Goal: Contribute content: Contribute content

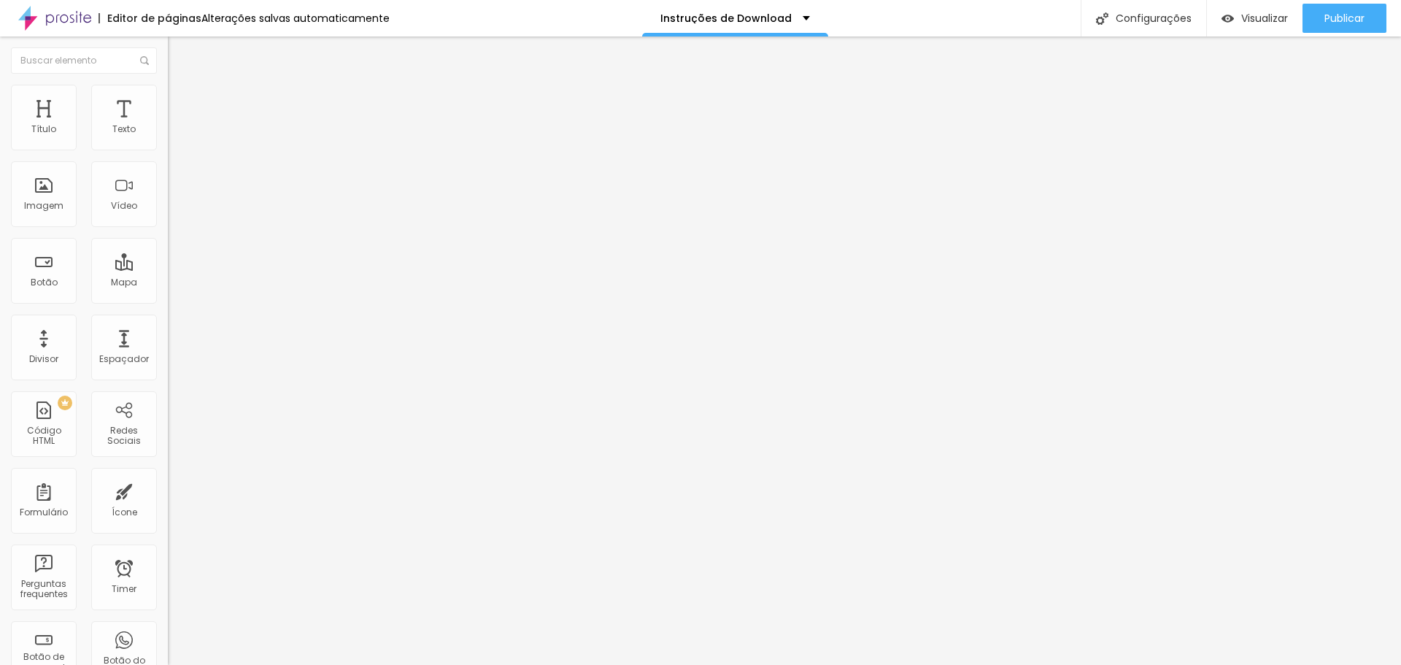
click at [168, 126] on span "Trocar imagem" at bounding box center [208, 119] width 80 height 12
click at [168, 85] on li "Estilo" at bounding box center [252, 92] width 168 height 15
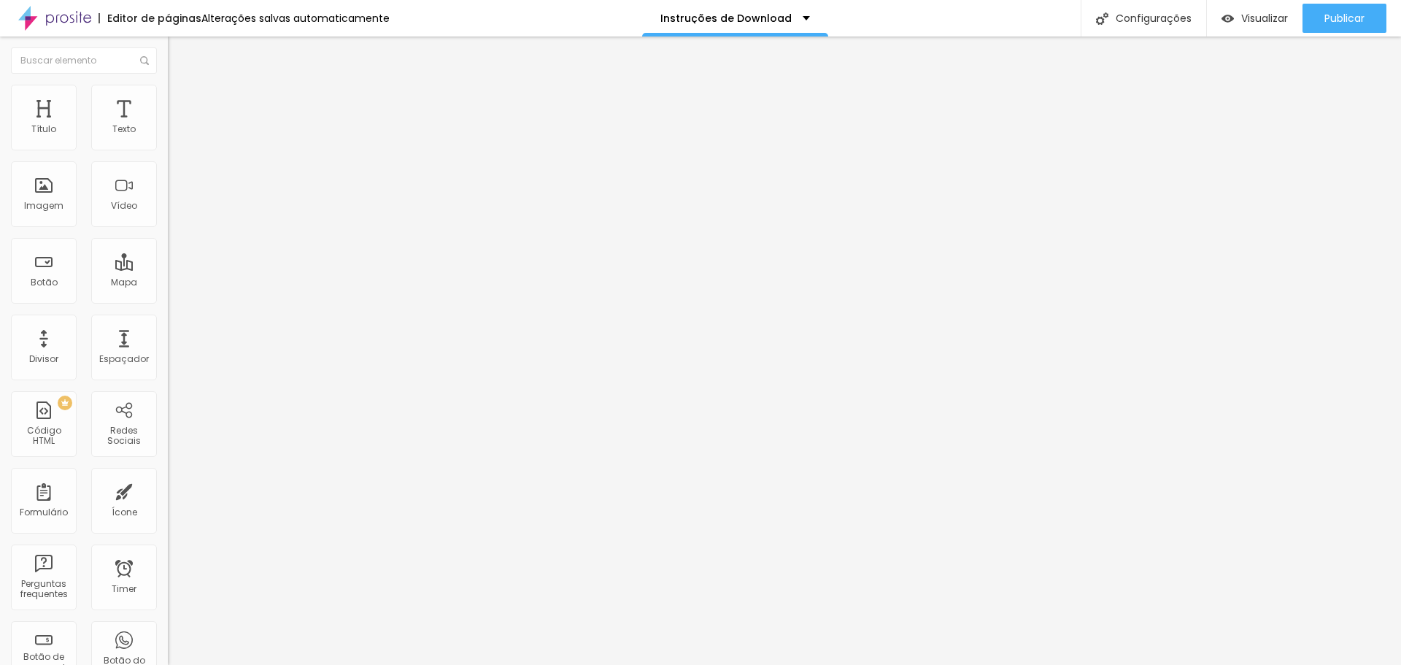
type input "70"
type input "65"
type input "60"
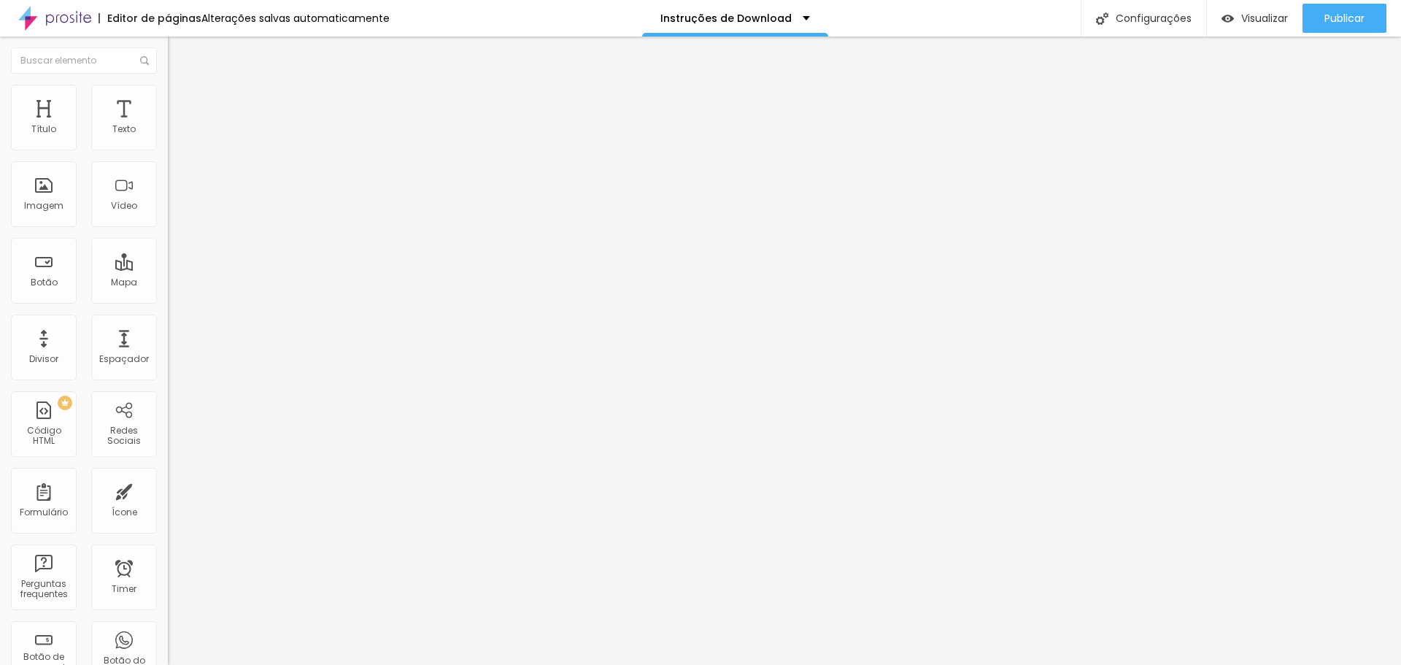
type input "60"
type input "55"
type input "50"
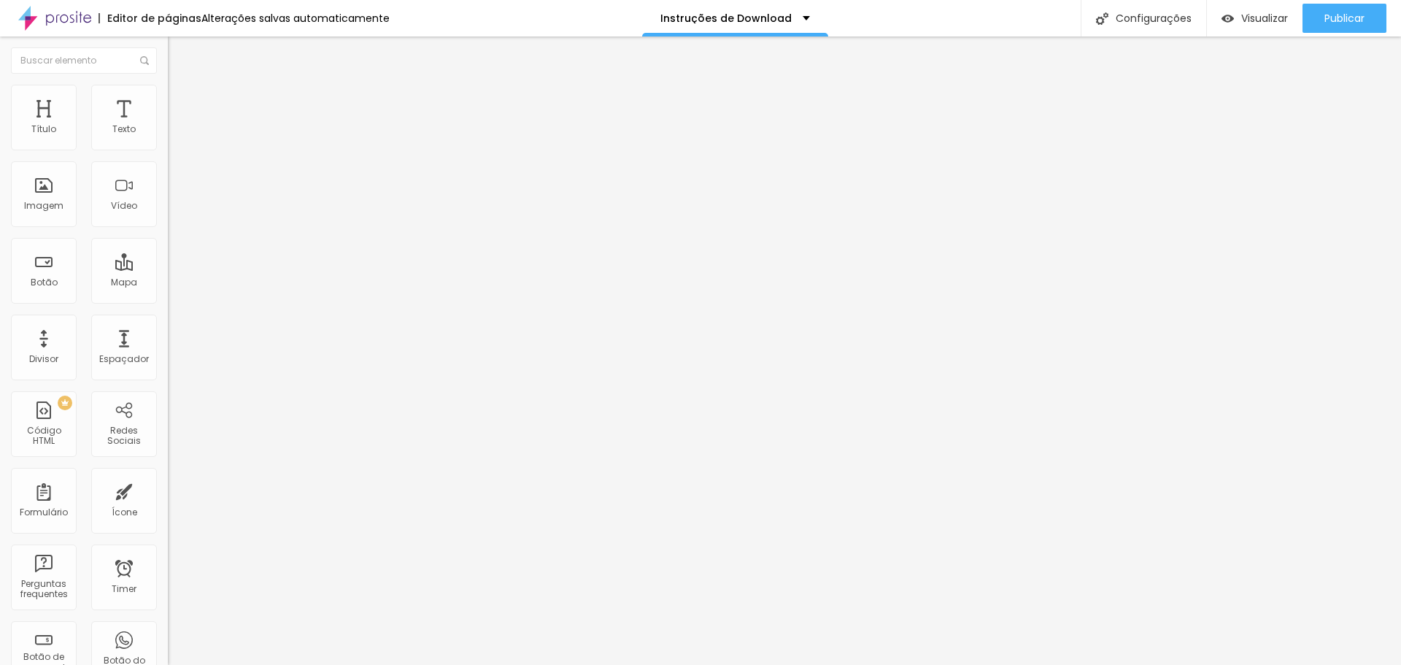
type input "45"
type input "40"
type input "35"
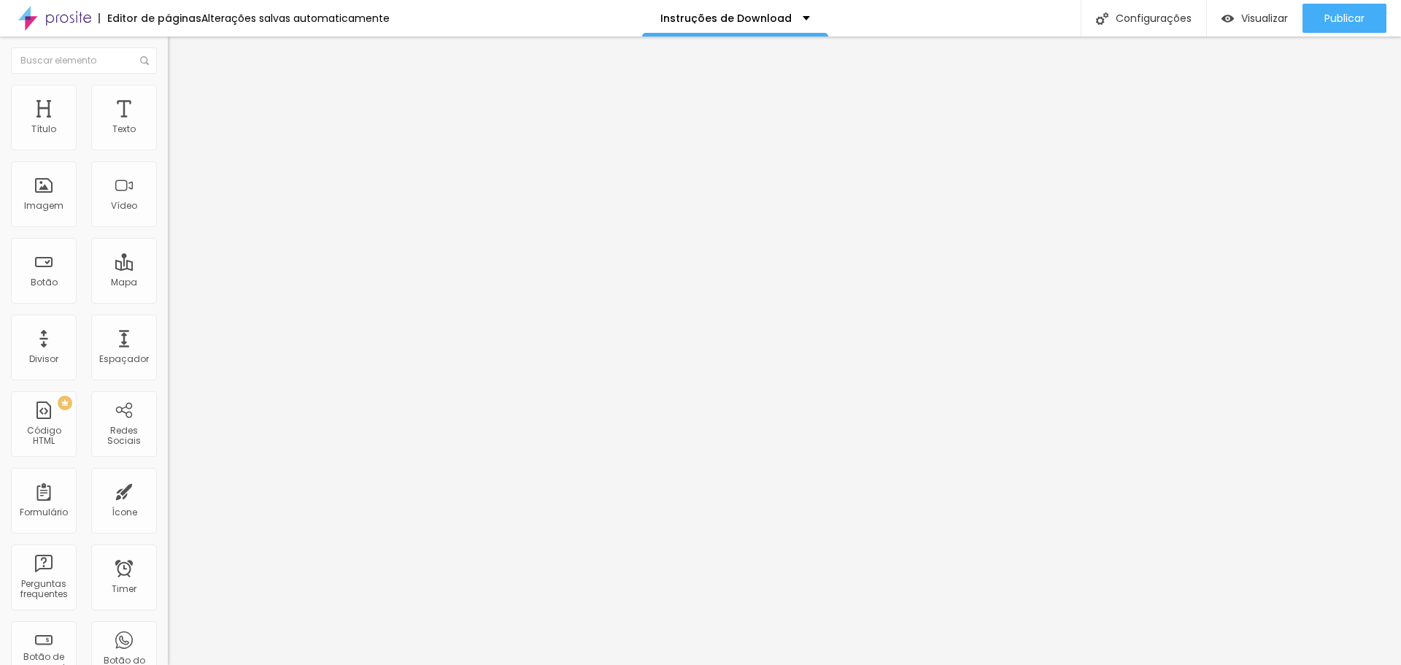
type input "35"
type input "30"
type input "25"
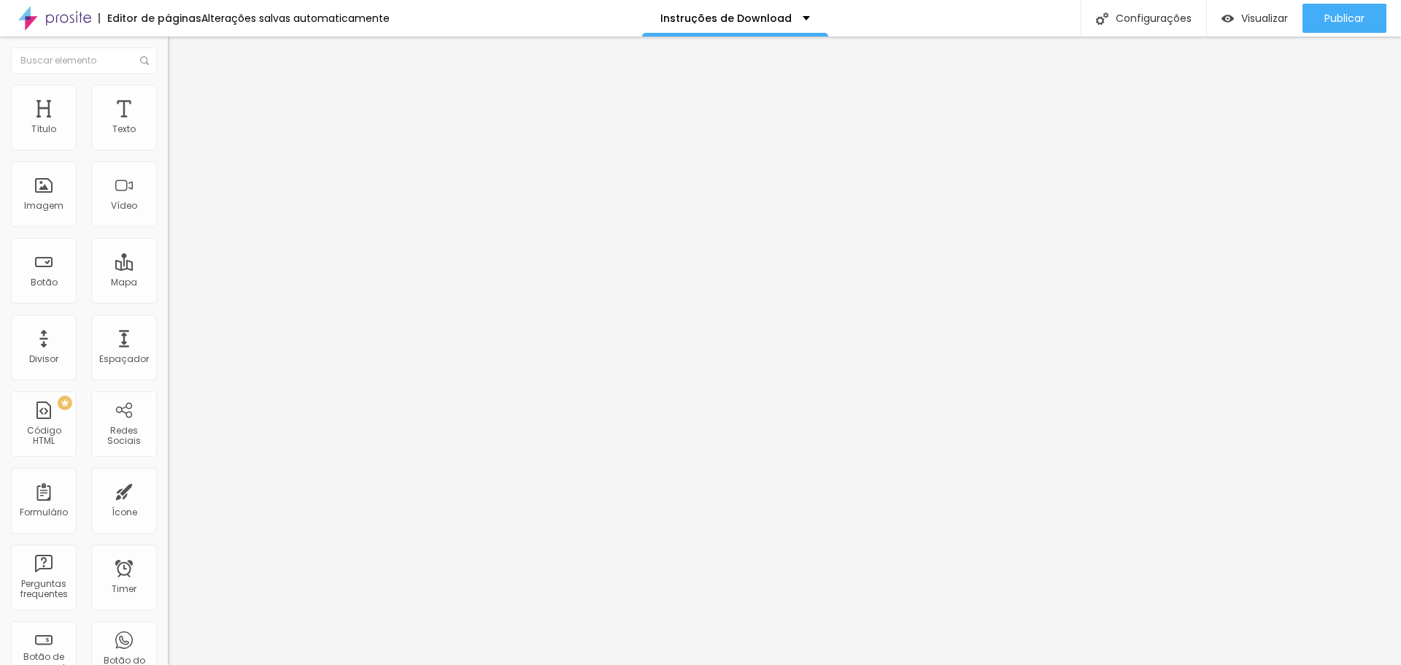
type input "30"
type input "35"
drag, startPoint x: 108, startPoint y: 156, endPoint x: 55, endPoint y: 153, distance: 53.4
type input "35"
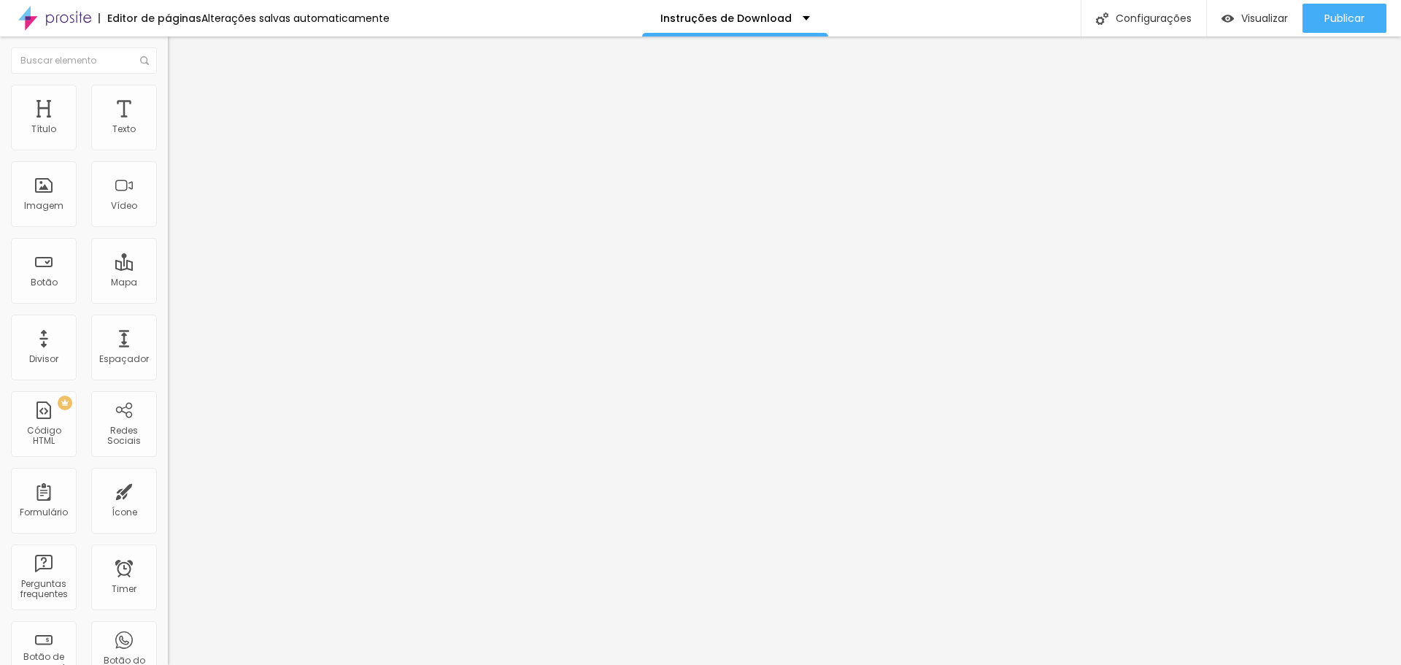
click at [168, 150] on input "range" at bounding box center [215, 144] width 94 height 12
click at [168, 99] on img at bounding box center [174, 105] width 13 height 13
type input "76"
type input "71"
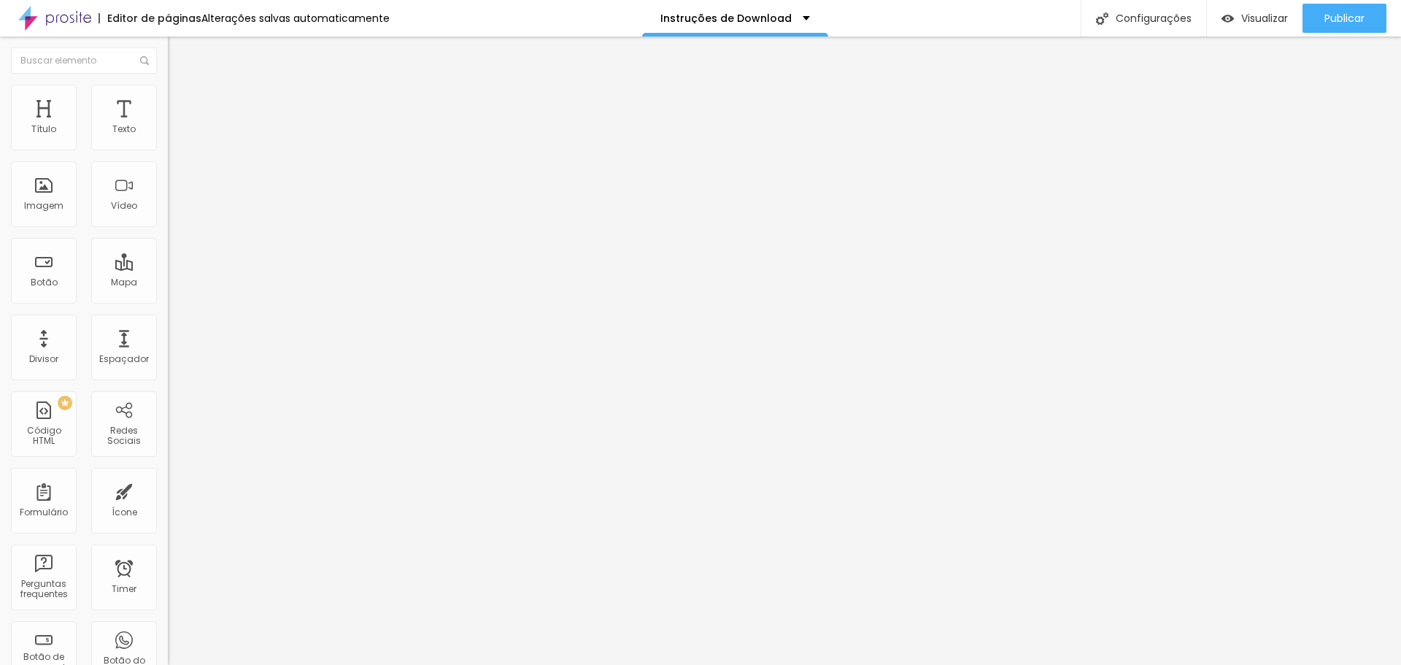
type input "71"
type input "65"
type input "55"
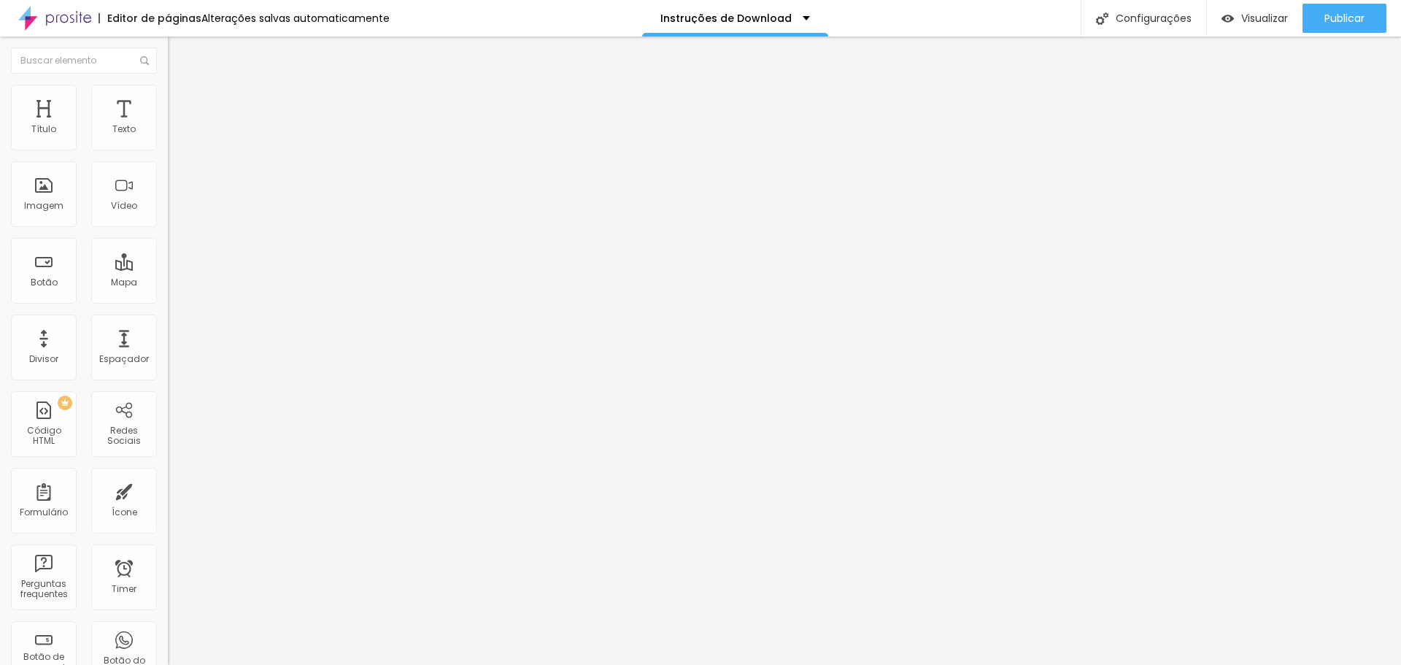
type input "50"
type input "39"
type input "18"
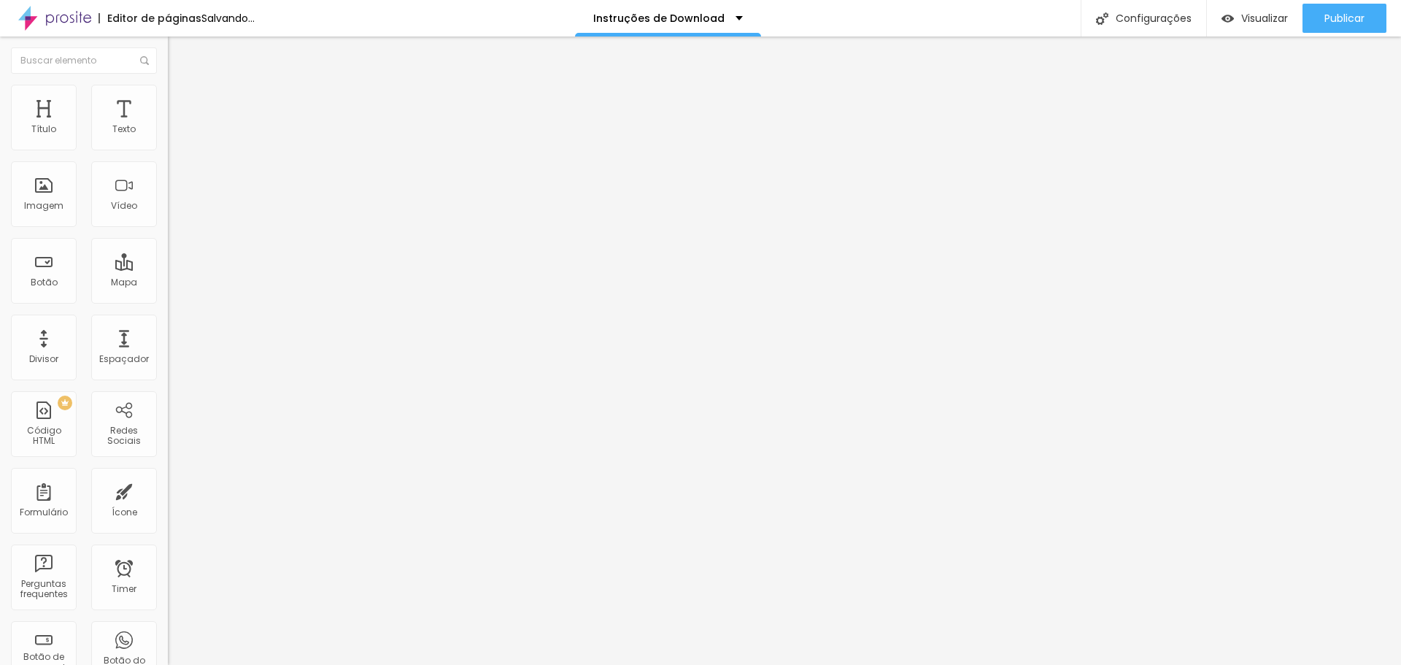
type input "18"
type input "0"
drag, startPoint x: 44, startPoint y: 172, endPoint x: 6, endPoint y: 171, distance: 38.0
type input "0"
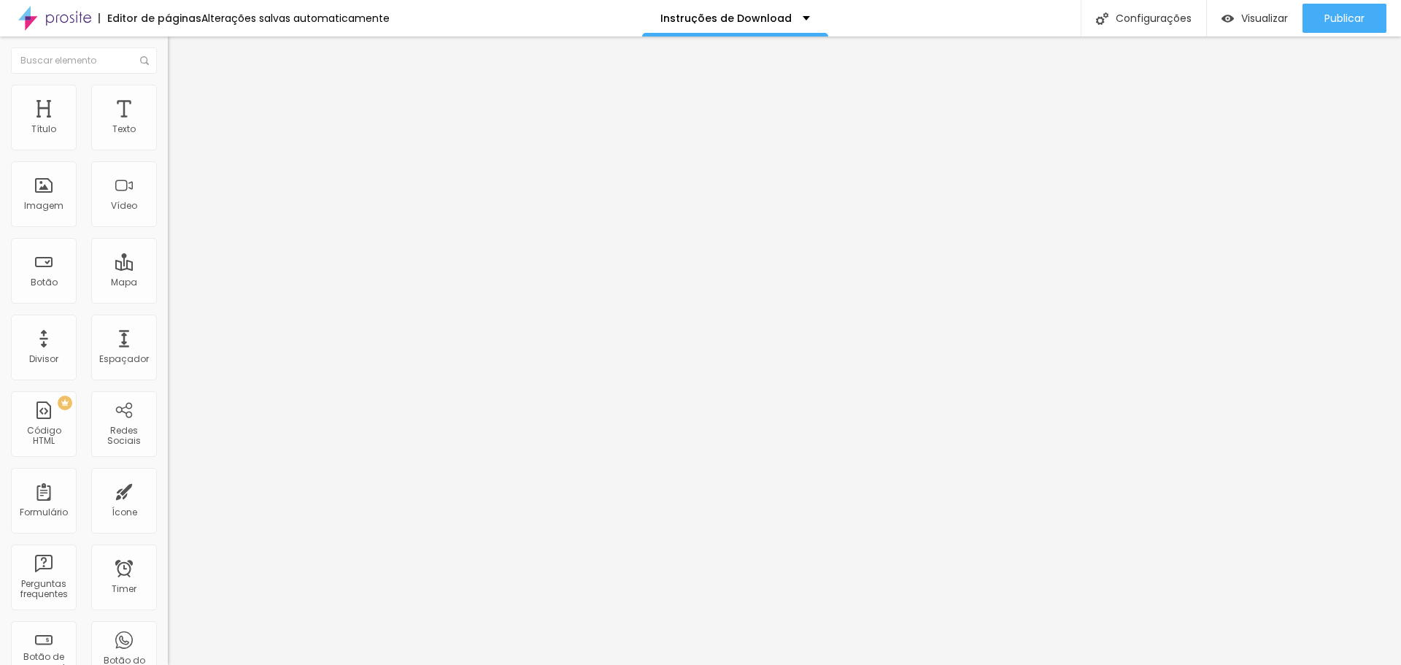
click at [168, 490] on input "range" at bounding box center [215, 496] width 94 height 12
click at [168, 99] on li "Avançado" at bounding box center [252, 106] width 168 height 15
type input "18"
type input "13"
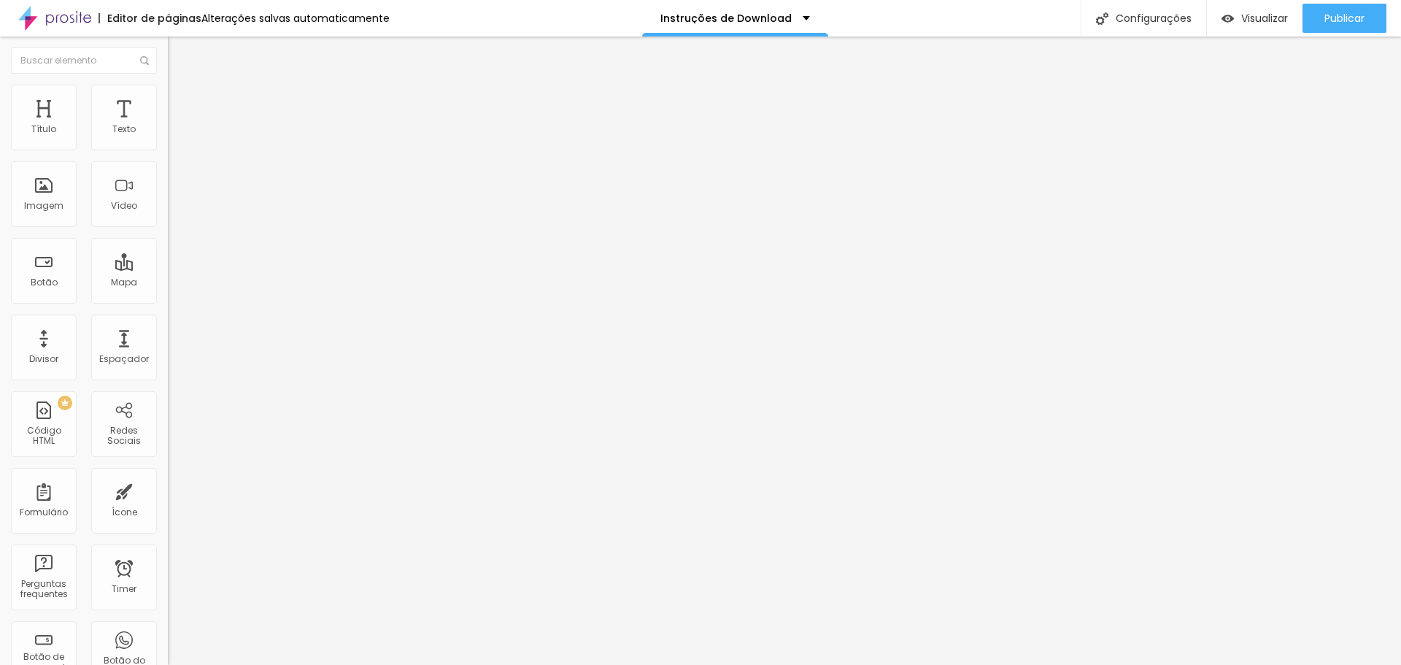
type input "13"
type input "2"
type input "0"
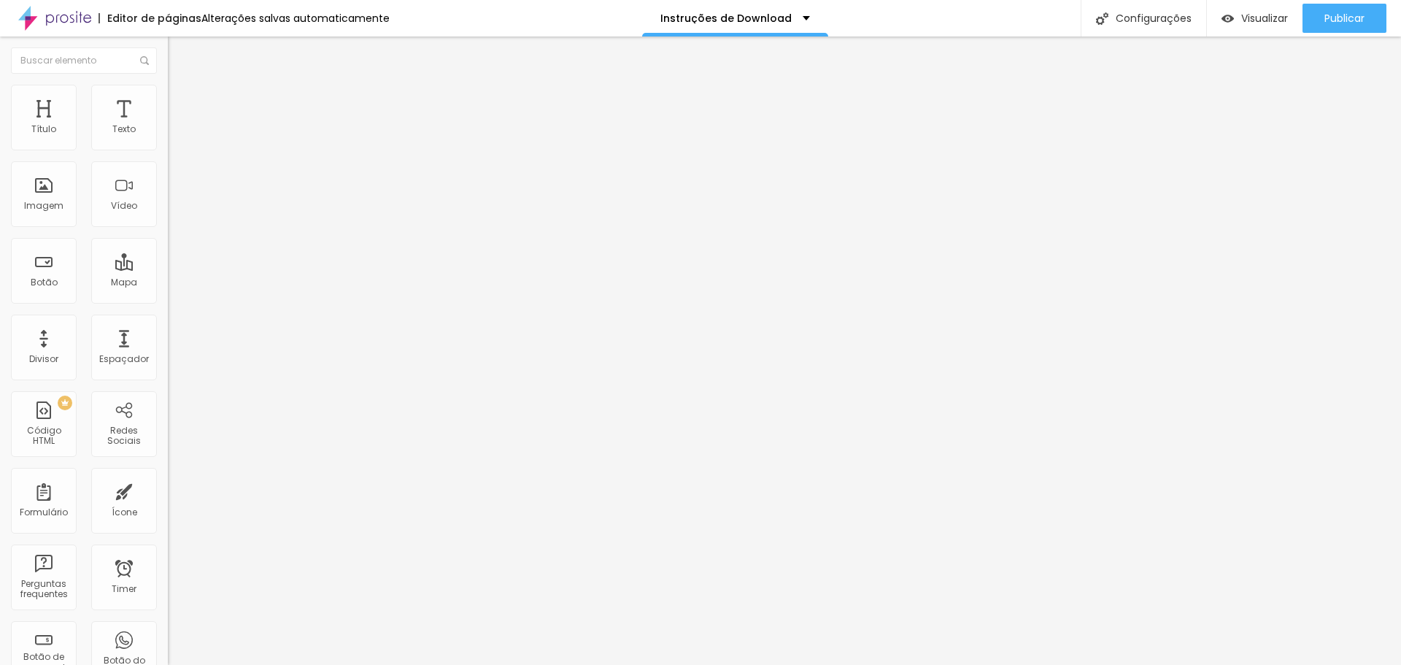
drag, startPoint x: 35, startPoint y: 175, endPoint x: 0, endPoint y: 170, distance: 35.4
type input "0"
click at [168, 490] on input "range" at bounding box center [215, 496] width 94 height 12
click at [53, 205] on div "Imagem" at bounding box center [43, 206] width 39 height 10
click at [168, 126] on span "Adicionar imagem" at bounding box center [215, 119] width 94 height 12
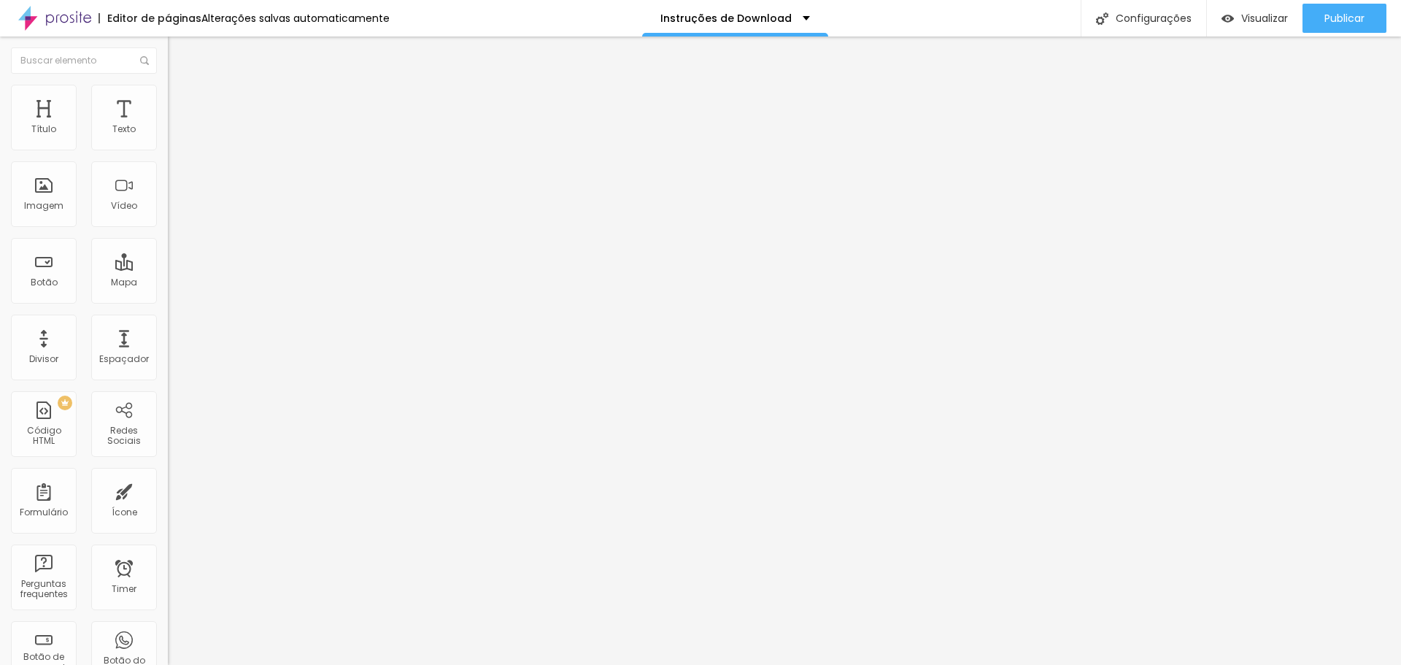
click at [181, 101] on span "Avançado" at bounding box center [205, 94] width 48 height 12
click at [181, 86] on span "Estilo" at bounding box center [192, 80] width 23 height 12
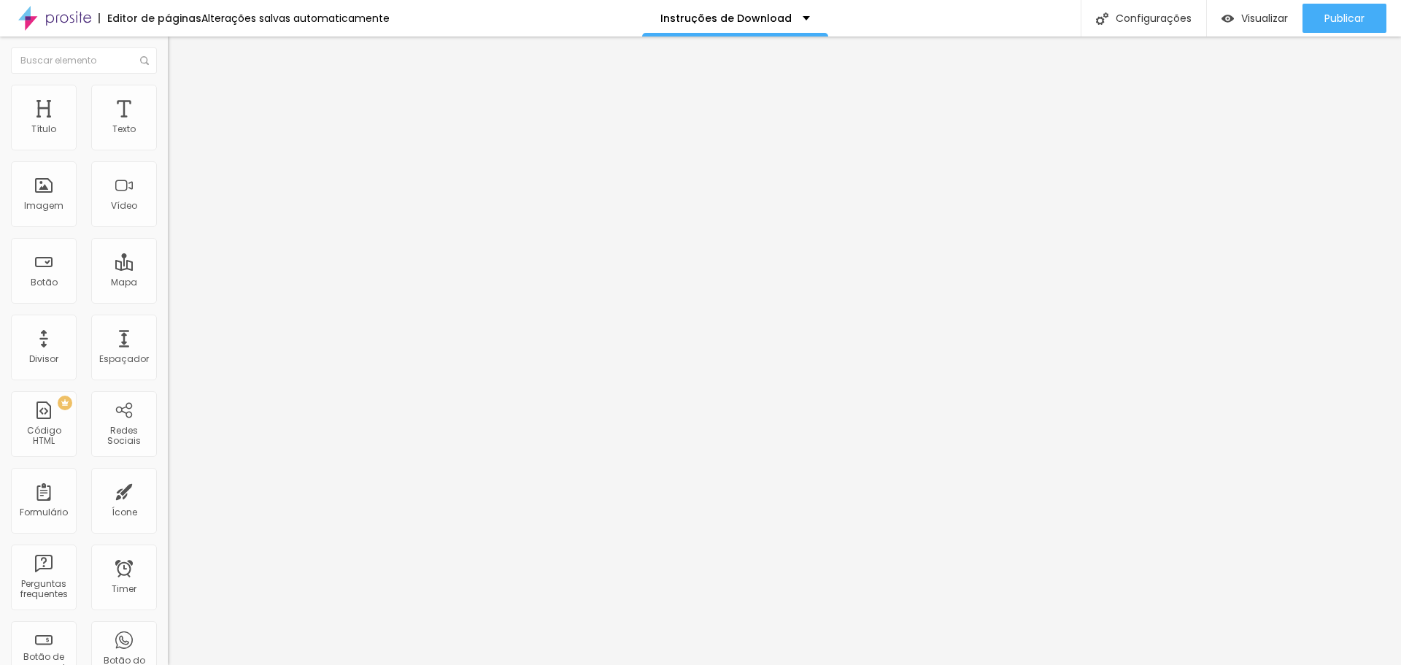
type input "1.6"
type input "1.5"
type input "1.4"
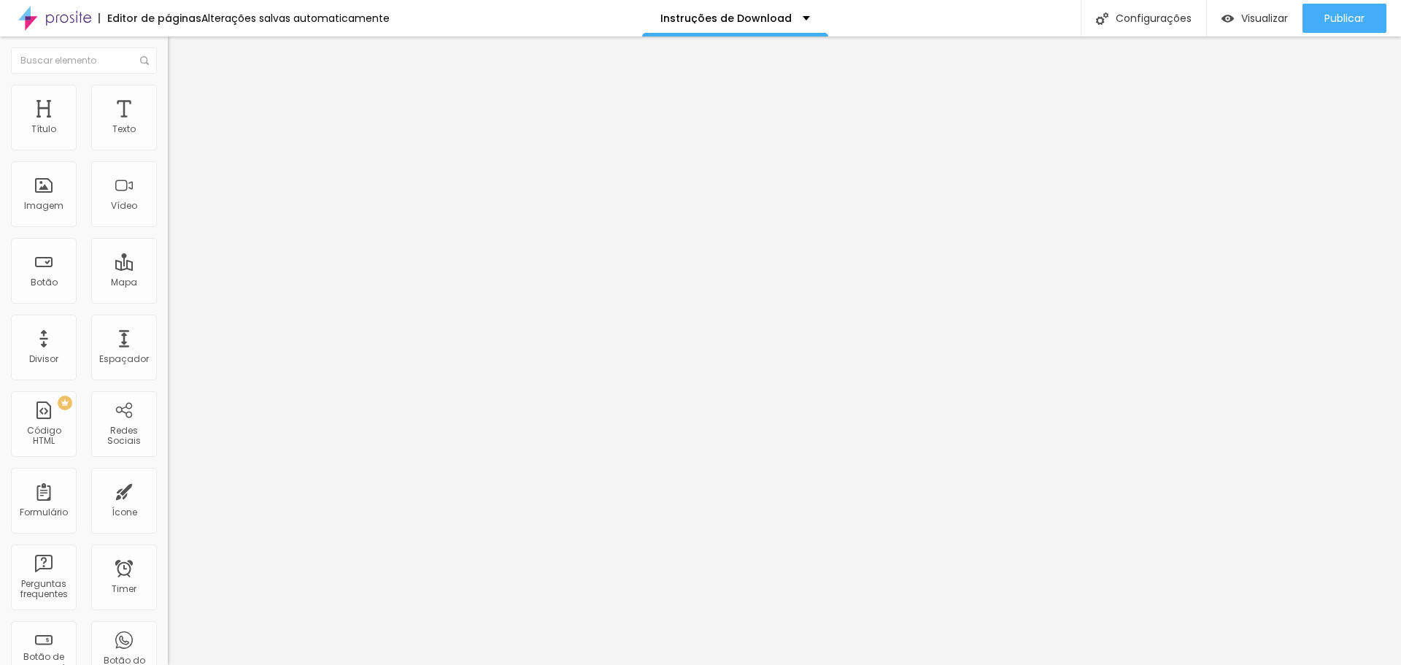
type input "1.4"
type input "1.3"
type input "1.2"
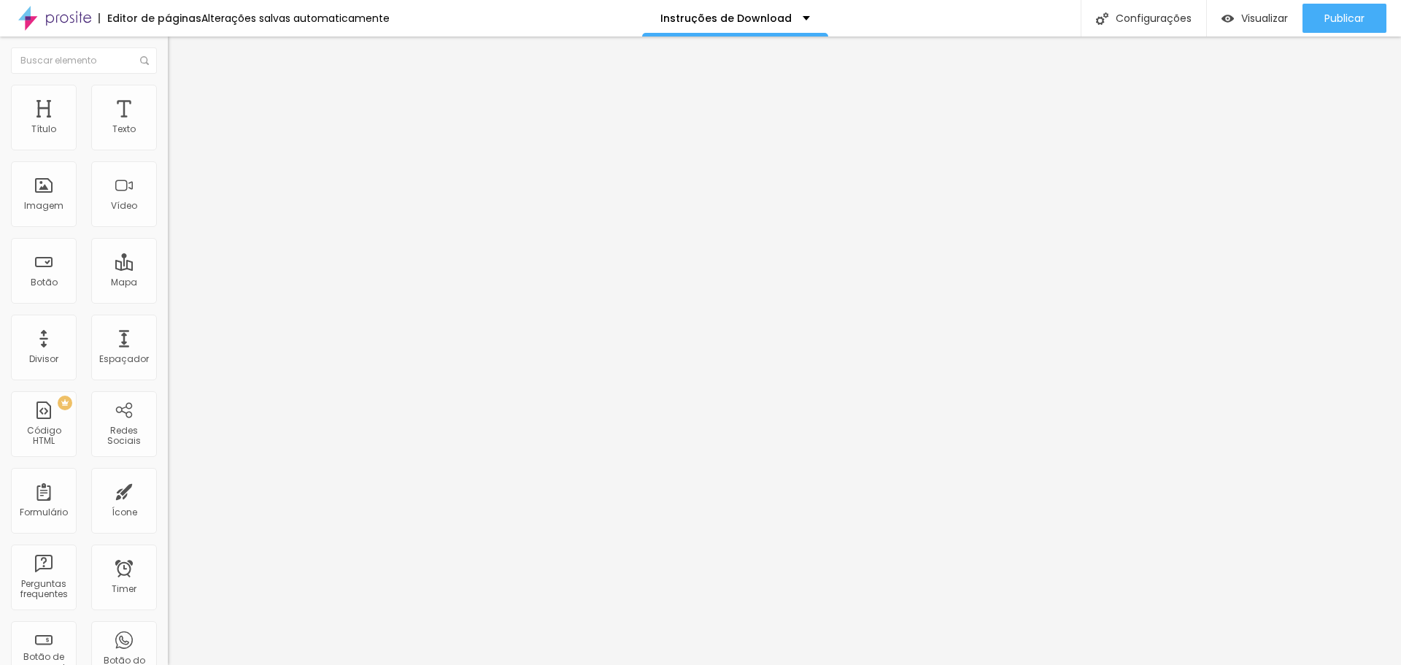
type input "1.1"
type input "1"
drag, startPoint x: 106, startPoint y: 200, endPoint x: 64, endPoint y: 201, distance: 41.6
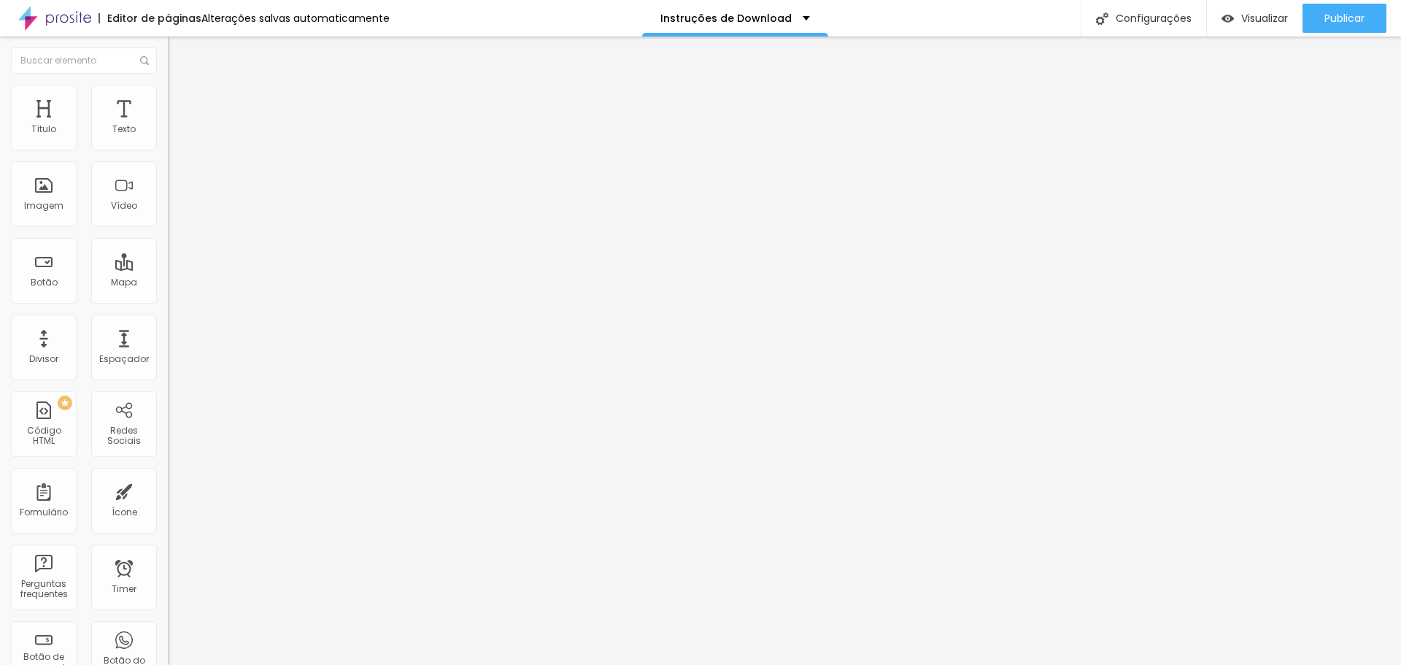
type input "1.7"
type input "15"
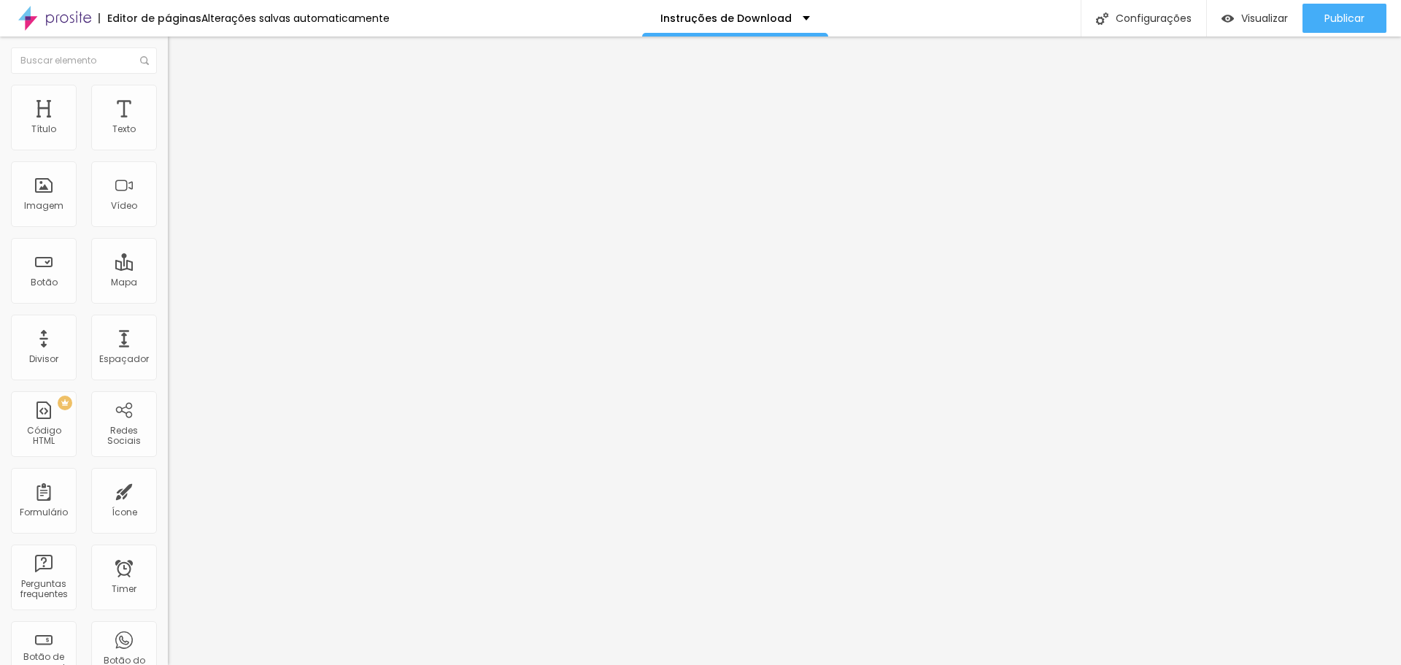
type input "15"
type input "14"
type input "13"
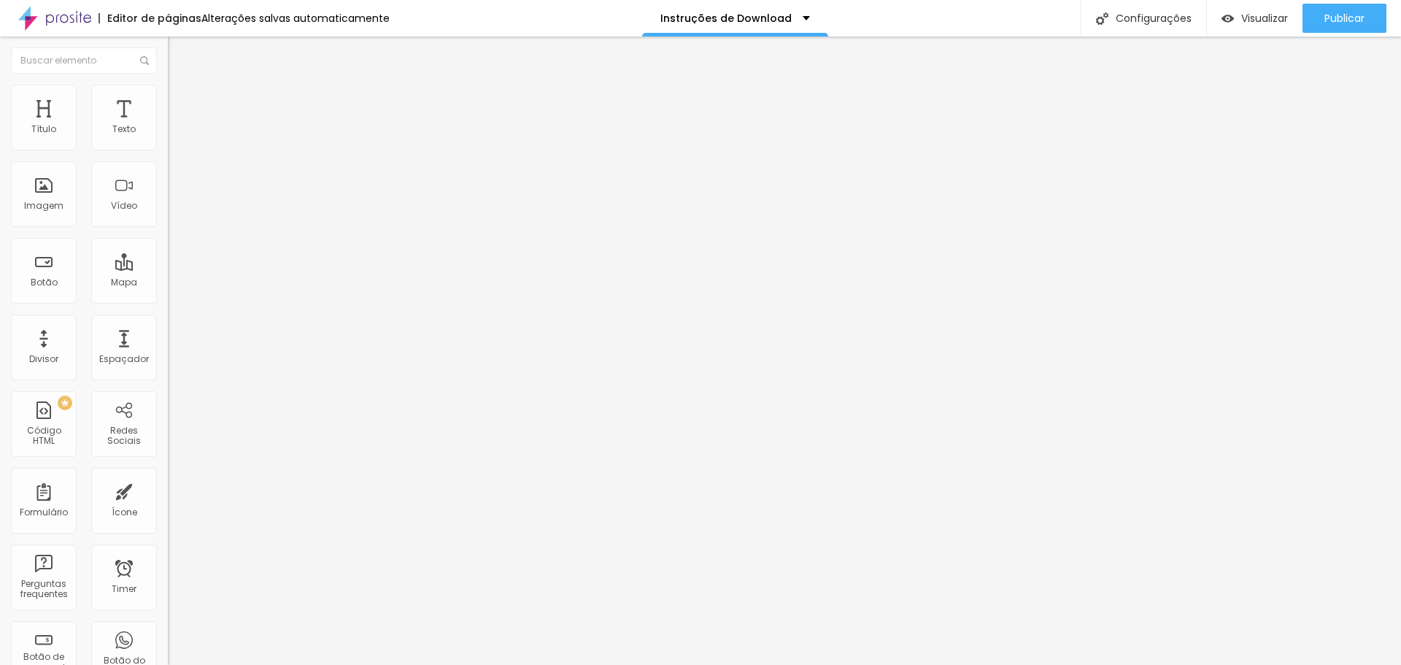
type input "12"
type input "13"
type input "14"
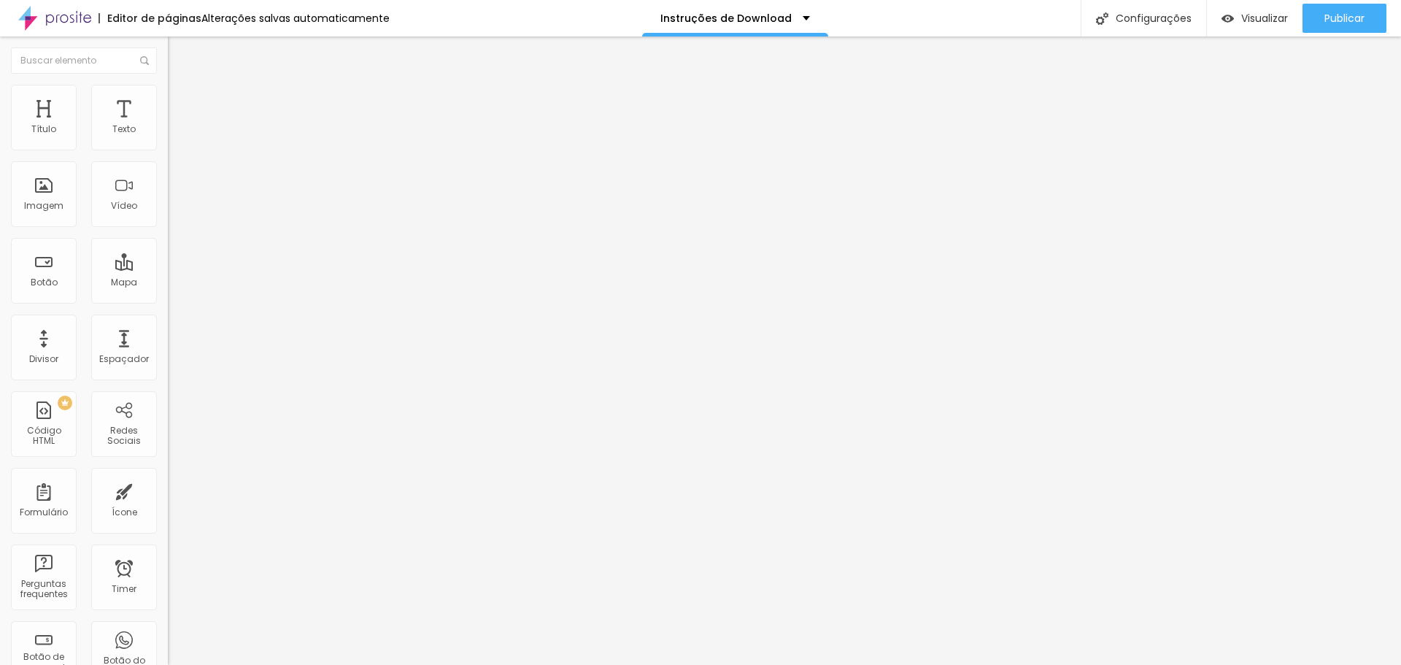
type input "14"
type input "15"
type input "16"
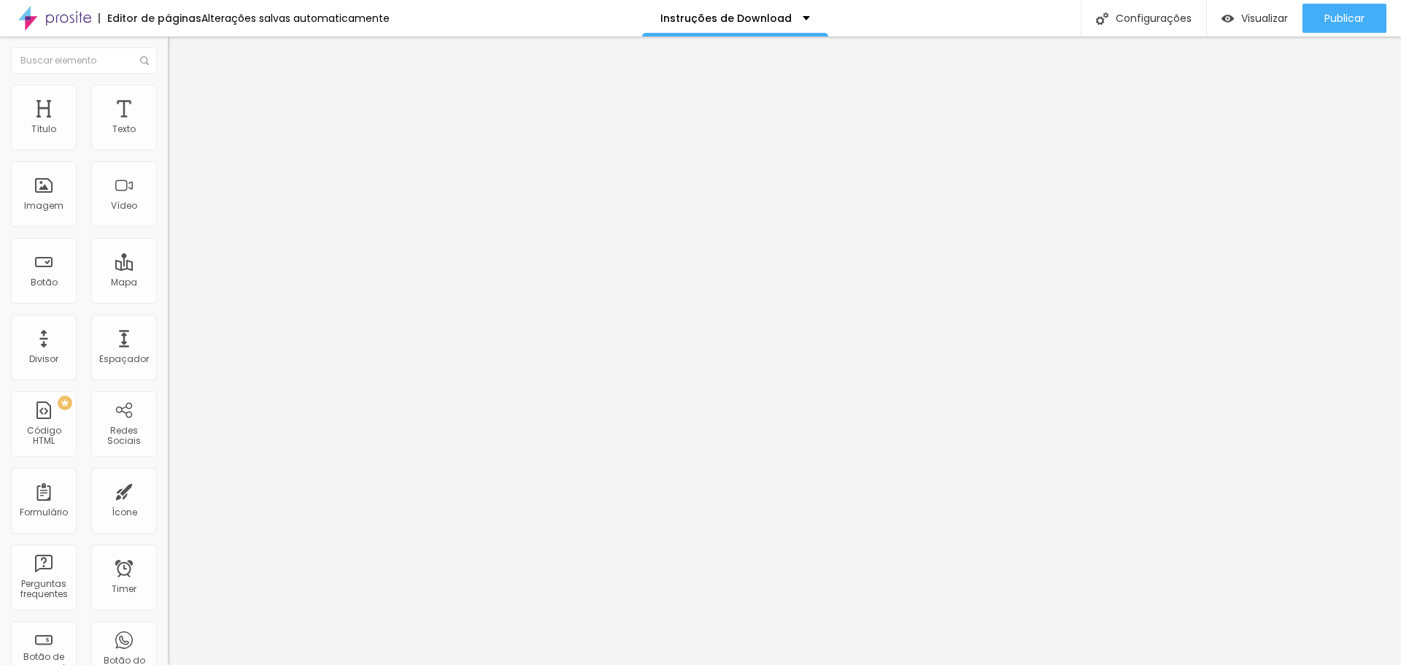
click at [168, 269] on input "range" at bounding box center [215, 275] width 94 height 12
click at [168, 114] on li "Avançado" at bounding box center [252, 106] width 168 height 15
type input "15"
type input "10"
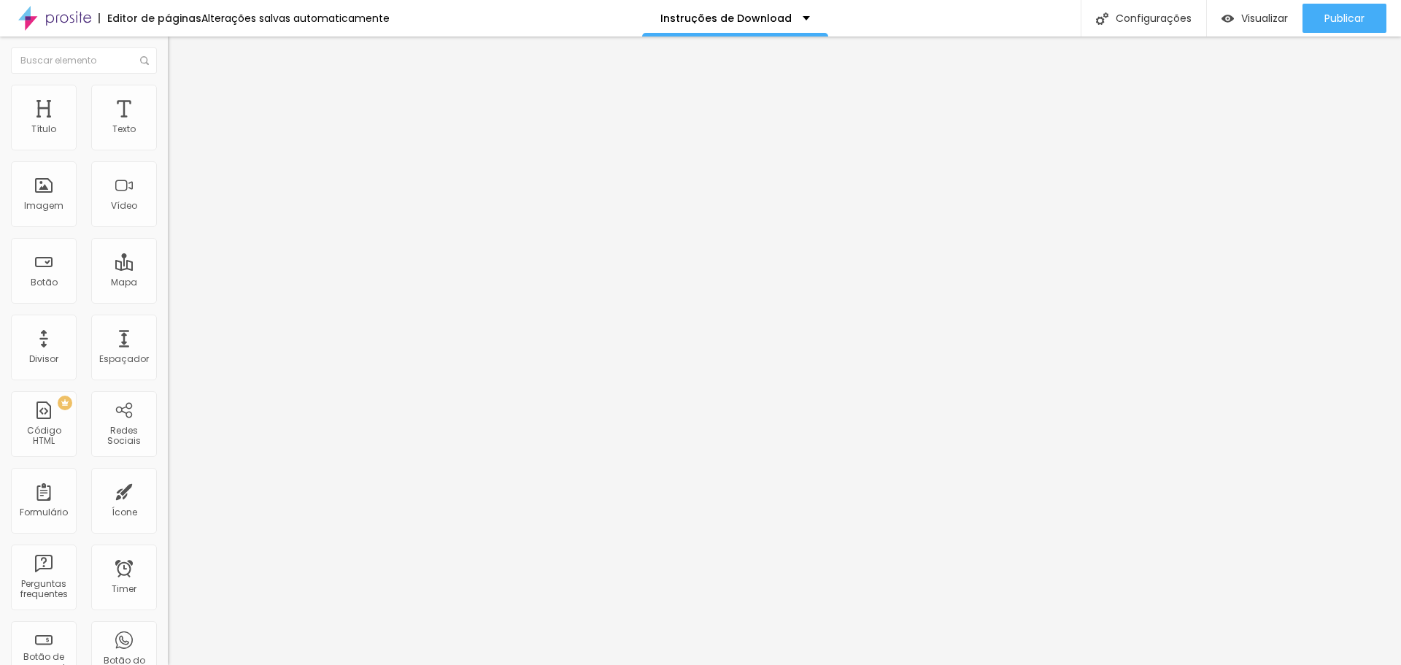
type input "10"
type input "15"
type input "10"
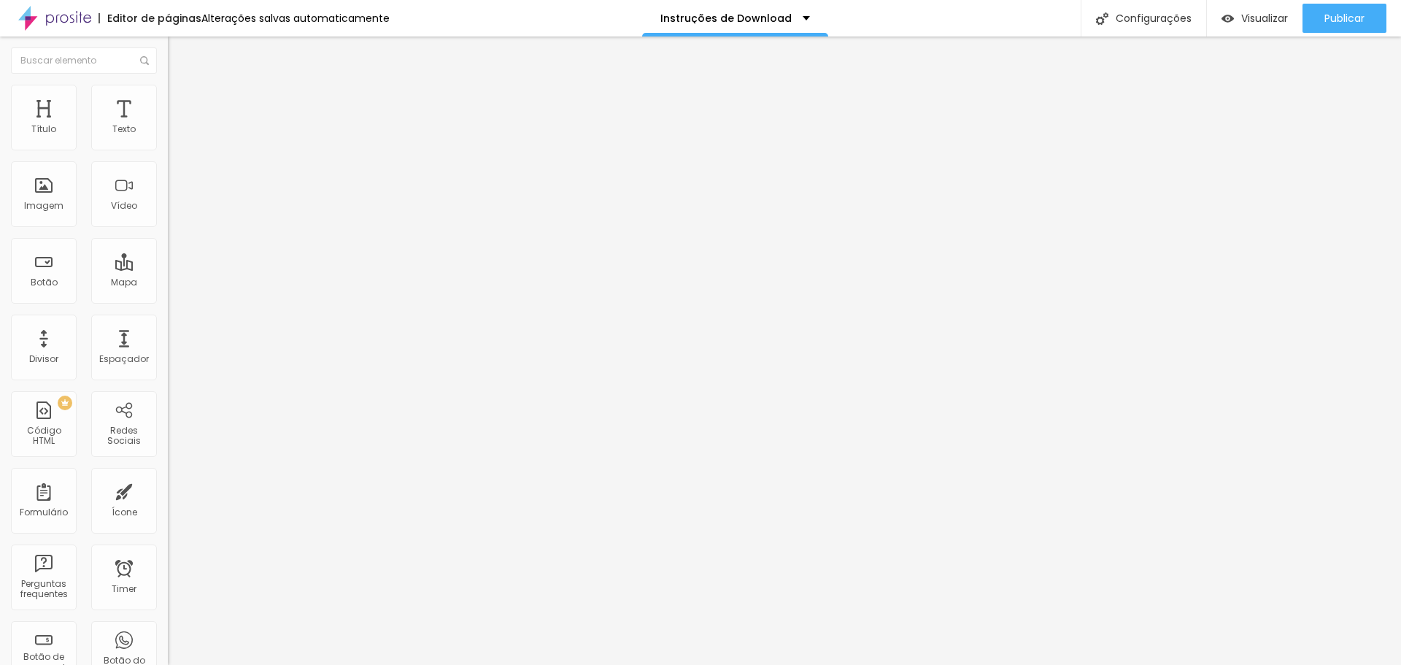
type input "5"
type input "0"
drag, startPoint x: 54, startPoint y: 141, endPoint x: 9, endPoint y: 138, distance: 45.3
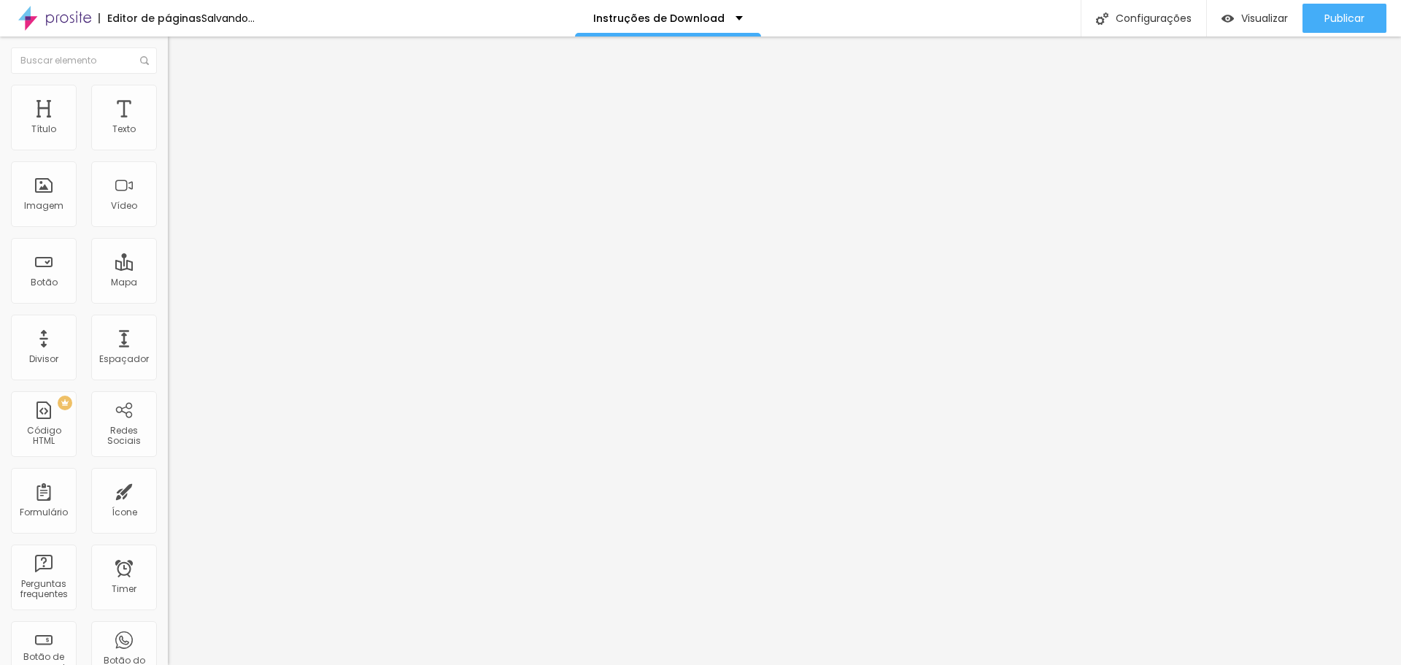
type input "0"
click at [168, 283] on input "range" at bounding box center [215, 289] width 94 height 12
click at [181, 101] on span "Estilo" at bounding box center [192, 94] width 23 height 12
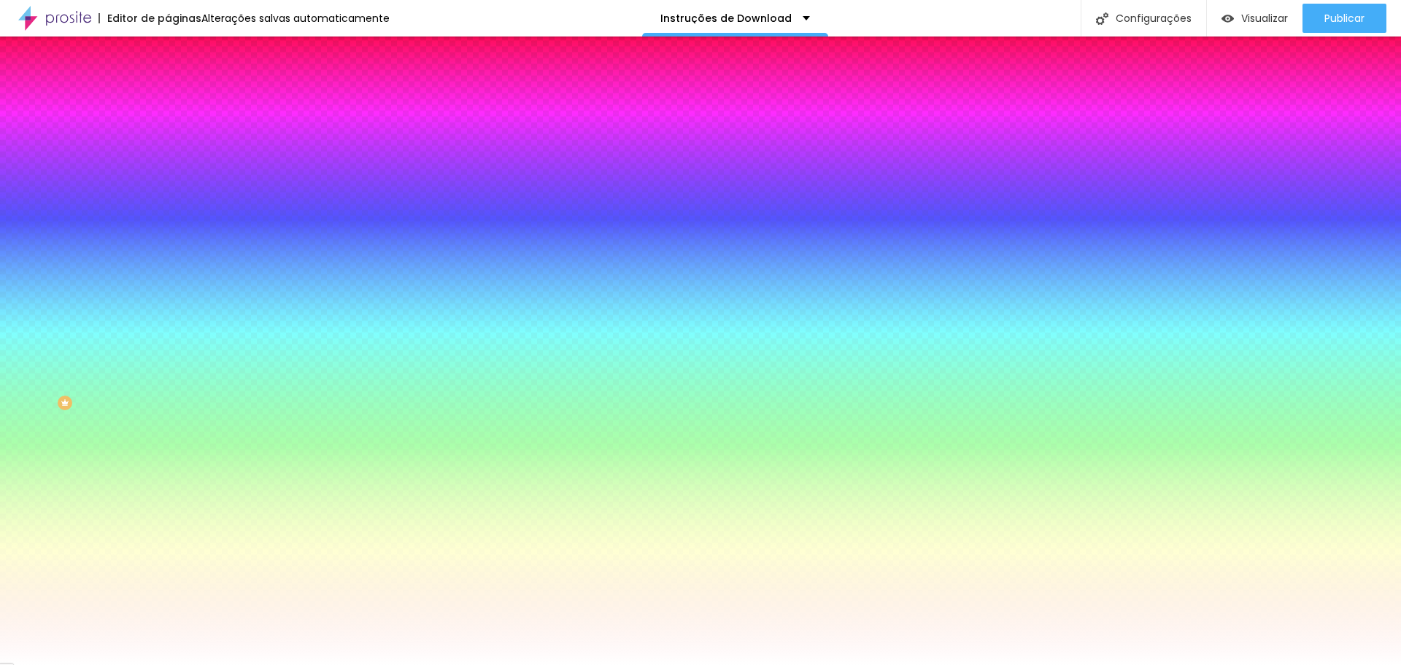
click at [181, 86] on span "Conteúdo" at bounding box center [203, 80] width 45 height 12
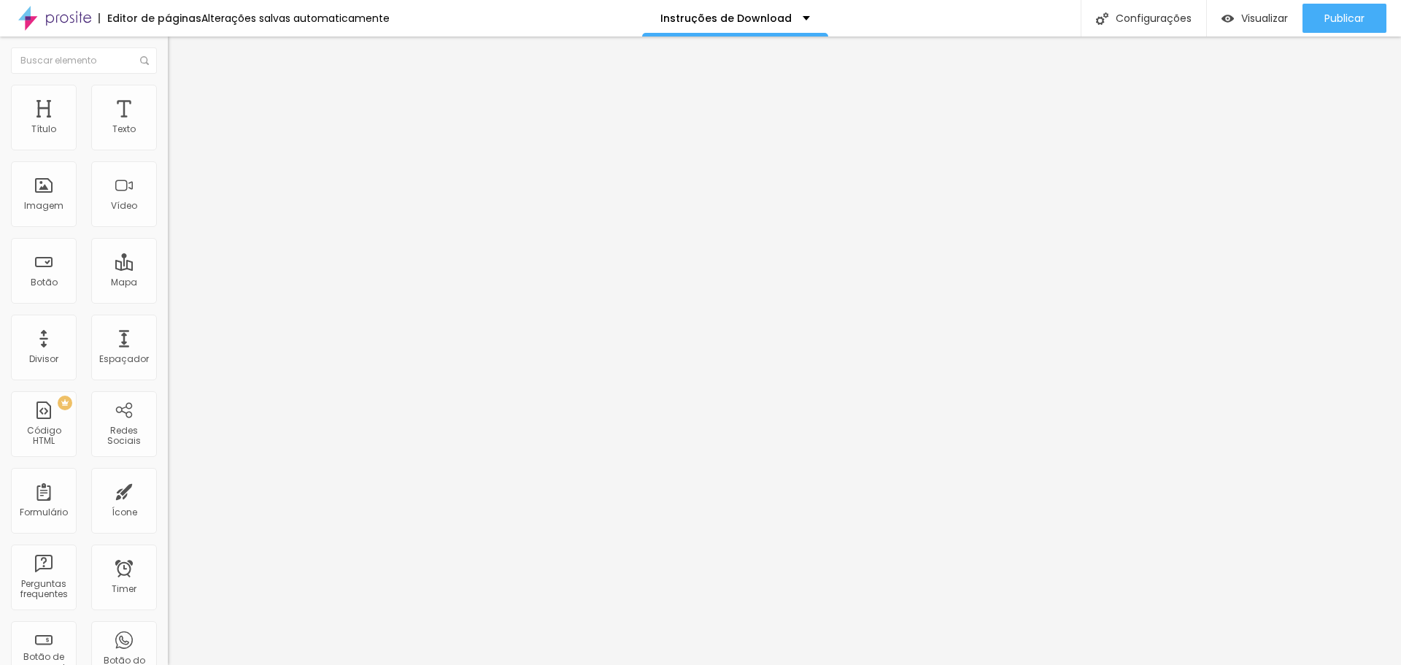
click at [168, 124] on div "Adicionar imagem" at bounding box center [252, 119] width 168 height 10
click at [168, 126] on span "Adicionar imagem" at bounding box center [215, 119] width 94 height 12
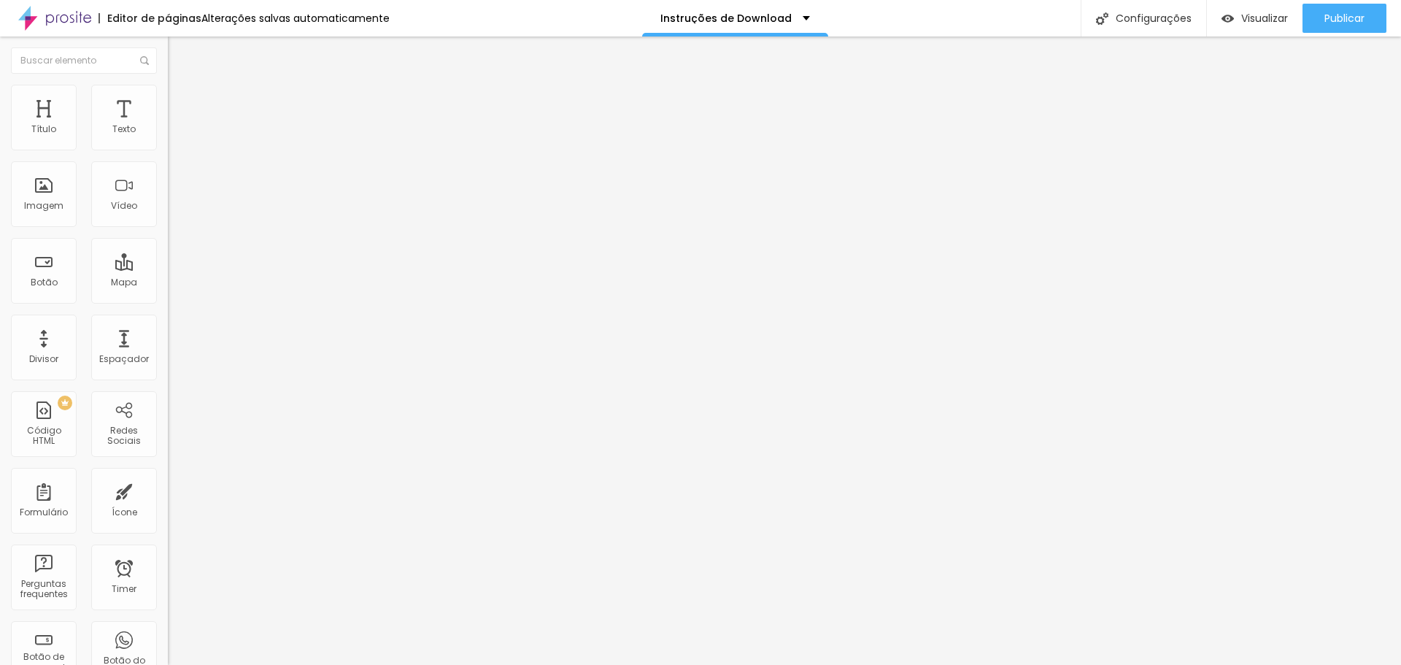
click at [168, 126] on span "Adicionar imagem" at bounding box center [215, 119] width 94 height 12
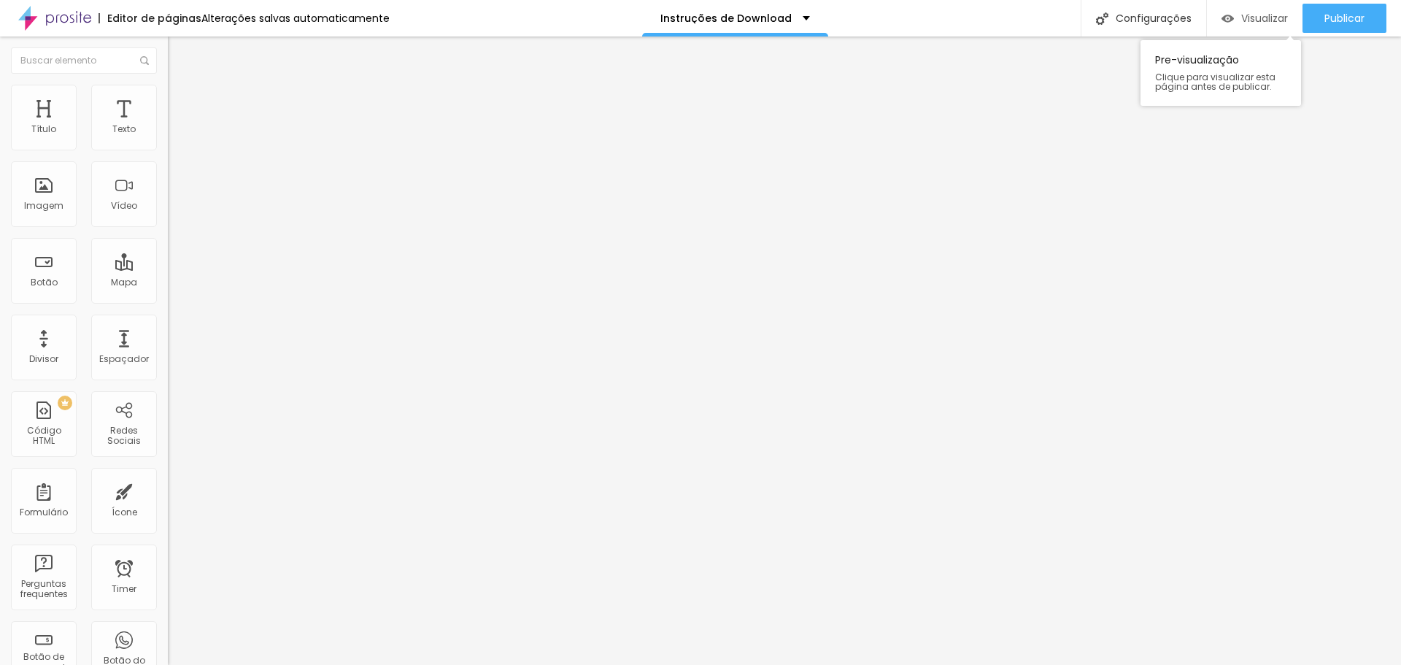
click at [1244, 15] on span "Visualizar" at bounding box center [1265, 18] width 47 height 12
click at [168, 126] on span "Adicionar imagem" at bounding box center [215, 119] width 94 height 12
click at [168, 99] on li "Avançado" at bounding box center [252, 106] width 168 height 15
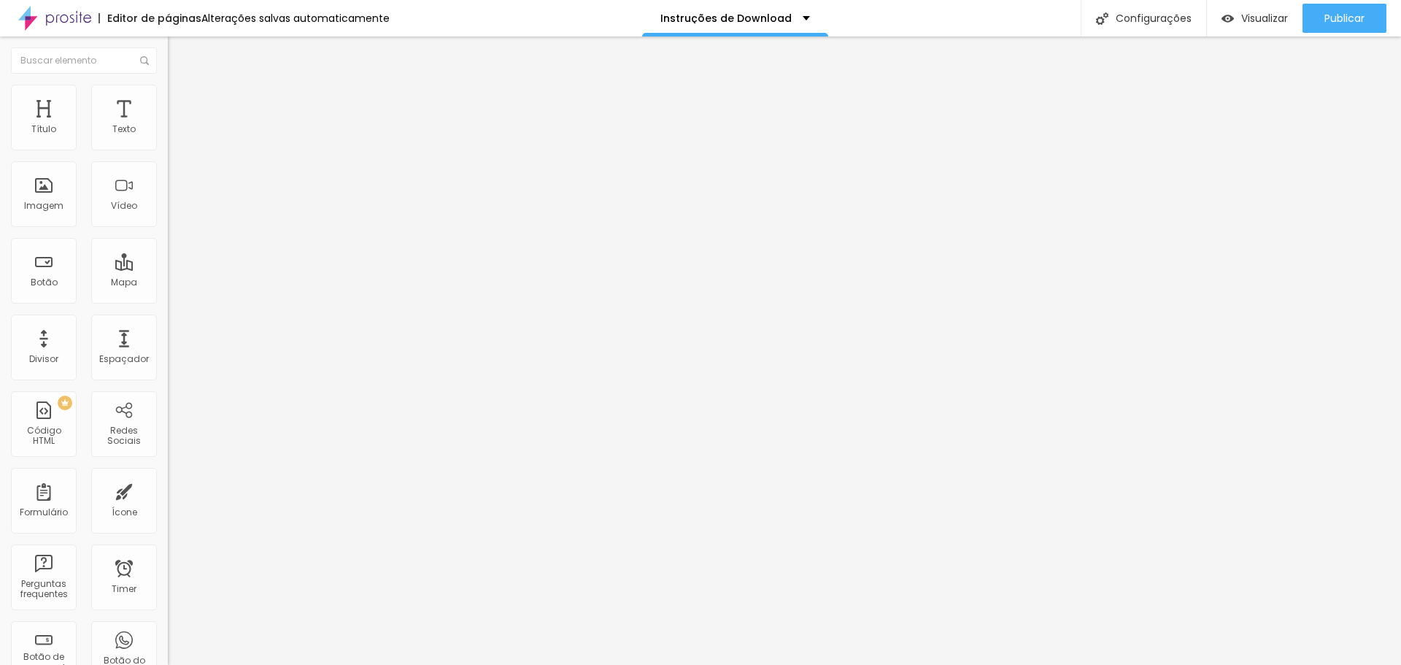
type input "28"
type input "23"
type input "13"
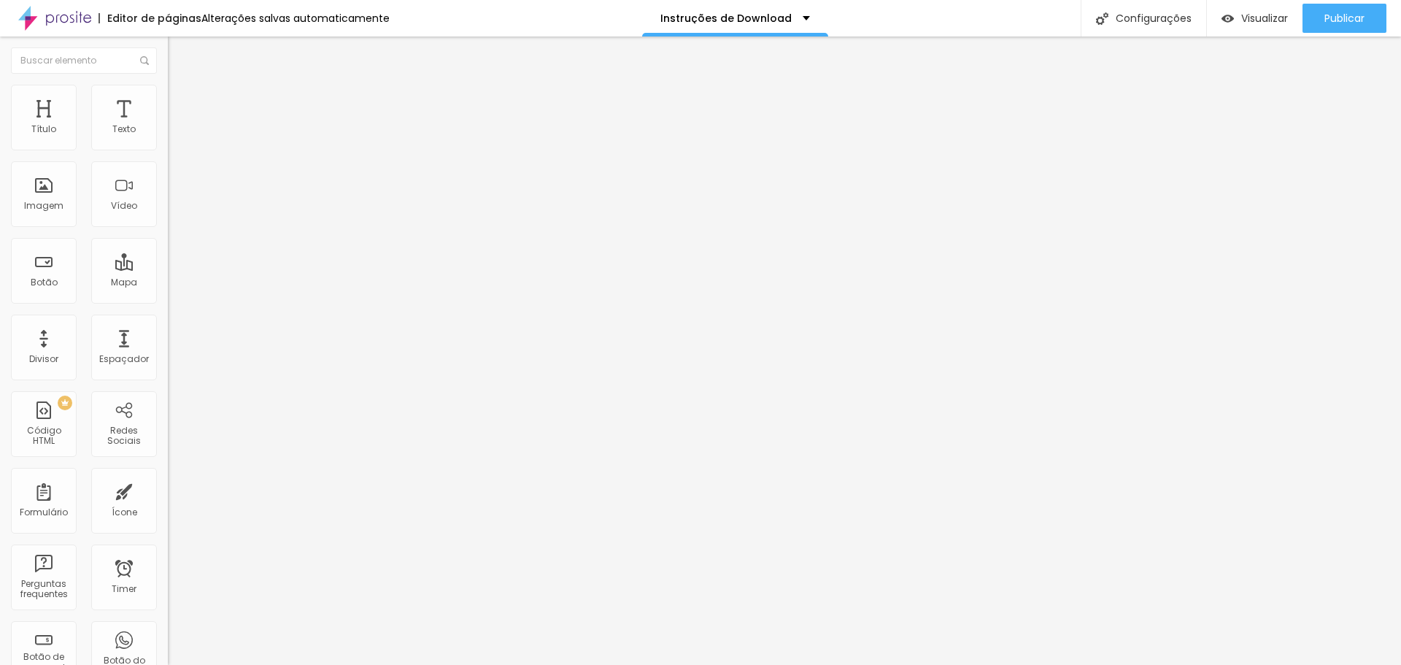
type input "13"
type input "2"
type input "0"
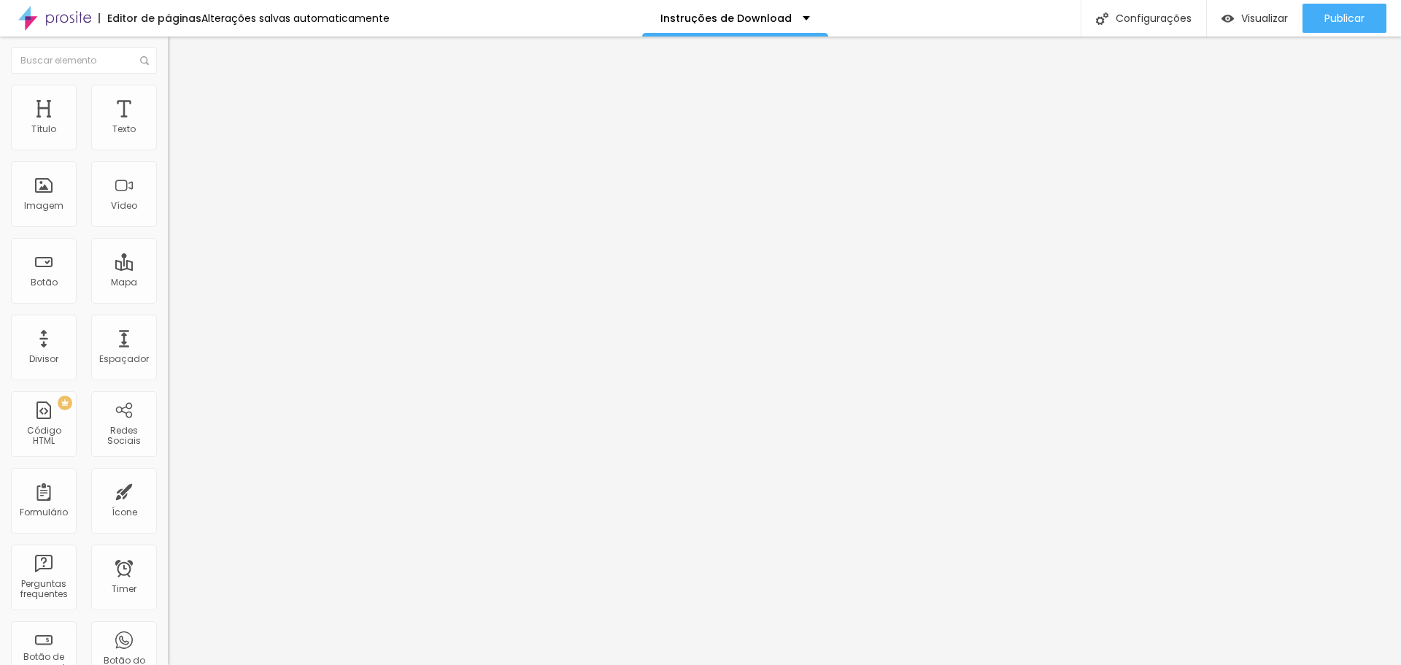
drag, startPoint x: 38, startPoint y: 174, endPoint x: 26, endPoint y: 170, distance: 13.2
type input "0"
click at [168, 490] on input "range" at bounding box center [215, 496] width 94 height 12
click at [181, 104] on span "Avançado" at bounding box center [205, 109] width 48 height 12
type input "2"
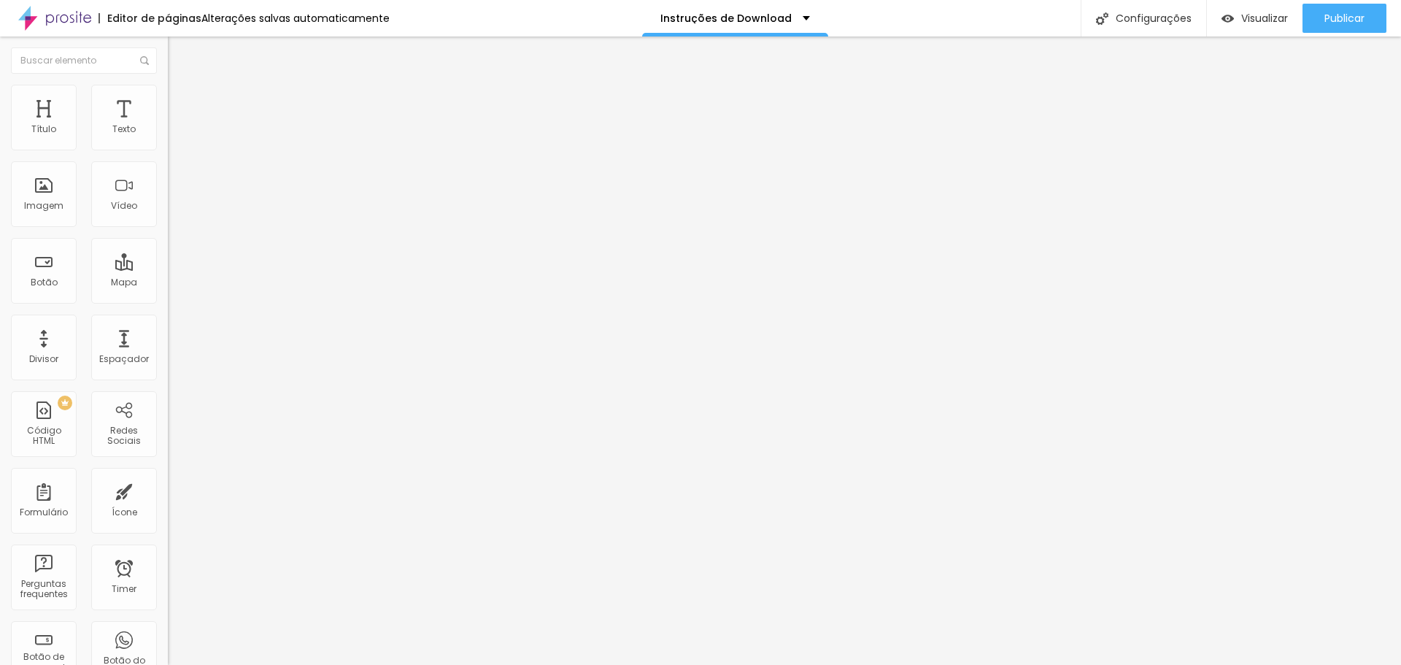
type input "2"
type input "7"
type input "13"
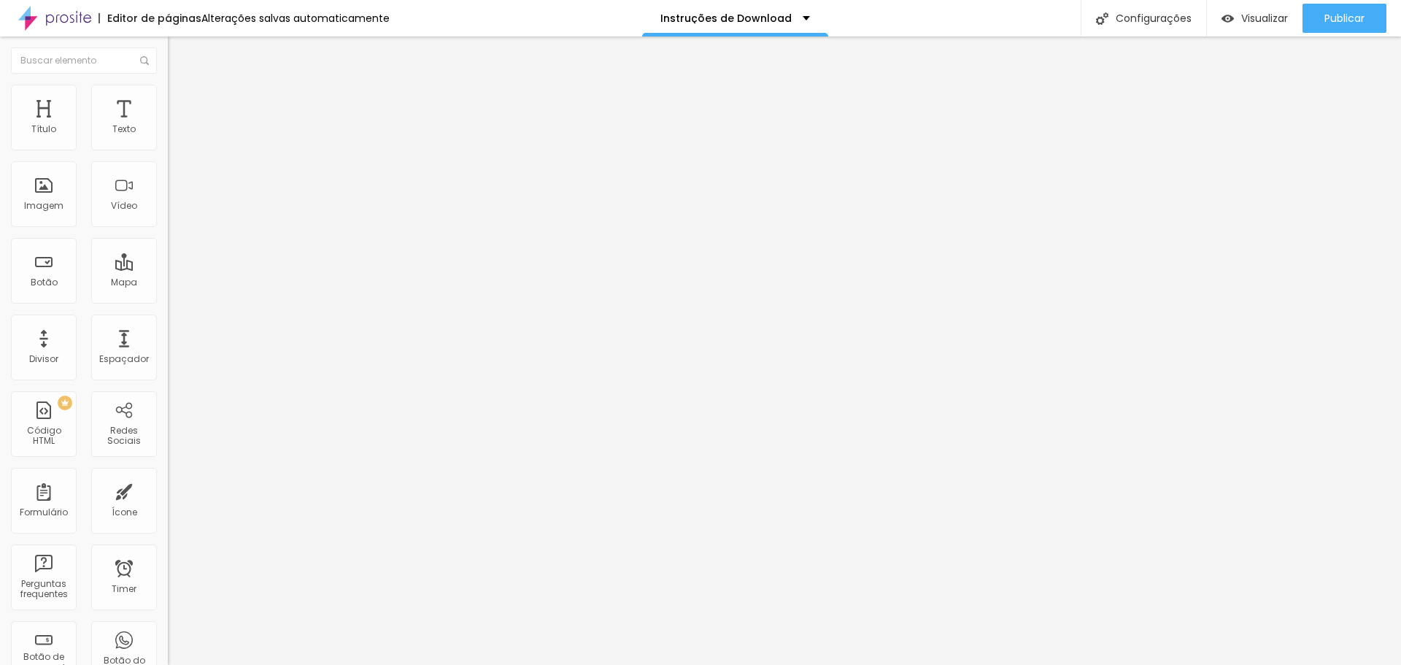
type input "18"
type input "23"
type input "28"
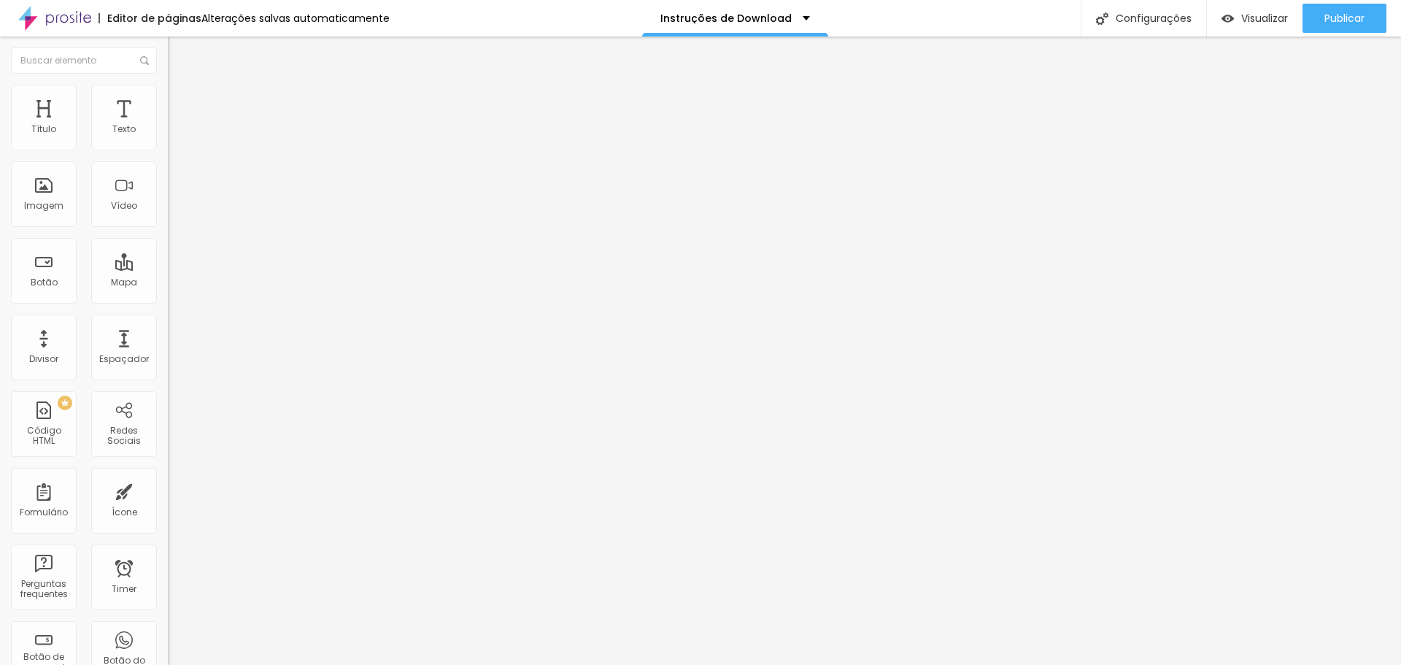
type input "28"
type input "34"
click at [168, 490] on input "range" at bounding box center [215, 496] width 94 height 12
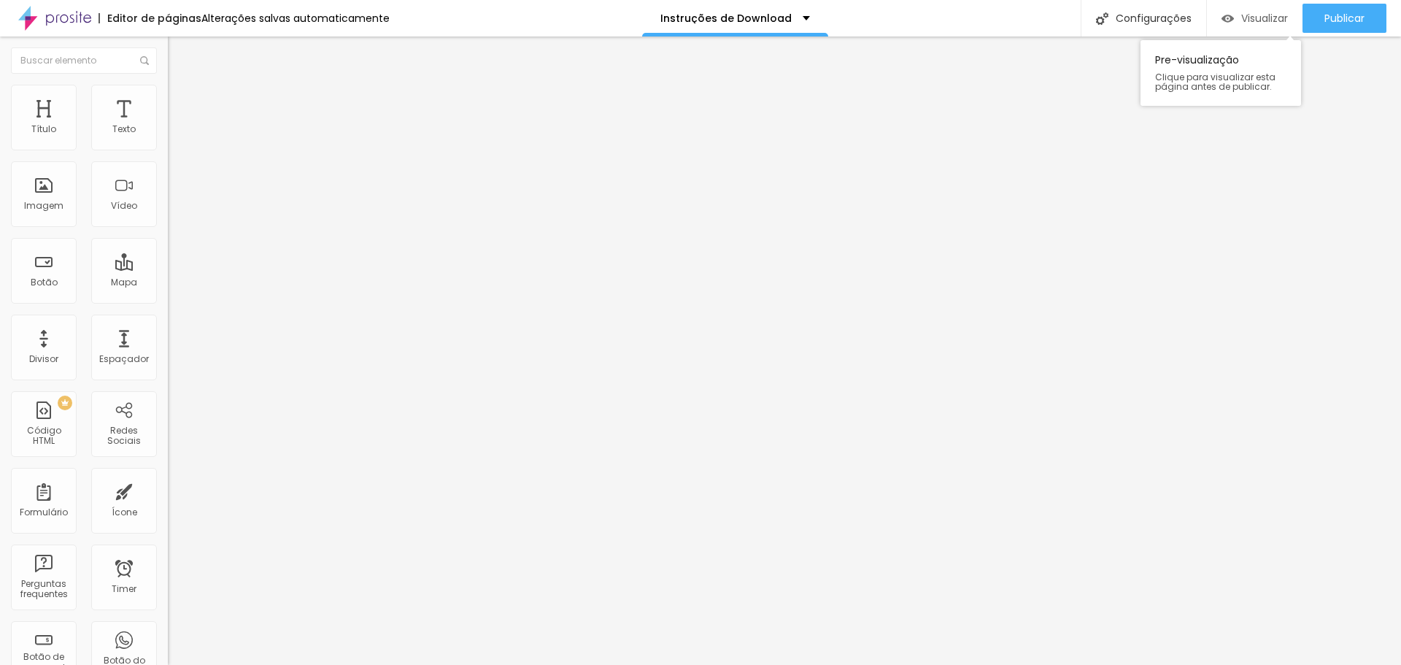
click at [1243, 17] on span "Visualizar" at bounding box center [1265, 18] width 47 height 12
click at [168, 126] on span "Trocar imagem" at bounding box center [208, 119] width 80 height 12
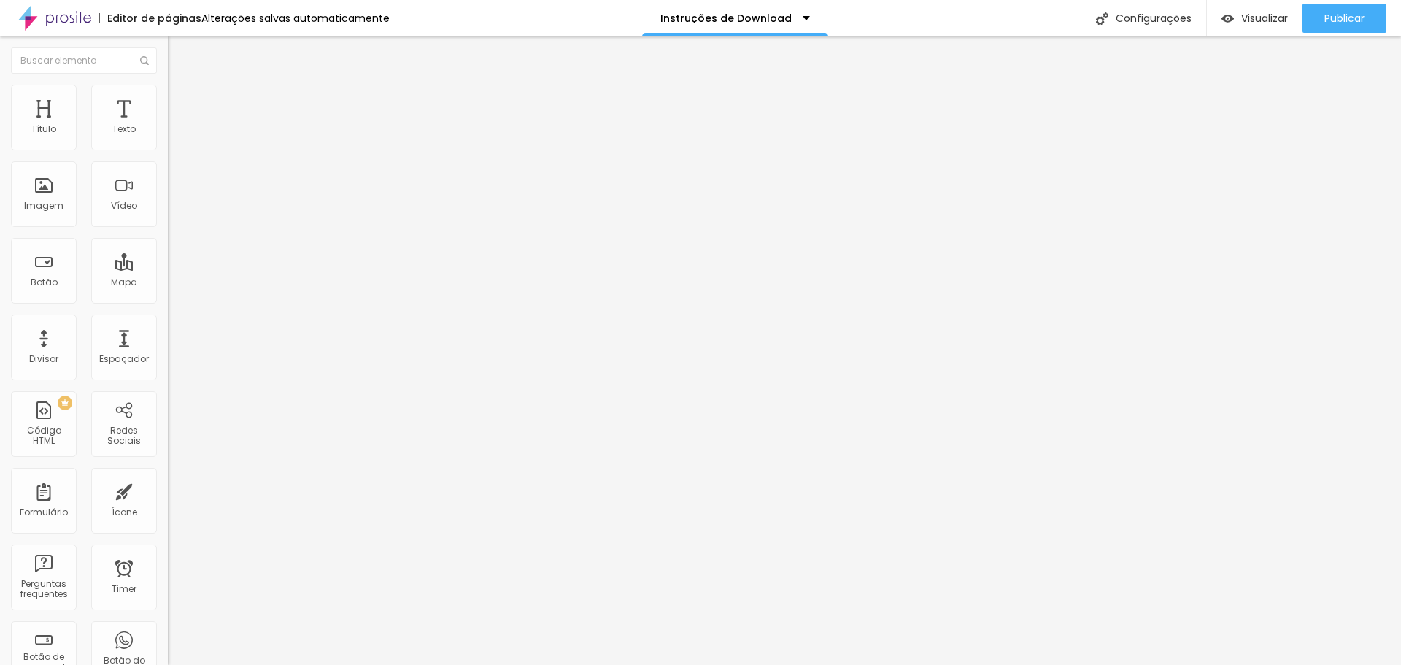
click at [179, 57] on img "button" at bounding box center [185, 53] width 12 height 12
click at [168, 126] on span "Adicionar imagem" at bounding box center [215, 119] width 94 height 12
click at [168, 99] on li "Avançado" at bounding box center [252, 106] width 168 height 15
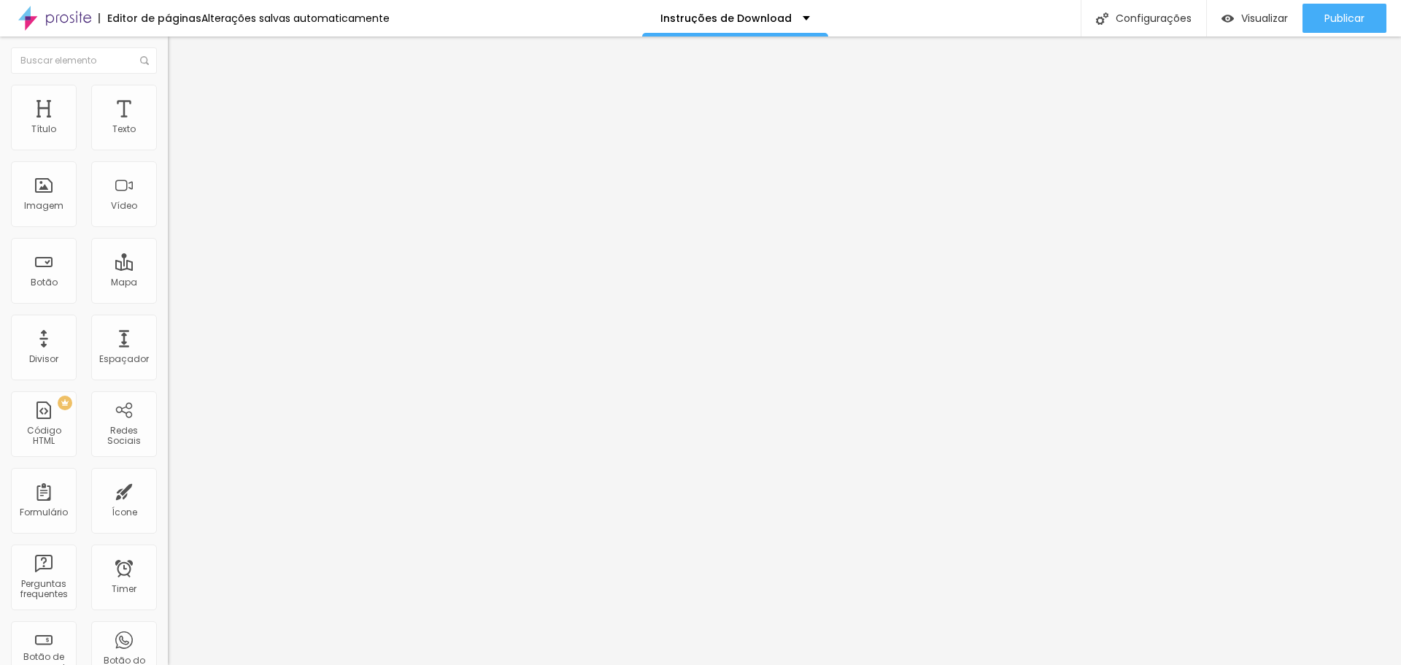
type input "2"
type input "0"
drag, startPoint x: 34, startPoint y: 174, endPoint x: 7, endPoint y: 172, distance: 26.3
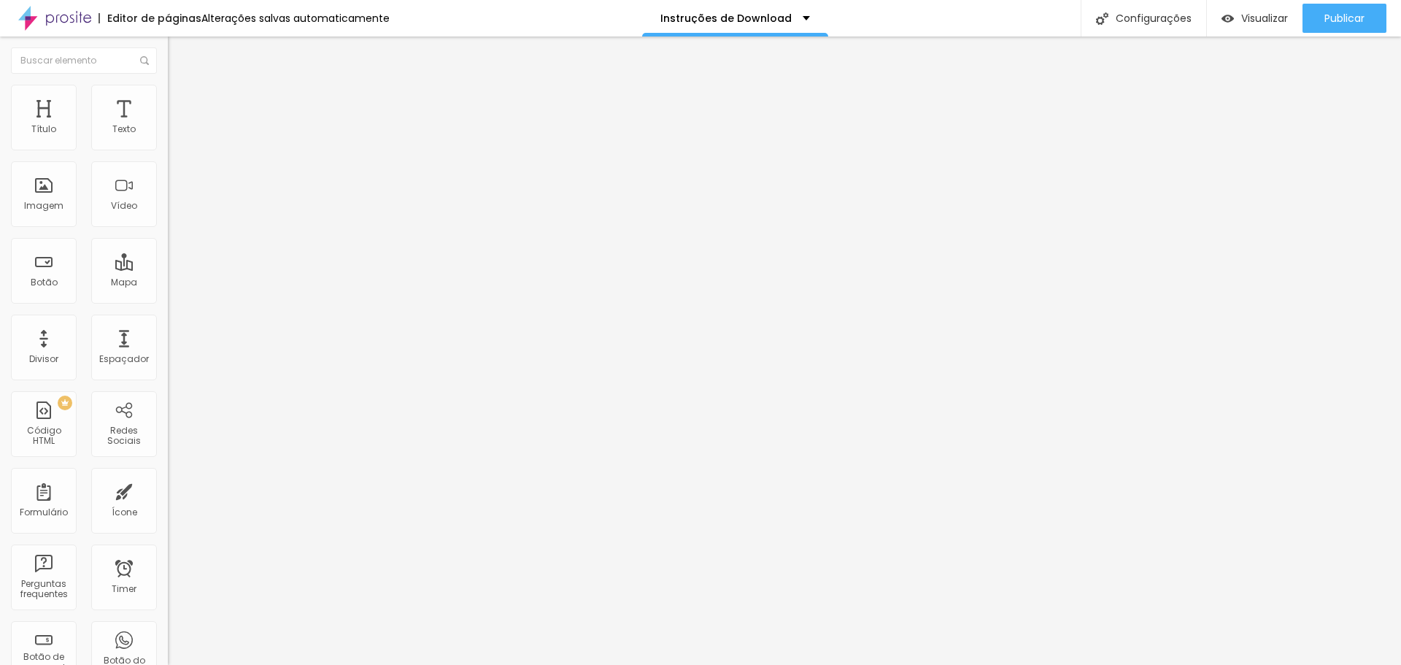
type input "0"
click at [168, 490] on input "range" at bounding box center [215, 496] width 94 height 12
type input "15"
type input "10"
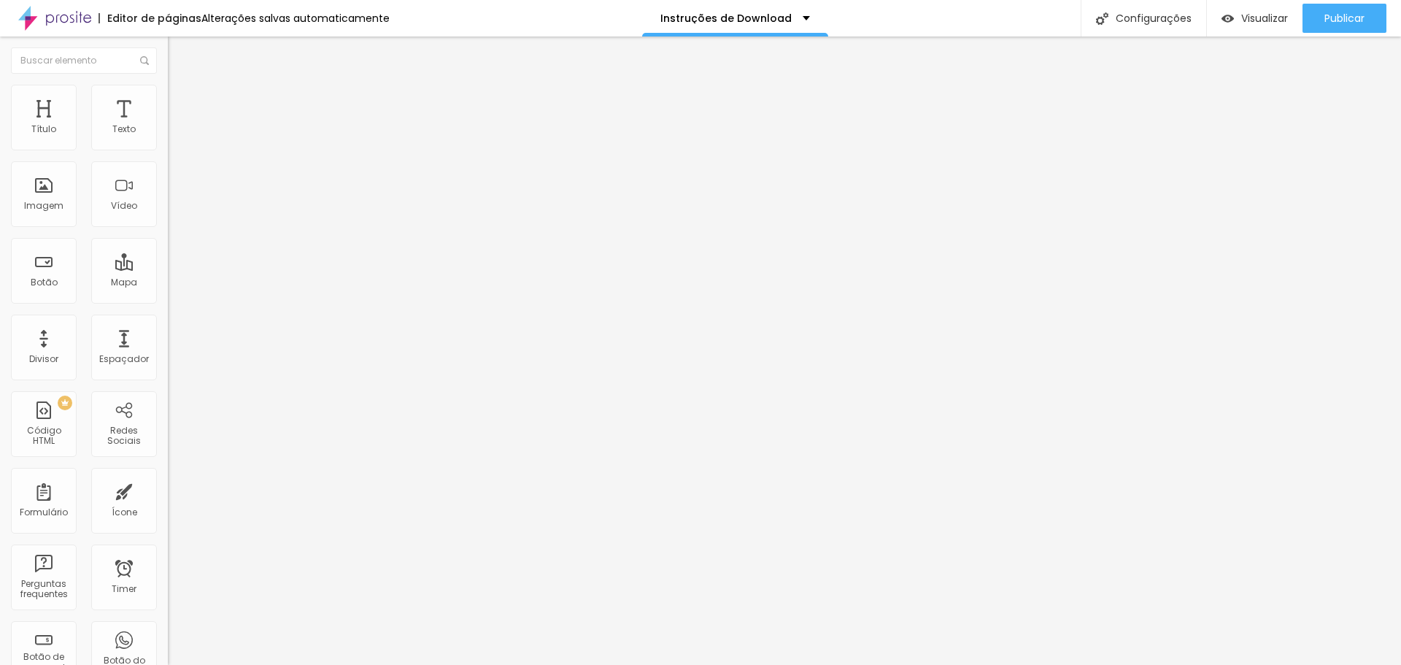
type input "10"
type input "5"
type input "0"
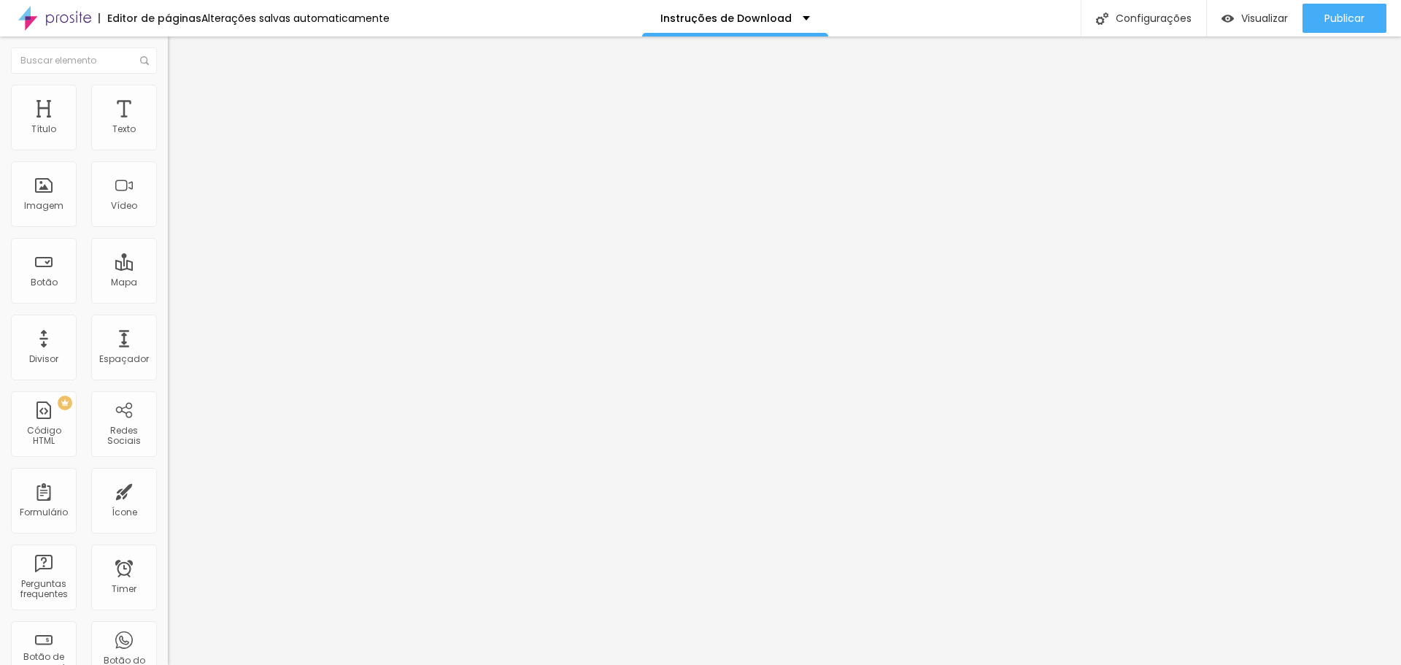
type input "5"
type input "10"
type input "15"
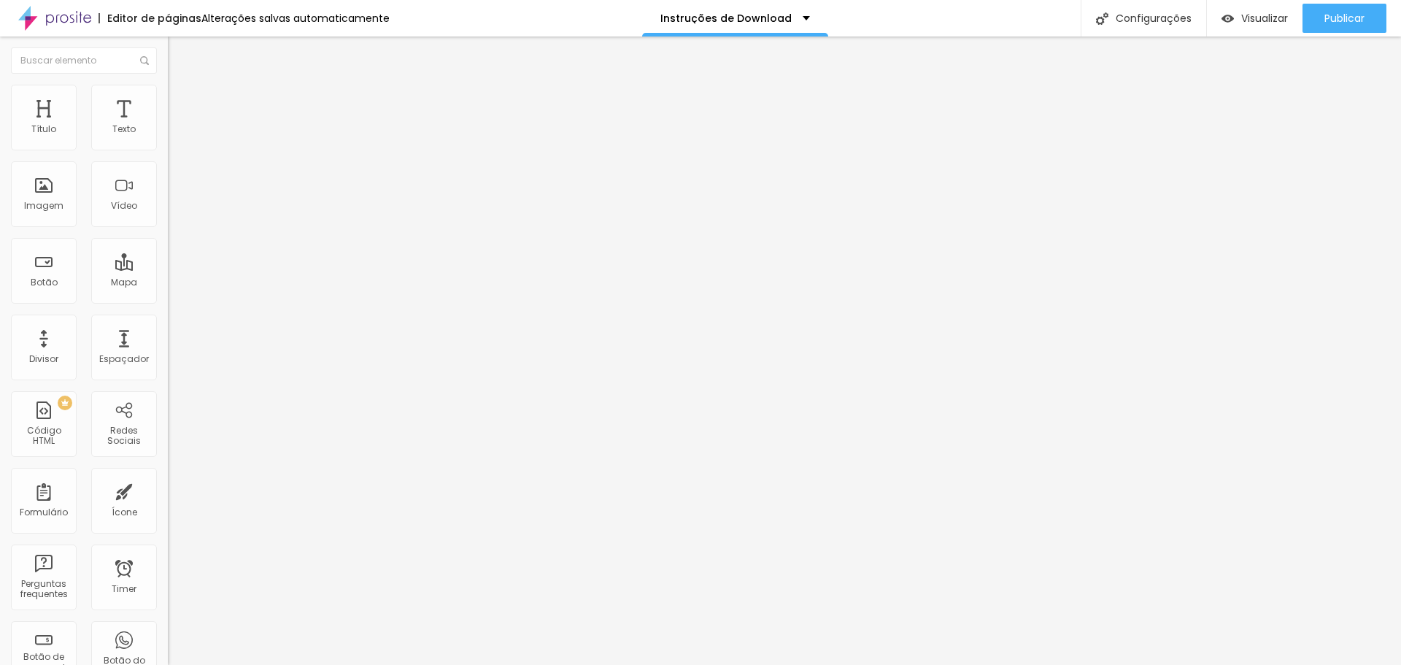
type input "15"
type input "20"
type input "25"
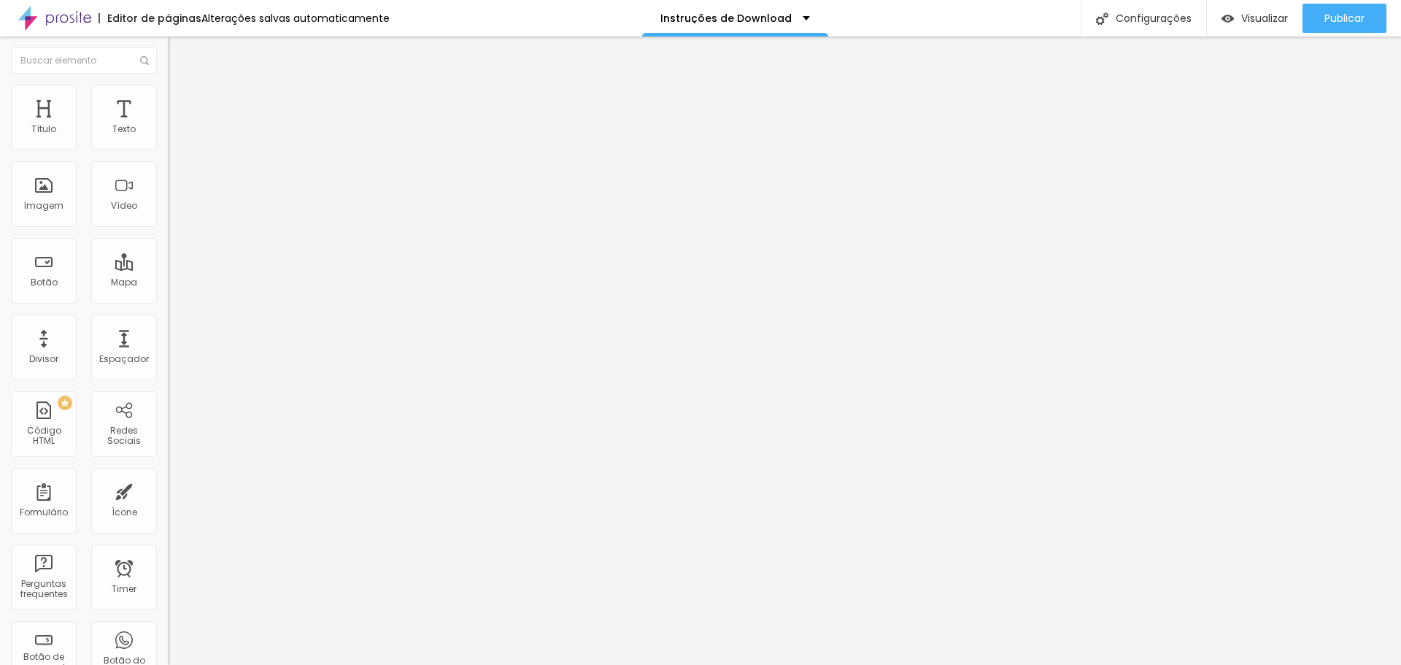
type input "30"
drag, startPoint x: 88, startPoint y: 146, endPoint x: 239, endPoint y: 161, distance: 151.1
click at [239, 283] on input "range" at bounding box center [215, 289] width 94 height 12
type input "25"
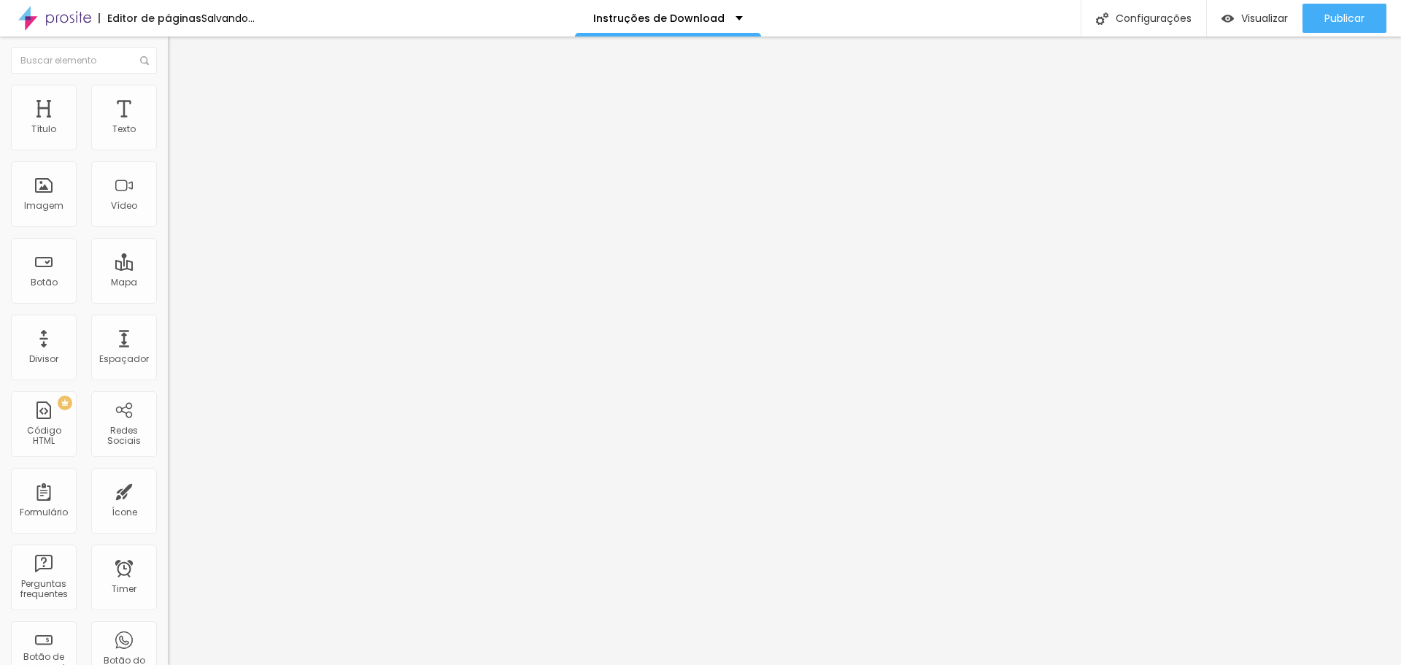
type input "25"
type input "20"
type input "15"
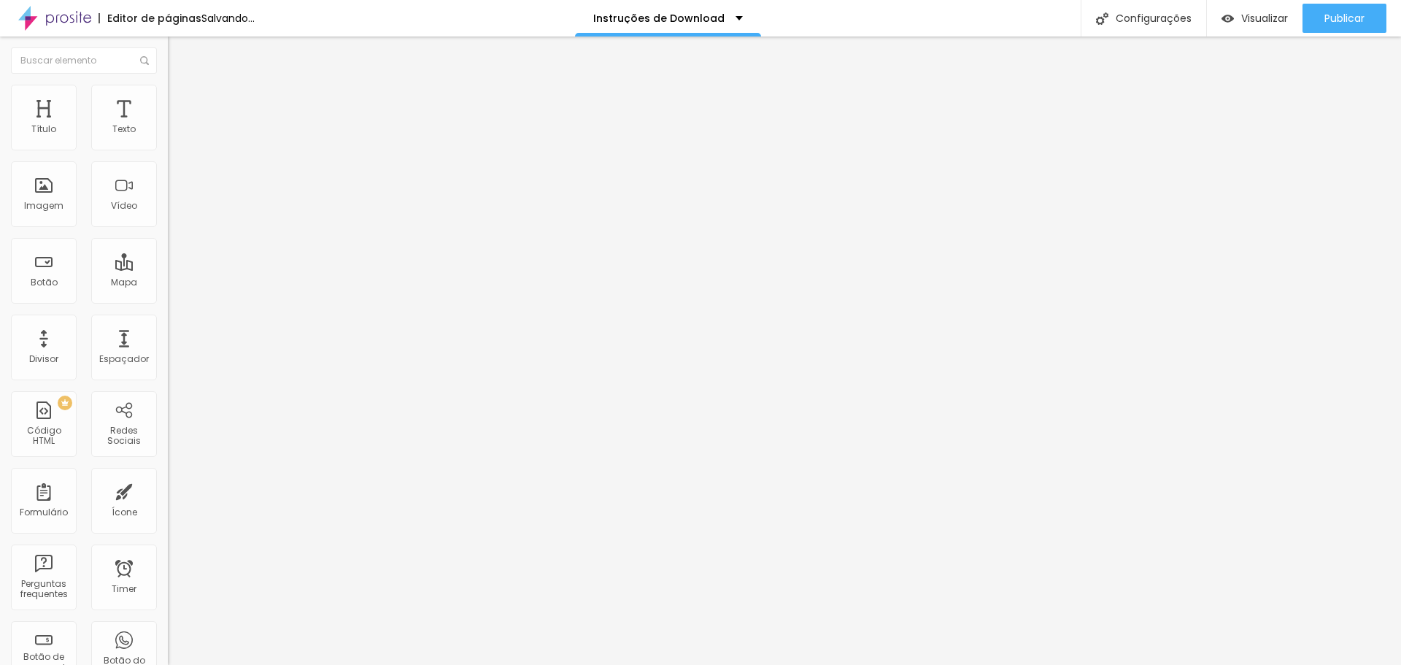
type input "10"
type input "5"
type input "0"
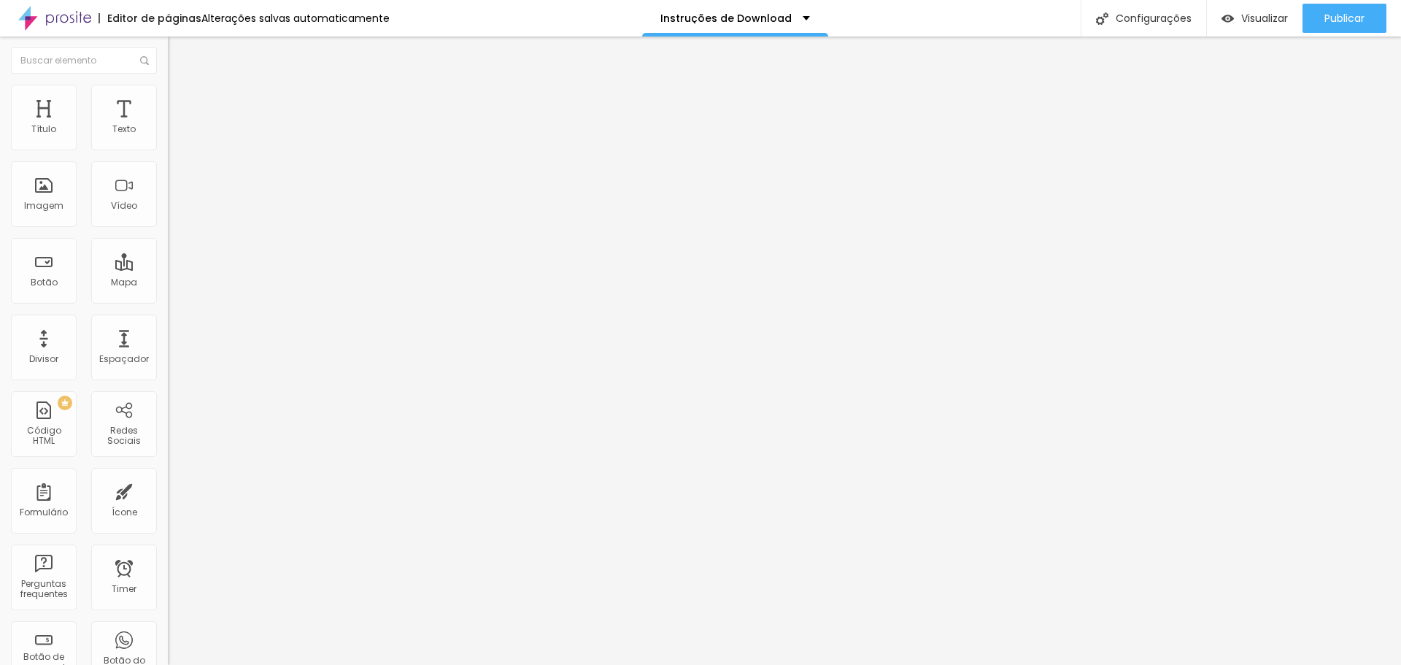
type input "0"
type input "5"
type input "10"
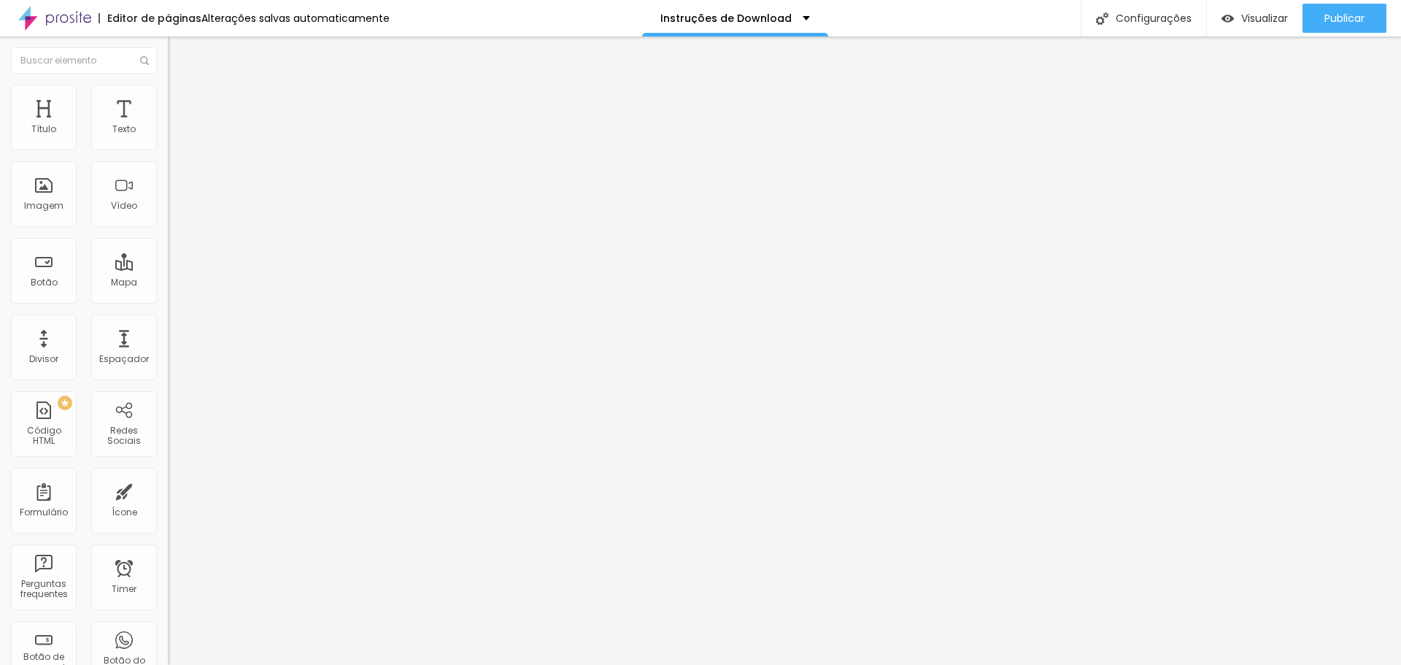
type input "15"
type input "20"
type input "25"
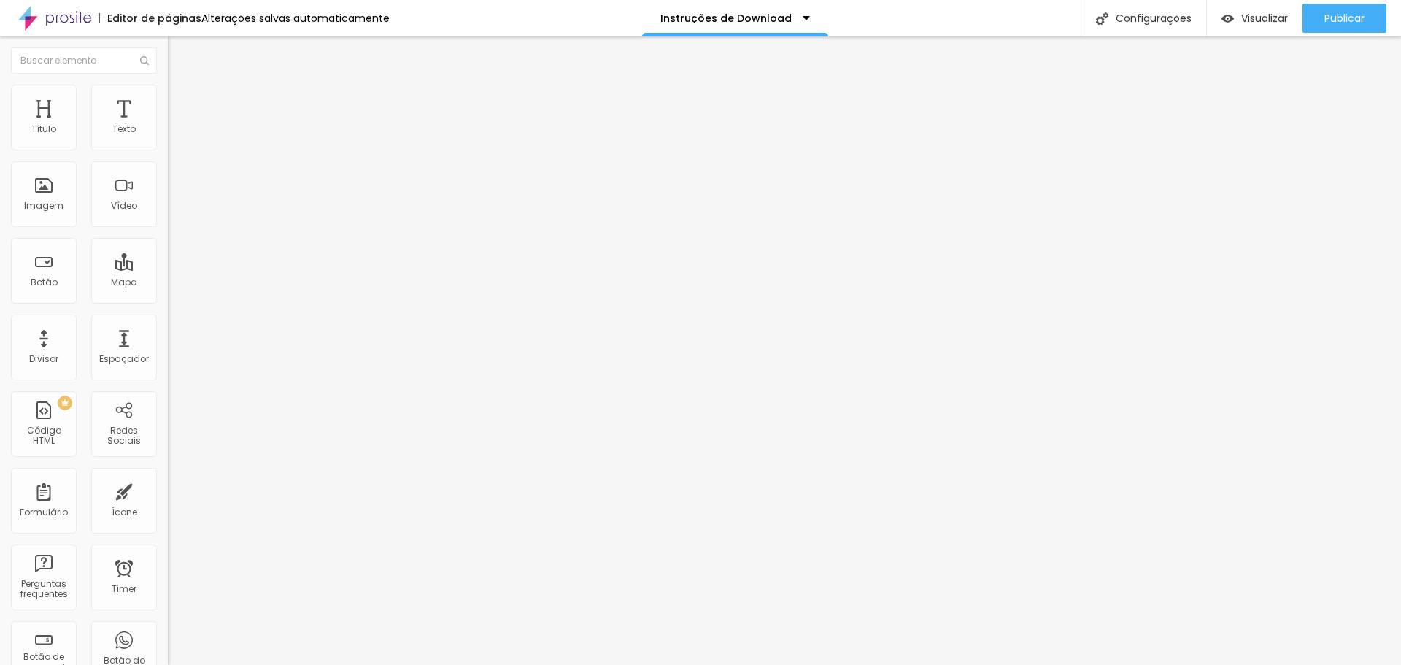
type input "25"
type input "30"
drag, startPoint x: 120, startPoint y: 143, endPoint x: 150, endPoint y: 147, distance: 29.5
click at [168, 283] on input "range" at bounding box center [215, 289] width 94 height 12
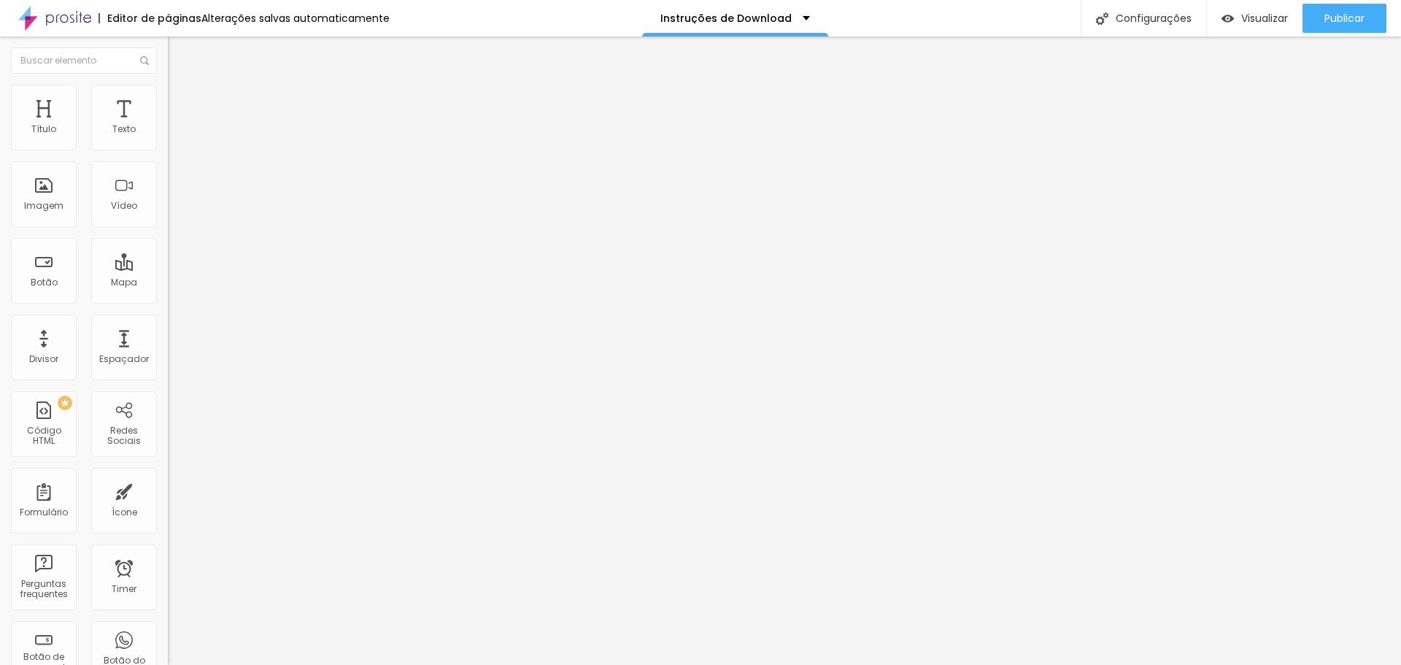
click at [168, 111] on li "Avançado" at bounding box center [252, 106] width 168 height 15
click at [181, 103] on span "Avançado" at bounding box center [205, 109] width 48 height 12
click at [168, 296] on input "30" at bounding box center [195, 303] width 55 height 15
type input "0"
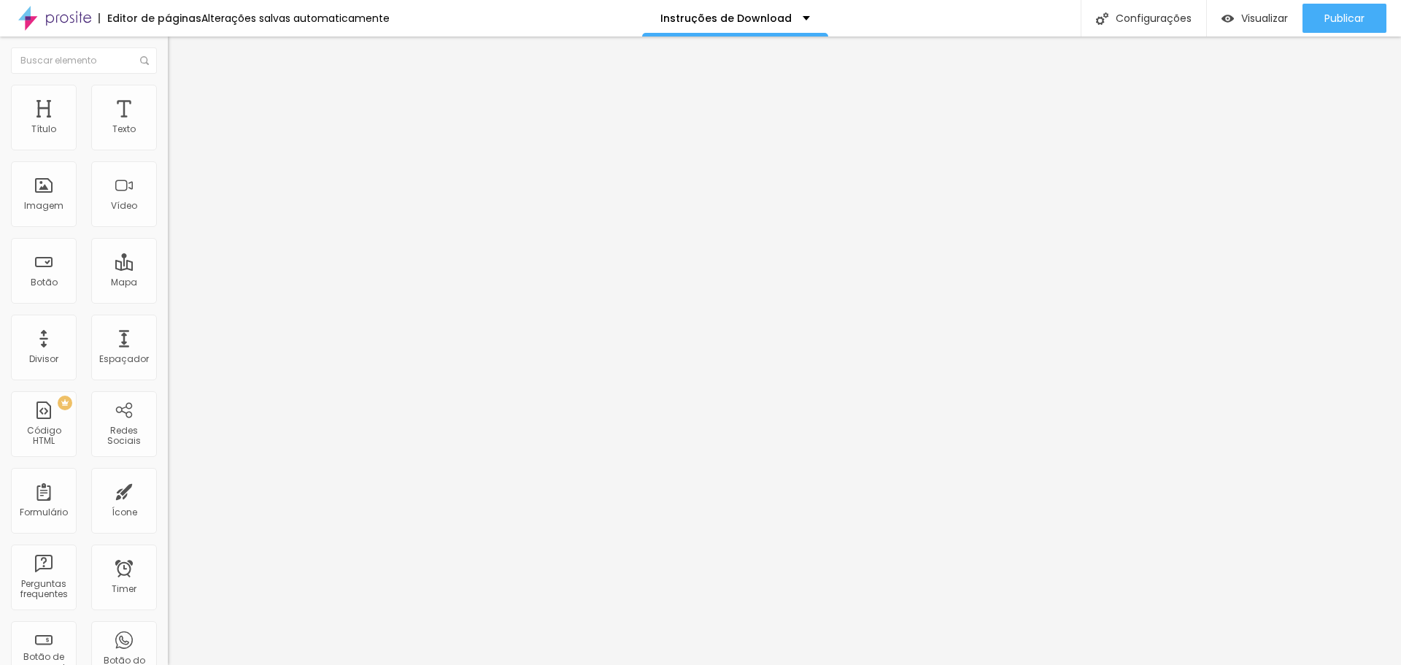
type input "1"
type input "15"
click at [1262, 26] on div "Visualizar" at bounding box center [1255, 18] width 66 height 29
click at [168, 126] on span "Adicionar imagem" at bounding box center [215, 119] width 94 height 12
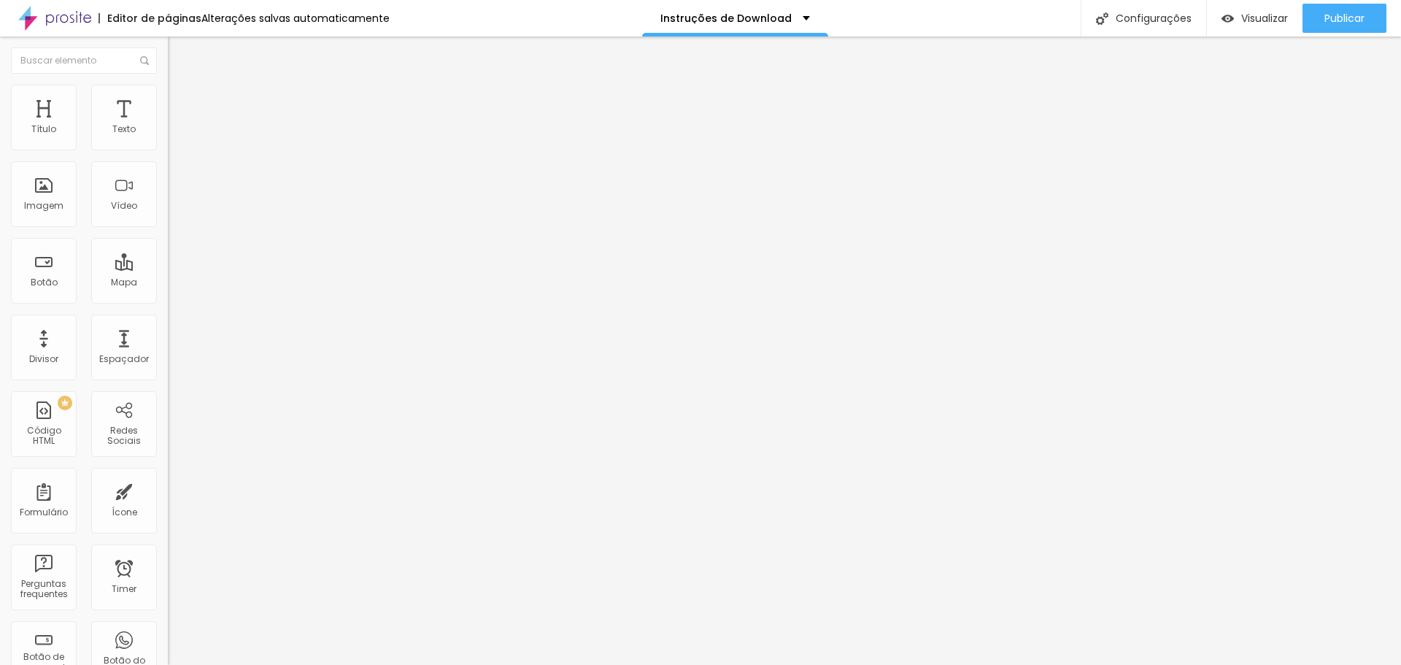
click at [1278, 12] on span "Visualizar" at bounding box center [1265, 18] width 47 height 12
click at [1242, 17] on span "Visualizar" at bounding box center [1265, 18] width 47 height 12
click at [1274, 17] on span "Visualizar" at bounding box center [1265, 18] width 47 height 12
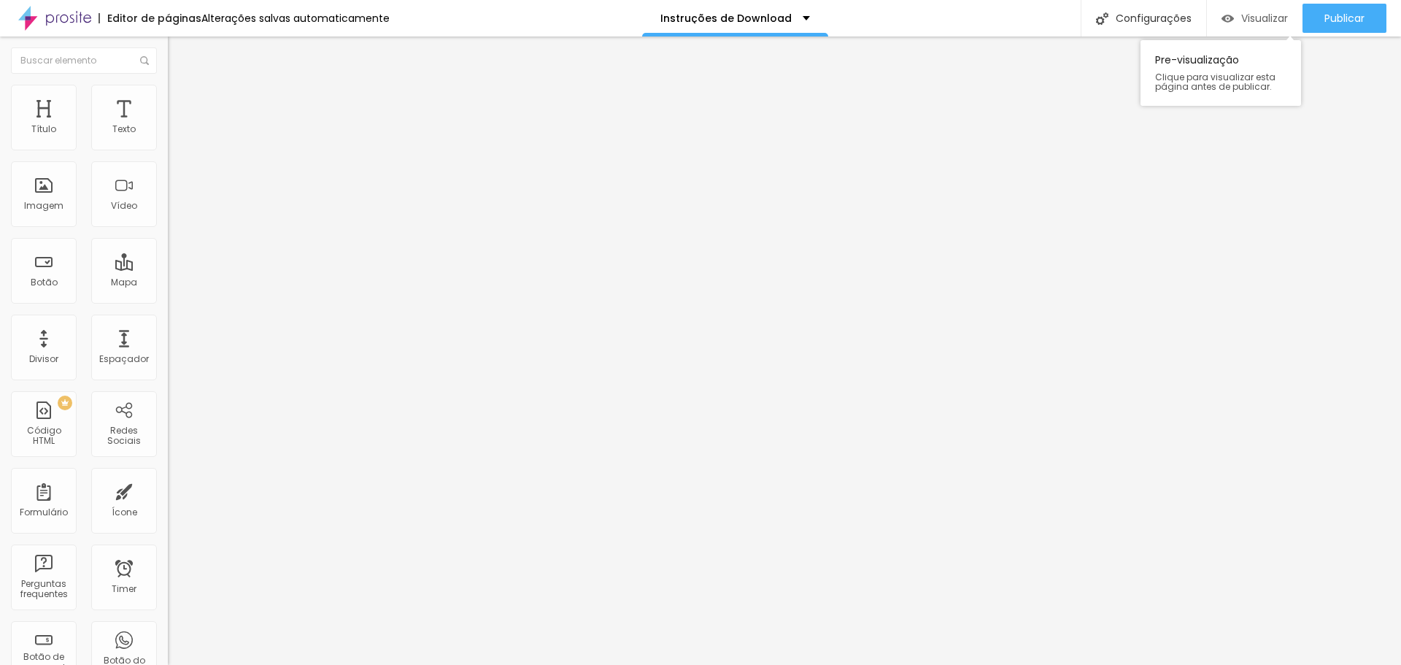
click at [1230, 20] on img "button" at bounding box center [1228, 18] width 12 height 12
click at [181, 101] on span "Avançado" at bounding box center [205, 94] width 48 height 12
type input "66"
type input "67"
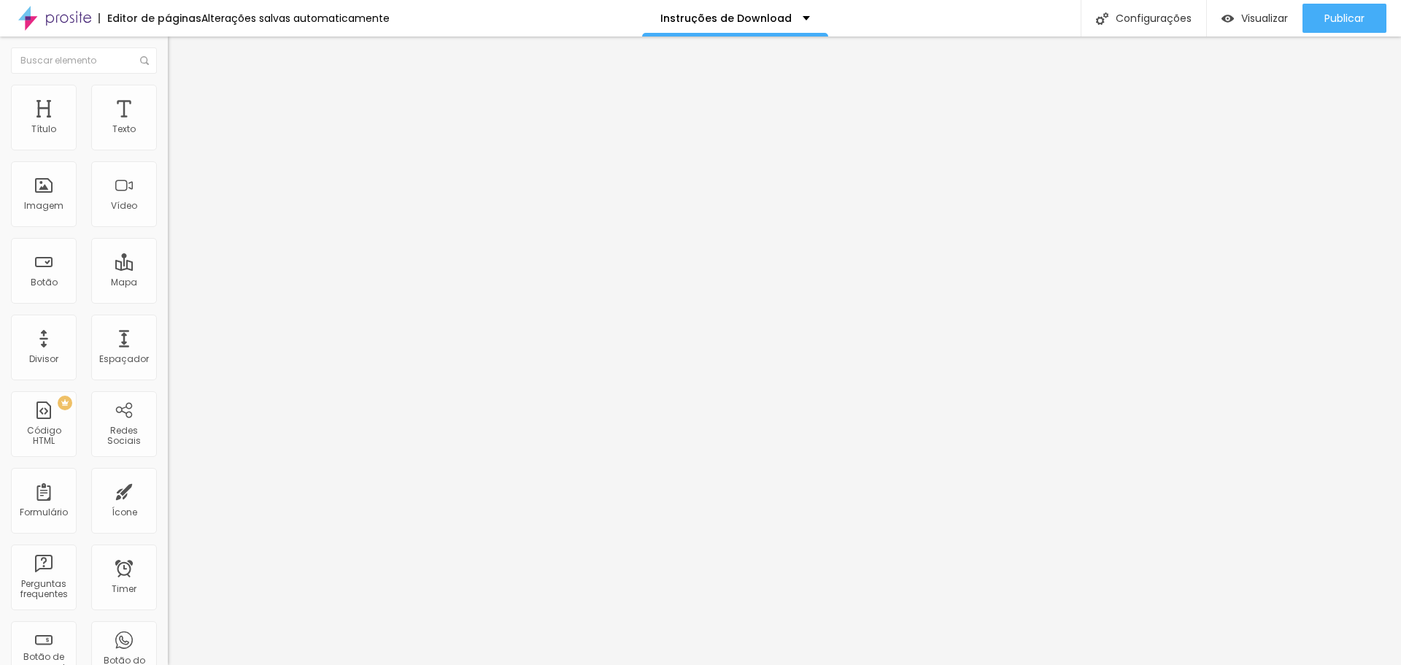
type input "67"
type input "69"
type input "71"
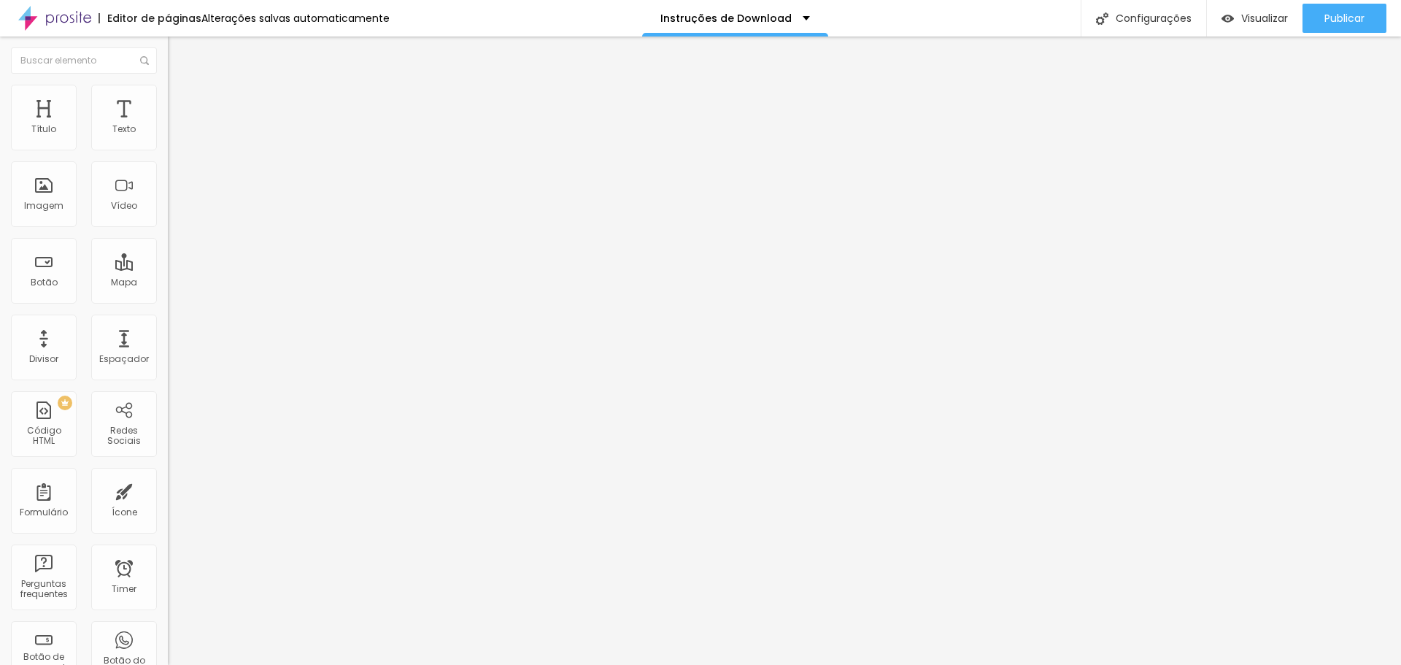
type input "72"
type input "74"
type input "76"
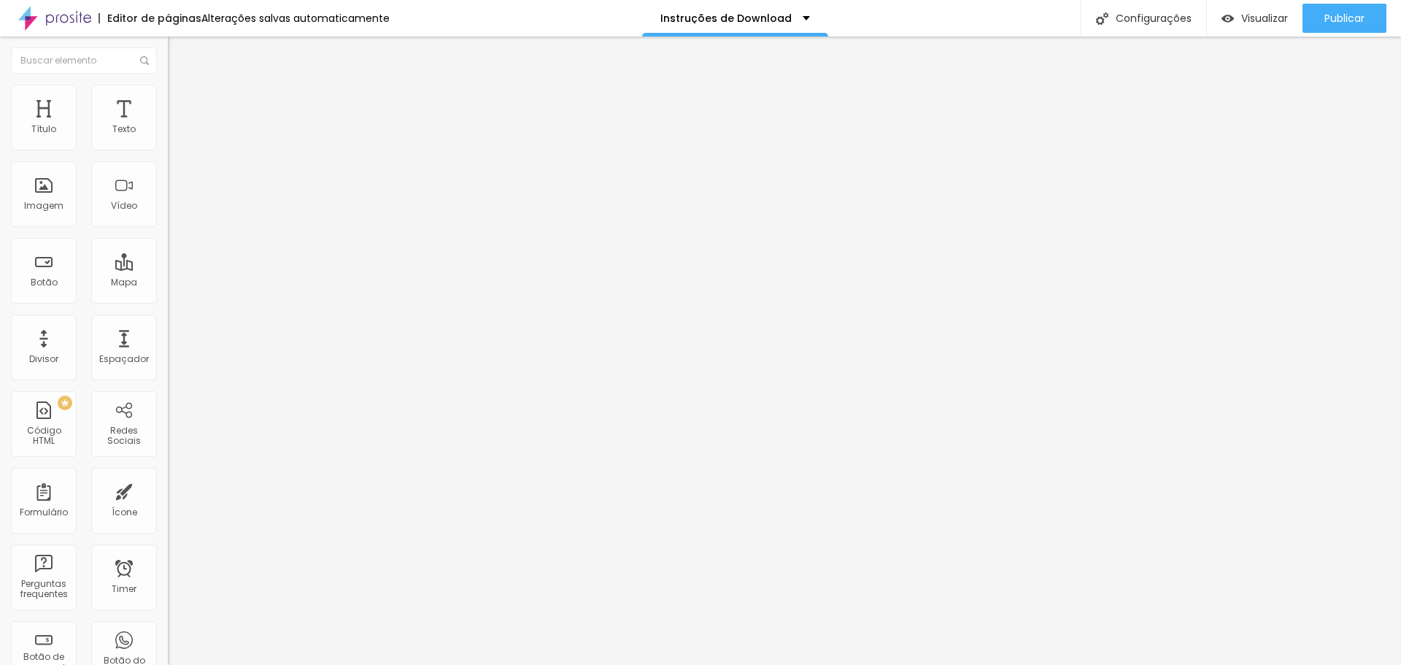
type input "76"
type input "77"
type input "78"
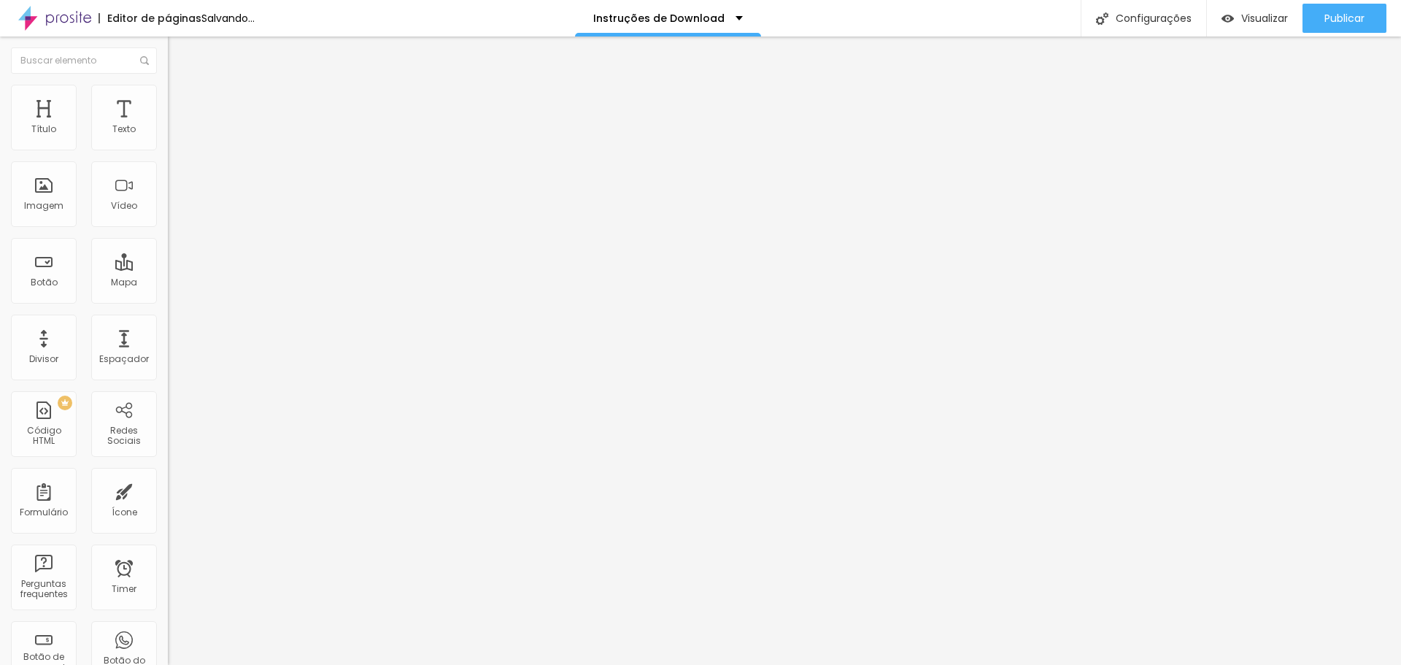
type input "79"
type input "80"
type input "81"
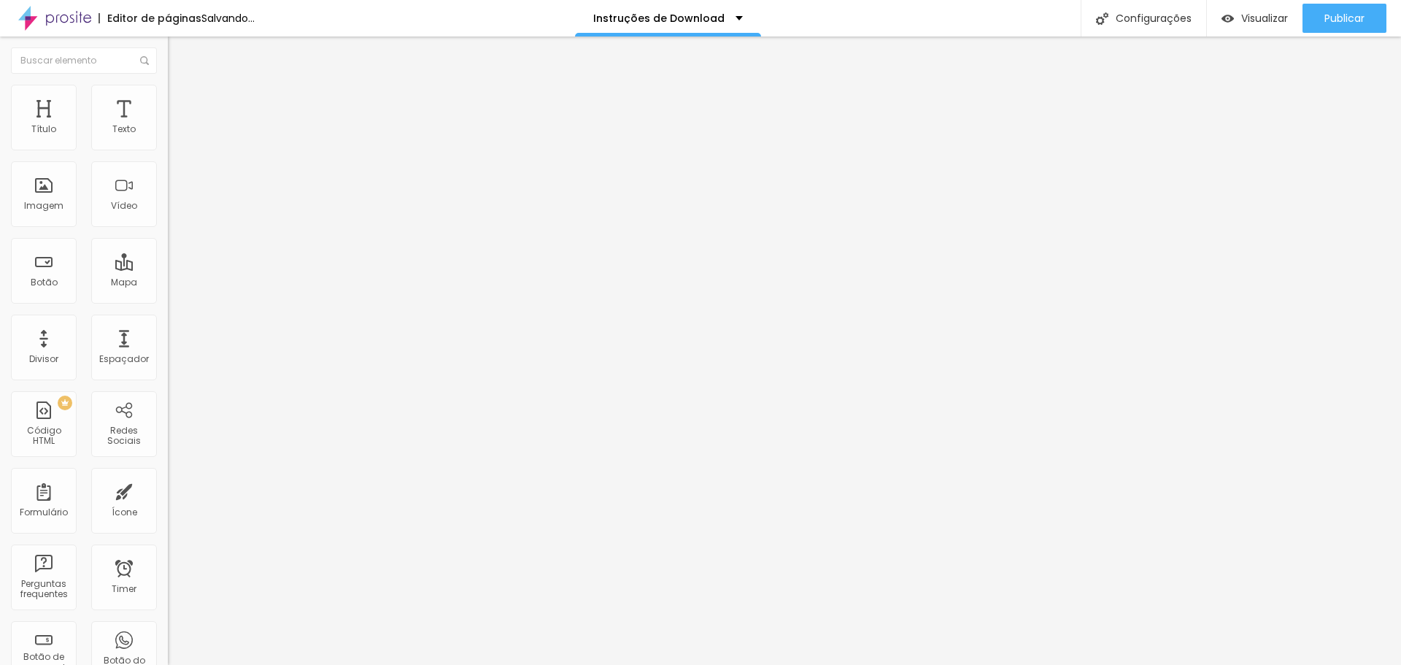
type input "81"
type input "79"
drag, startPoint x: 92, startPoint y: 144, endPoint x: 79, endPoint y: 148, distance: 13.8
click at [168, 269] on input "range" at bounding box center [215, 275] width 94 height 12
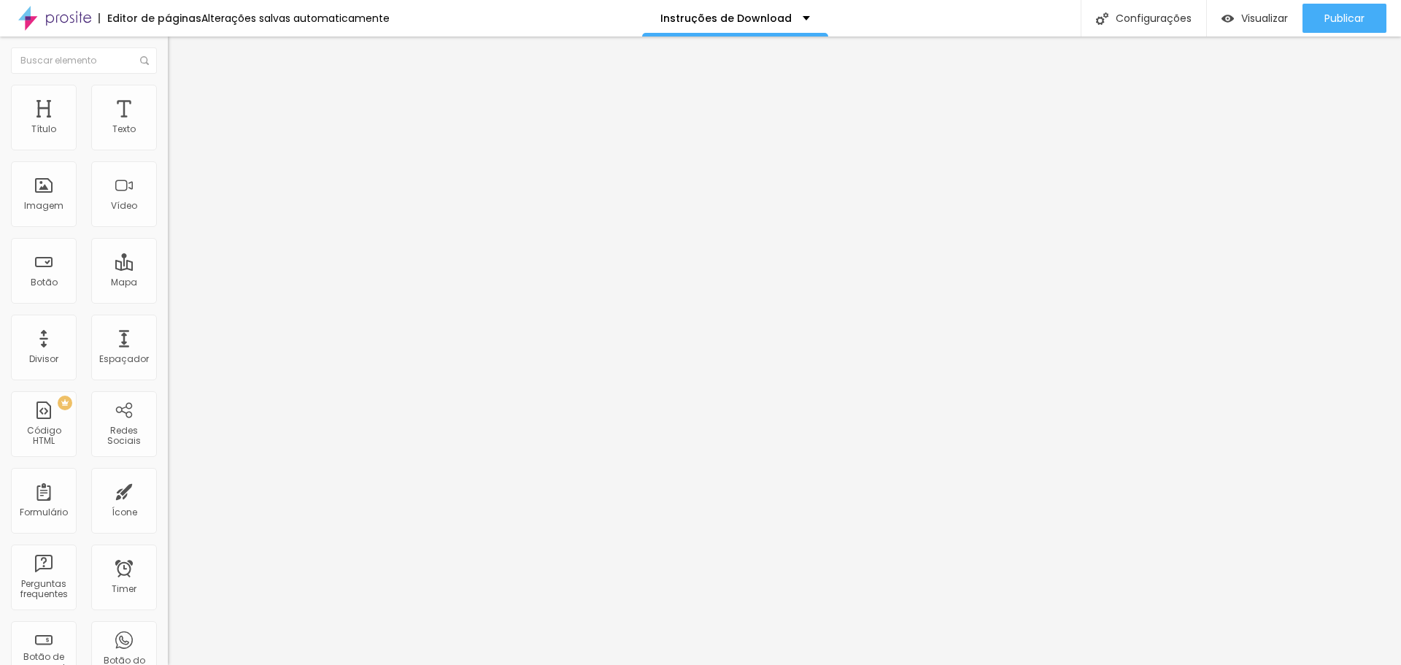
drag, startPoint x: 40, startPoint y: 173, endPoint x: 45, endPoint y: 167, distance: 7.8
click at [168, 475] on input "range" at bounding box center [215, 481] width 94 height 12
drag, startPoint x: 80, startPoint y: 146, endPoint x: 27, endPoint y: 148, distance: 52.6
click at [168, 269] on input "range" at bounding box center [215, 275] width 94 height 12
drag, startPoint x: 45, startPoint y: 172, endPoint x: 54, endPoint y: 166, distance: 10.9
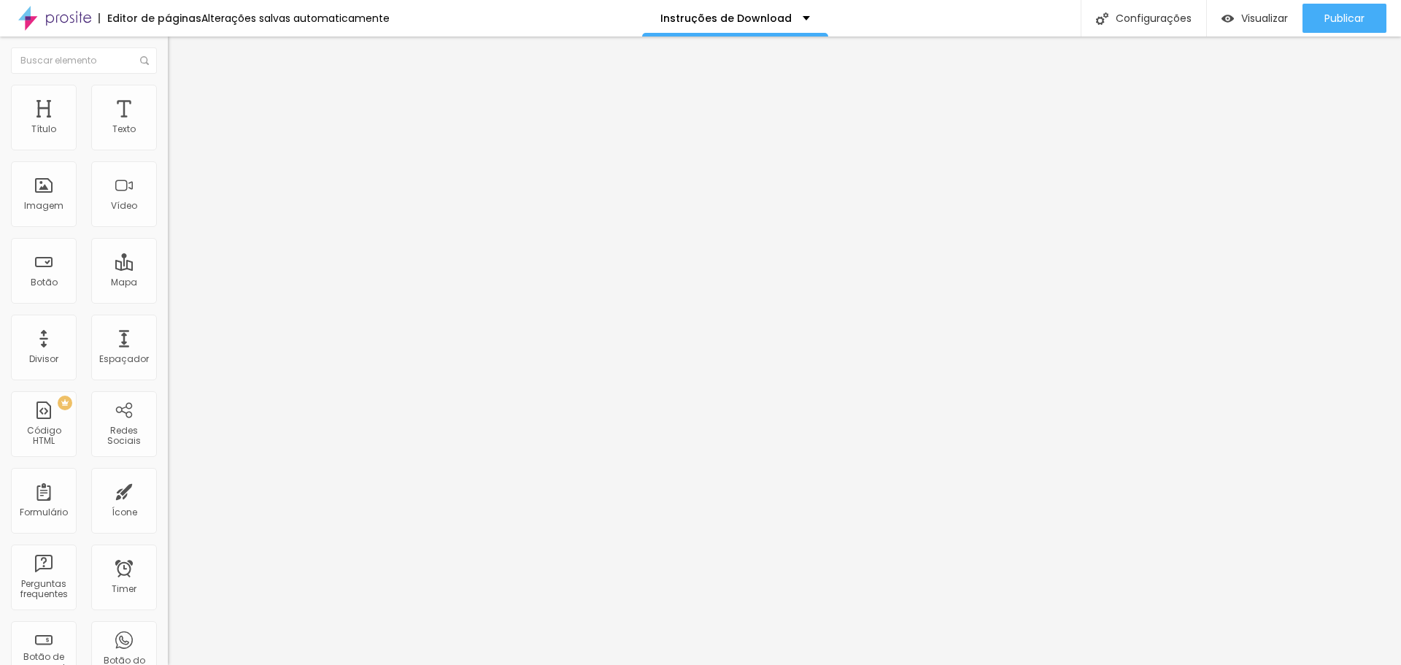
click at [168, 475] on input "range" at bounding box center [215, 481] width 94 height 12
click at [168, 91] on ul "Estilo Avançado" at bounding box center [252, 84] width 168 height 29
click at [168, 91] on img at bounding box center [174, 91] width 13 height 13
click at [168, 282] on input "67" at bounding box center [199, 289] width 63 height 15
drag, startPoint x: 141, startPoint y: 146, endPoint x: 166, endPoint y: 144, distance: 25.6
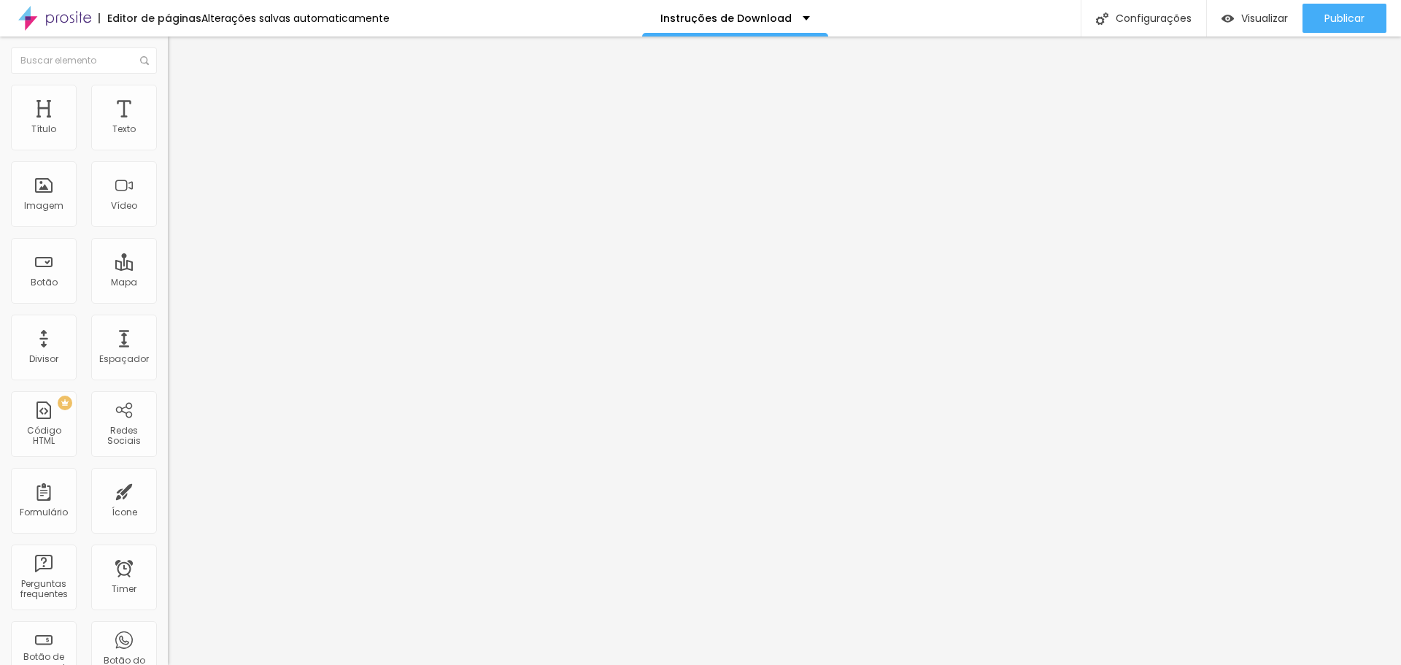
click at [168, 144] on div "20 Espaço de cima 10 Espaço de baixo ID Html Classes Html Visível nos dispositi…" at bounding box center [252, 406] width 168 height 614
click at [168, 96] on li "Avançado" at bounding box center [252, 92] width 168 height 15
click at [168, 282] on input "0" at bounding box center [199, 289] width 63 height 15
drag, startPoint x: 131, startPoint y: 174, endPoint x: 161, endPoint y: 172, distance: 30.1
click at [168, 306] on div "22 Espaço de baixo" at bounding box center [252, 409] width 168 height 207
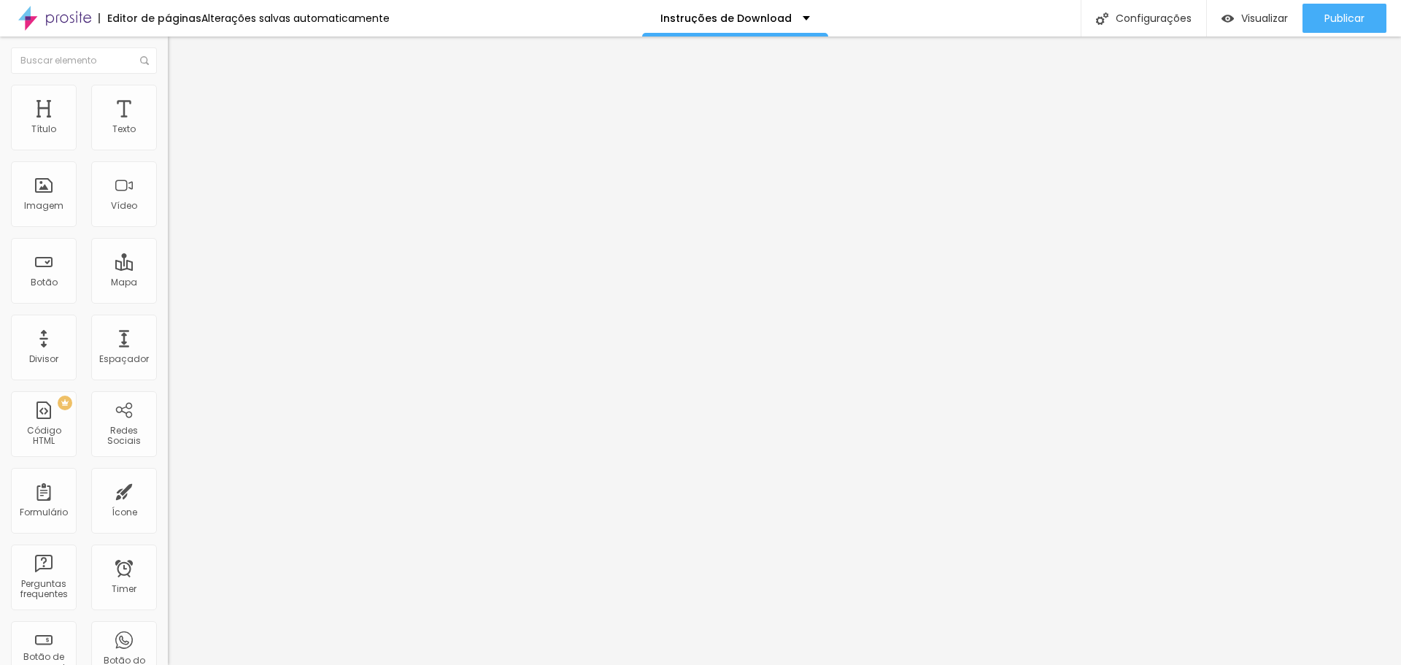
click at [168, 85] on li "Estilo" at bounding box center [252, 77] width 168 height 15
drag, startPoint x: 38, startPoint y: 228, endPoint x: 29, endPoint y: 226, distance: 9.0
drag, startPoint x: 102, startPoint y: 199, endPoint x: 69, endPoint y: 202, distance: 33.7
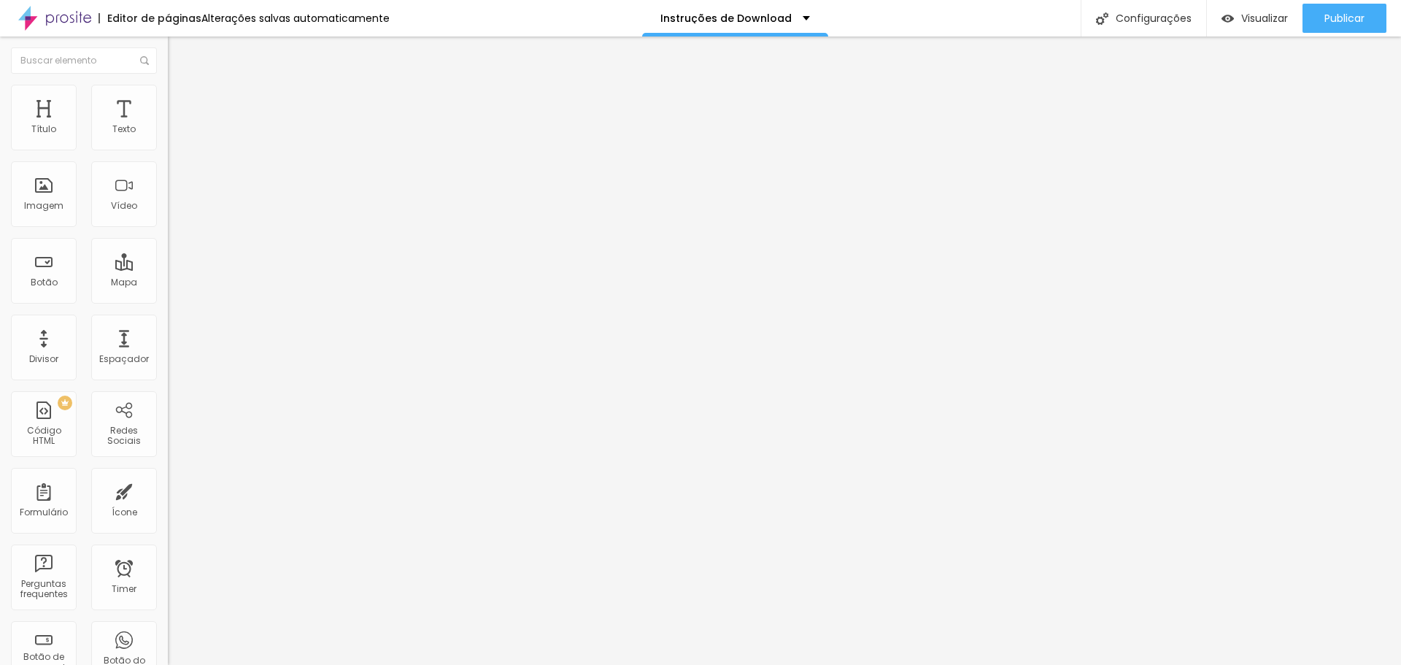
drag, startPoint x: 140, startPoint y: 199, endPoint x: 162, endPoint y: 197, distance: 21.9
click at [168, 512] on div "1.1 Altura da linha" at bounding box center [252, 615] width 168 height 207
drag, startPoint x: 32, startPoint y: 171, endPoint x: 7, endPoint y: 168, distance: 25.7
click at [168, 475] on input "range" at bounding box center [215, 481] width 94 height 12
click at [179, 56] on img "button" at bounding box center [185, 53] width 12 height 12
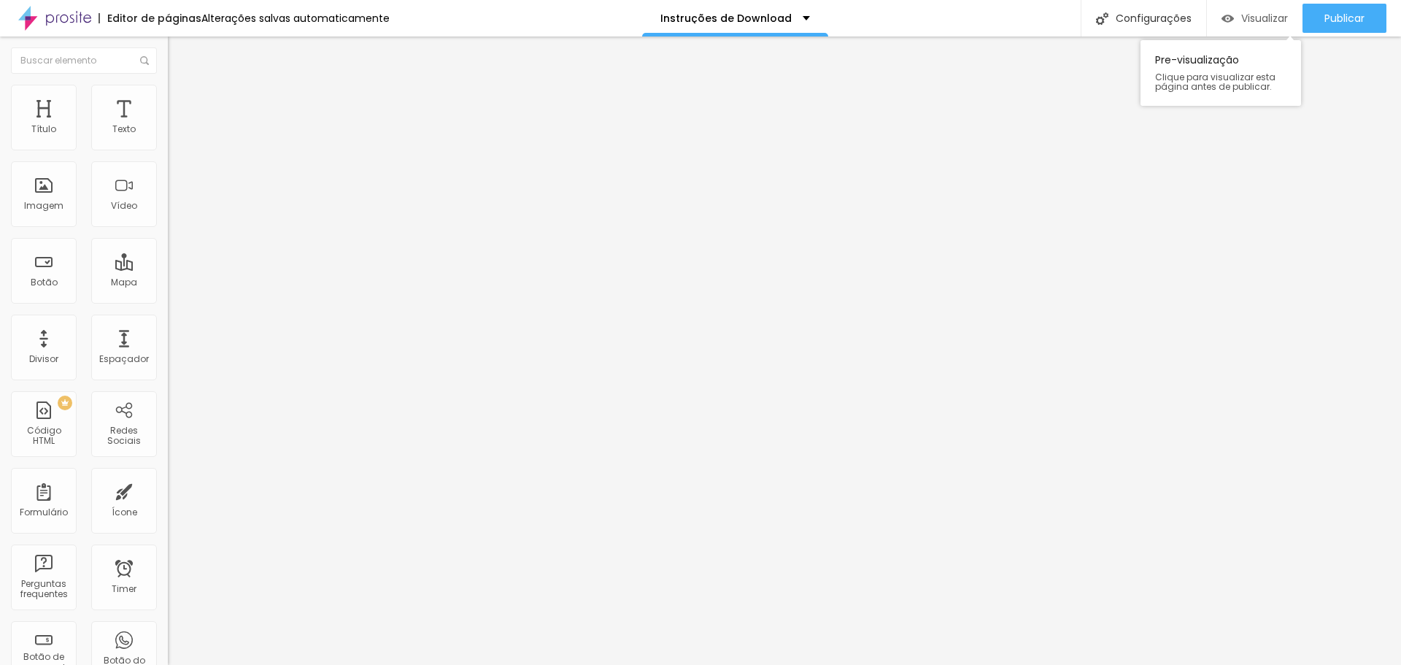
click at [1253, 20] on span "Visualizar" at bounding box center [1265, 18] width 47 height 12
click at [1253, 15] on span "Visualizar" at bounding box center [1265, 18] width 47 height 12
click at [1242, 22] on span "Visualizar" at bounding box center [1265, 18] width 47 height 12
click at [168, 98] on ul "Conteúdo Estilo Avançado" at bounding box center [252, 92] width 168 height 44
click at [168, 99] on li "Avançado" at bounding box center [252, 106] width 168 height 15
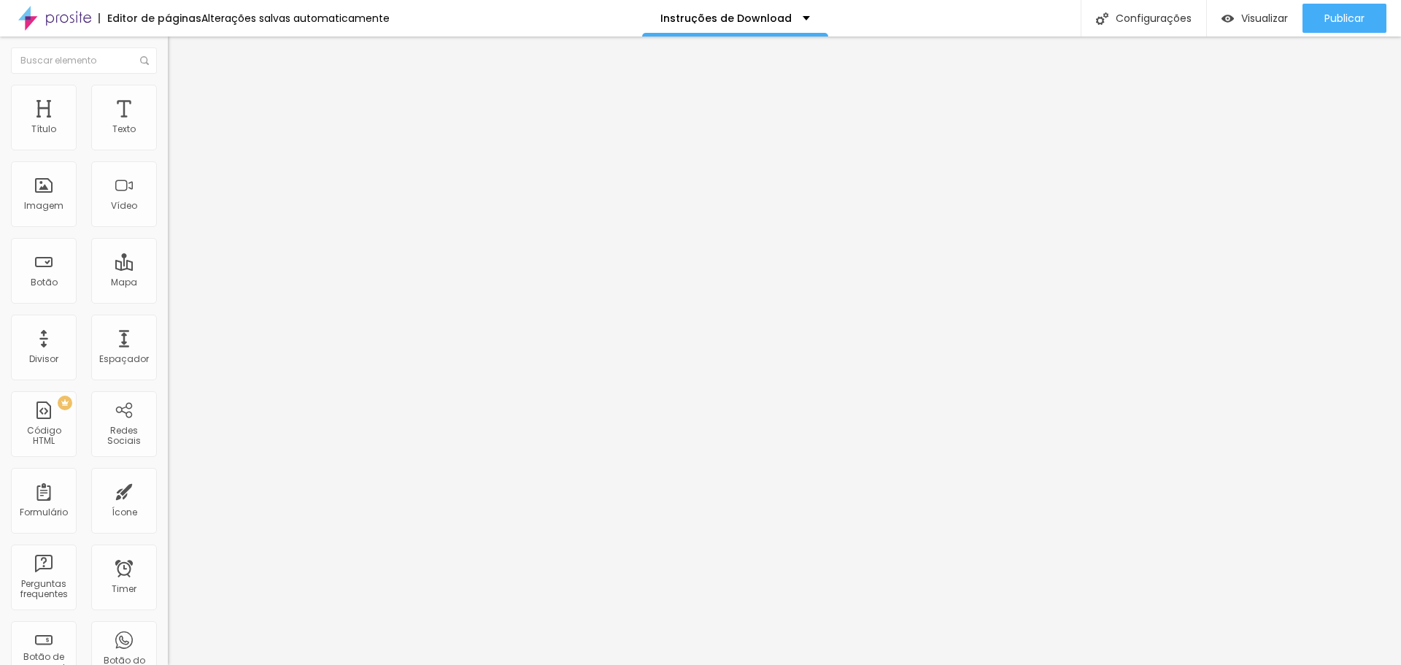
drag, startPoint x: 101, startPoint y: 145, endPoint x: 0, endPoint y: 147, distance: 101.5
click at [168, 283] on input "range" at bounding box center [215, 289] width 94 height 12
click at [168, 99] on img at bounding box center [174, 105] width 13 height 13
drag, startPoint x: 58, startPoint y: 142, endPoint x: 0, endPoint y: 135, distance: 58.0
click at [168, 283] on input "range" at bounding box center [215, 289] width 94 height 12
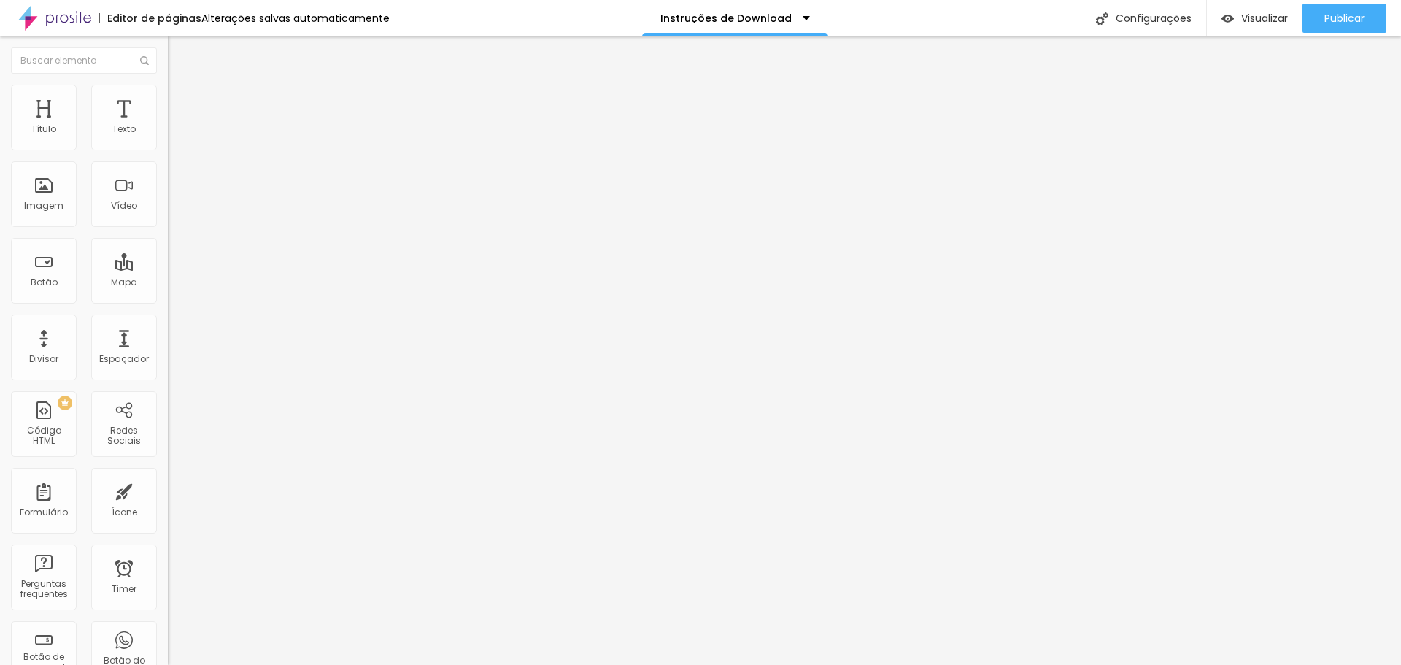
drag, startPoint x: 29, startPoint y: 139, endPoint x: 126, endPoint y: 139, distance: 97.1
click at [168, 283] on input "range" at bounding box center [215, 289] width 94 height 12
click at [181, 103] on span "Avançado" at bounding box center [205, 109] width 48 height 12
click at [1260, 12] on span "Visualizar" at bounding box center [1265, 18] width 47 height 12
click at [181, 103] on span "Avançado" at bounding box center [205, 109] width 48 height 12
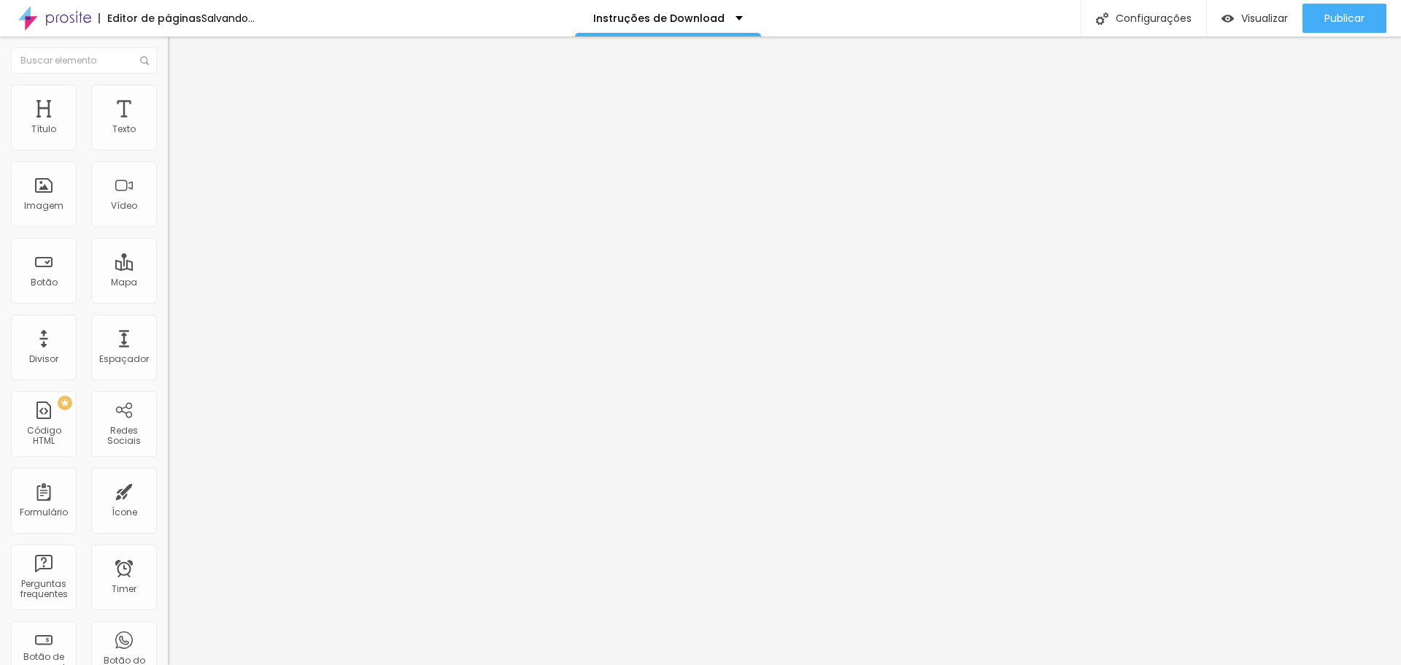
drag, startPoint x: 34, startPoint y: 146, endPoint x: 76, endPoint y: 147, distance: 42.4
click at [168, 283] on input "range" at bounding box center [215, 289] width 94 height 12
click at [168, 97] on li "Estilo" at bounding box center [252, 92] width 168 height 15
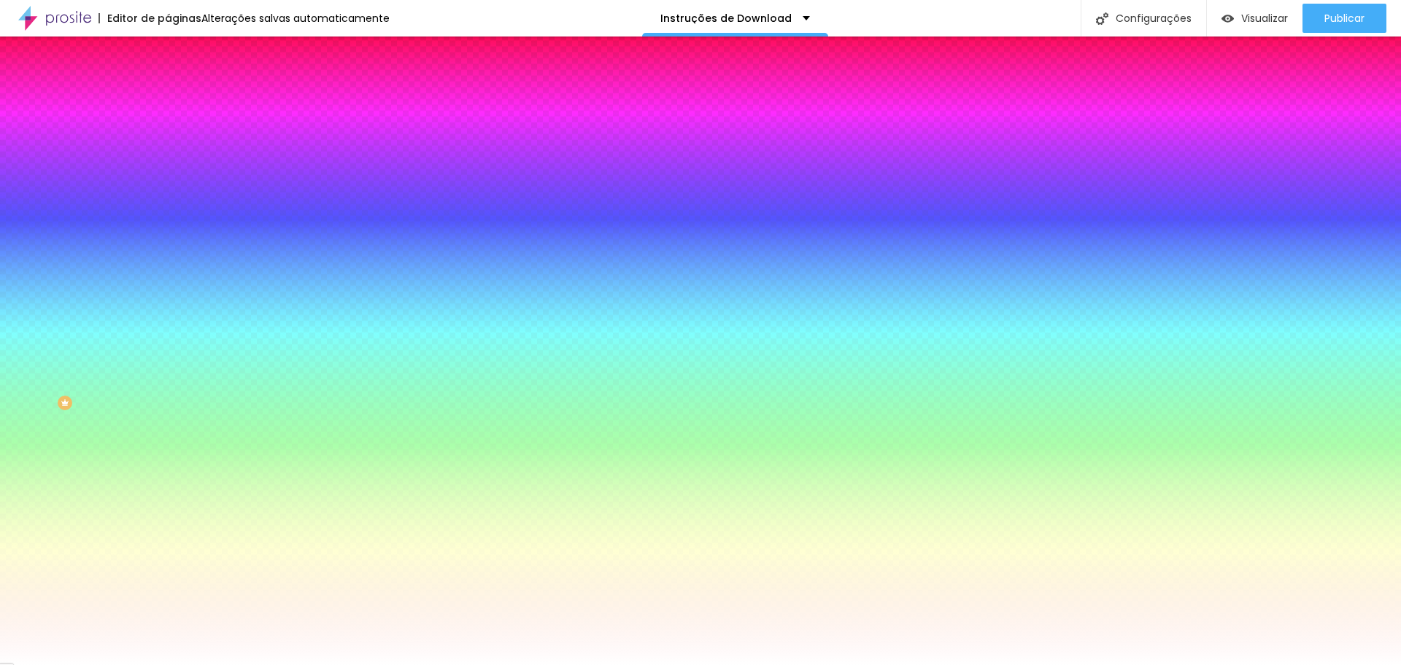
click at [168, 85] on li "Conteúdo" at bounding box center [252, 77] width 168 height 15
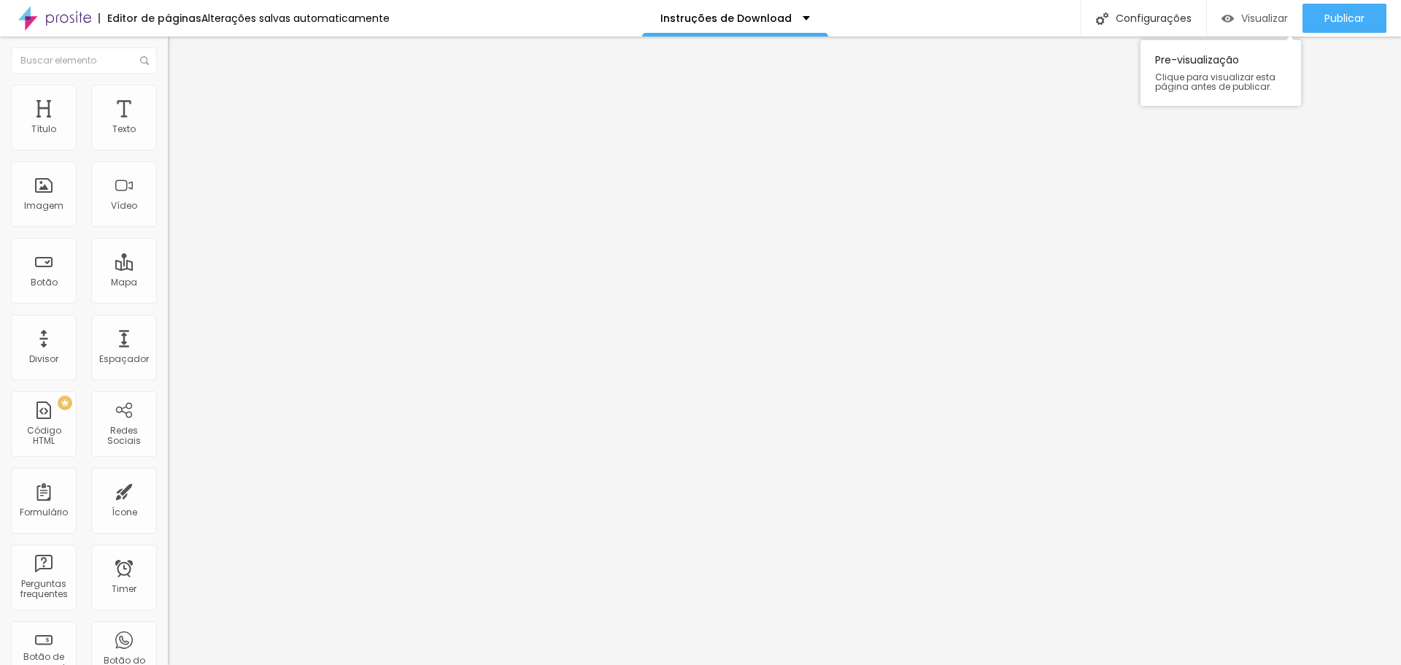
click at [1228, 17] on img "button" at bounding box center [1228, 18] width 12 height 12
click at [168, 99] on li "Avançado" at bounding box center [252, 106] width 168 height 15
drag, startPoint x: 58, startPoint y: 149, endPoint x: 38, endPoint y: 149, distance: 20.4
click at [168, 283] on div at bounding box center [252, 289] width 168 height 13
drag, startPoint x: 58, startPoint y: 143, endPoint x: 70, endPoint y: 142, distance: 12.4
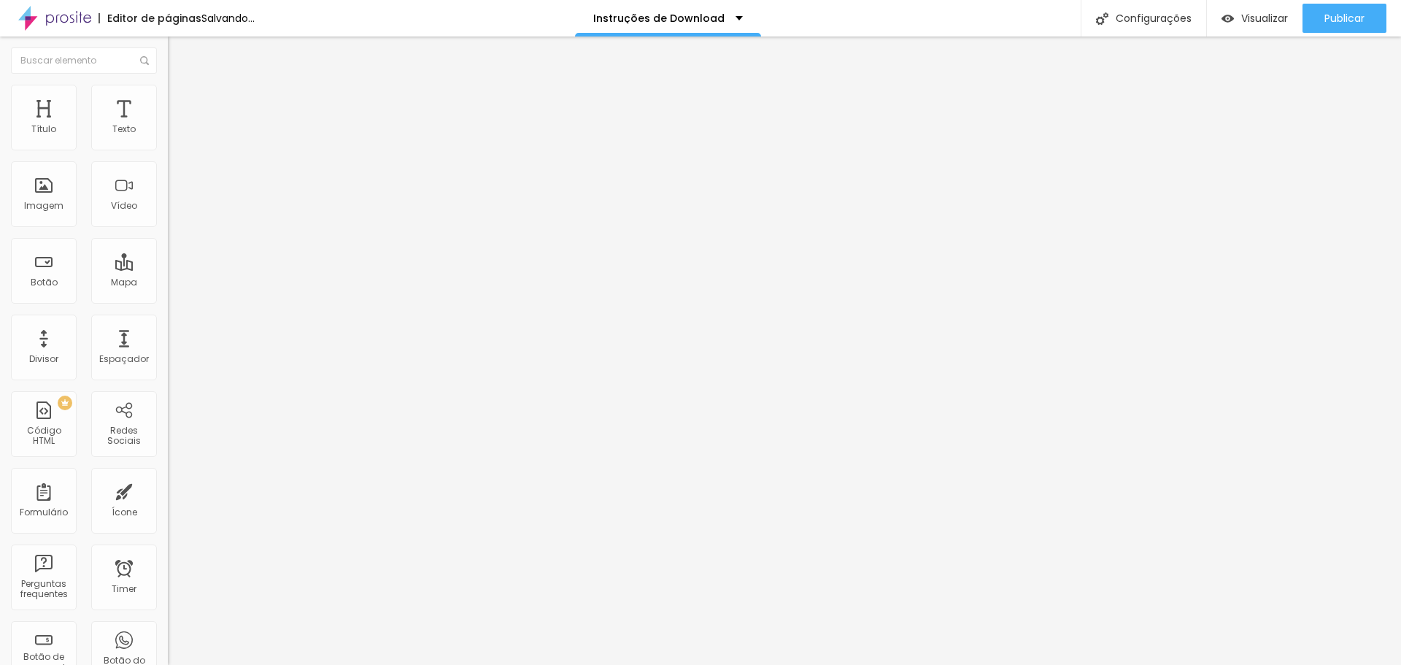
click at [168, 283] on input "range" at bounding box center [215, 289] width 94 height 12
drag, startPoint x: 70, startPoint y: 145, endPoint x: 111, endPoint y: 147, distance: 40.9
click at [168, 283] on input "range" at bounding box center [215, 289] width 94 height 12
click at [168, 112] on li "Avançado" at bounding box center [252, 106] width 168 height 15
drag, startPoint x: 28, startPoint y: 172, endPoint x: 20, endPoint y: 170, distance: 8.3
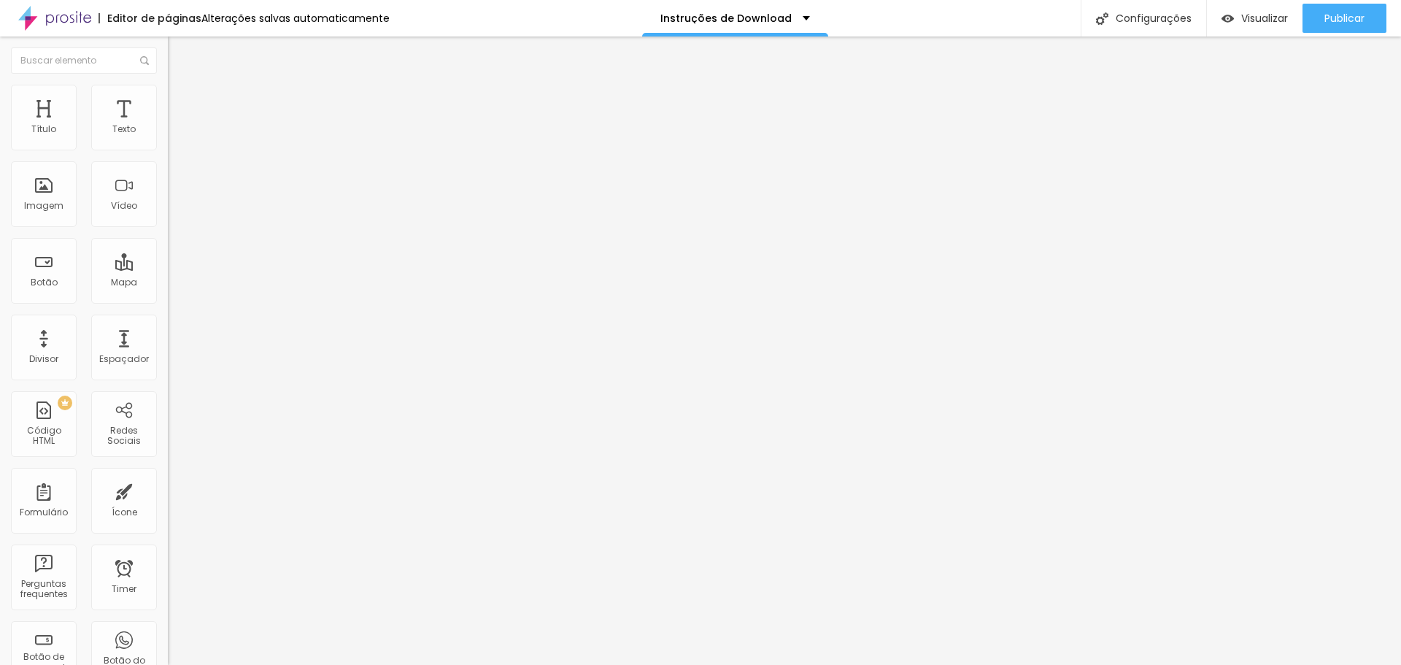
click at [168, 490] on input "range" at bounding box center [215, 496] width 94 height 12
click at [168, 99] on li "Avançado" at bounding box center [252, 106] width 168 height 15
click at [181, 103] on span "Avançado" at bounding box center [205, 109] width 48 height 12
click at [168, 99] on img at bounding box center [174, 105] width 13 height 13
click at [168, 99] on li "Avançado" at bounding box center [252, 106] width 168 height 15
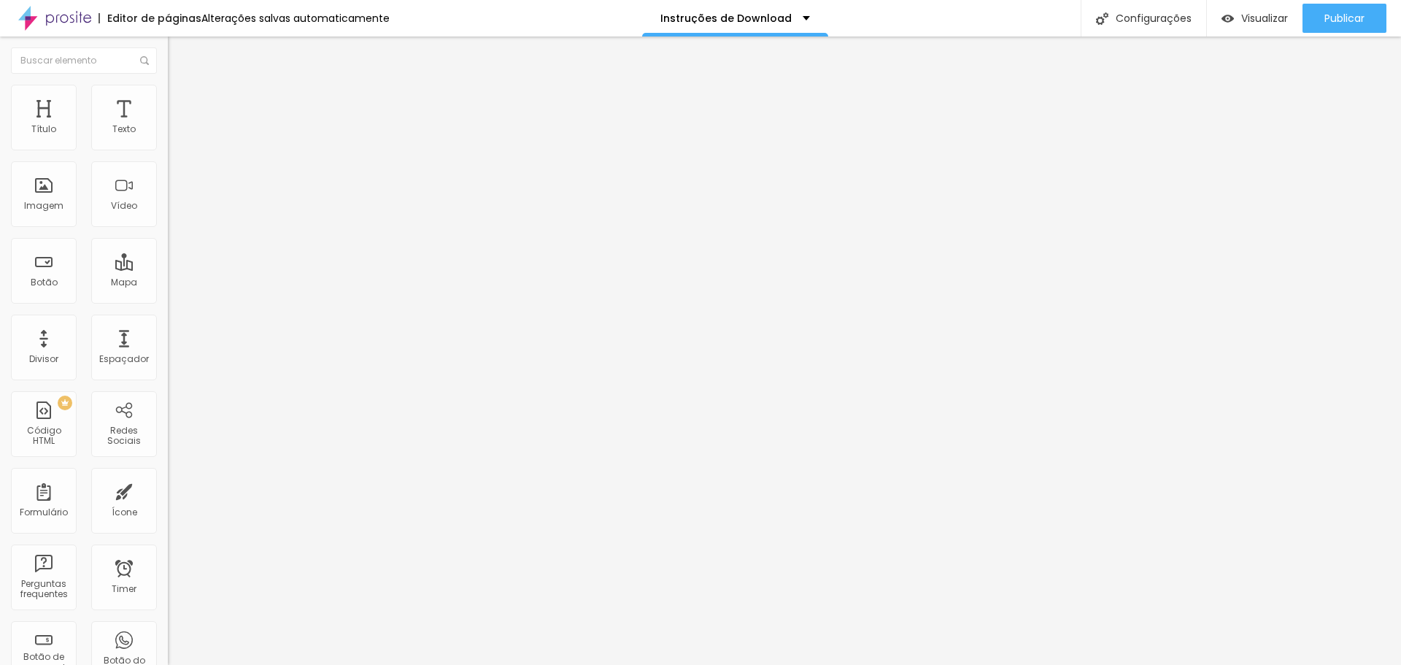
drag, startPoint x: 36, startPoint y: 171, endPoint x: 0, endPoint y: 164, distance: 37.1
click at [168, 490] on input "range" at bounding box center [215, 496] width 94 height 12
click at [181, 105] on span "Avançado" at bounding box center [205, 109] width 48 height 12
drag, startPoint x: 29, startPoint y: 174, endPoint x: 42, endPoint y: 178, distance: 13.2
click at [168, 490] on input "range" at bounding box center [215, 496] width 94 height 12
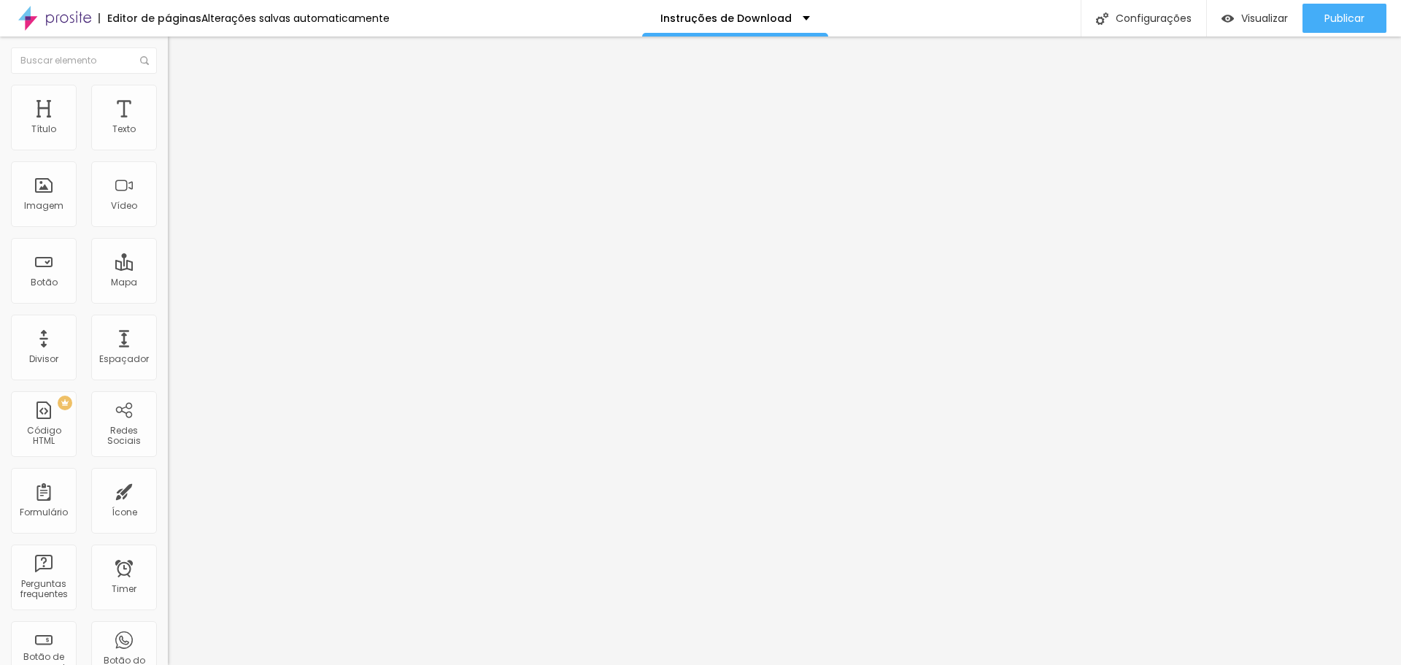
click at [181, 103] on span "Avançado" at bounding box center [205, 109] width 48 height 12
drag, startPoint x: 90, startPoint y: 144, endPoint x: 164, endPoint y: 140, distance: 74.5
click at [168, 283] on input "range" at bounding box center [215, 289] width 94 height 12
click at [168, 99] on li "Avançado" at bounding box center [252, 106] width 168 height 15
drag, startPoint x: 36, startPoint y: 142, endPoint x: 173, endPoint y: 142, distance: 137.2
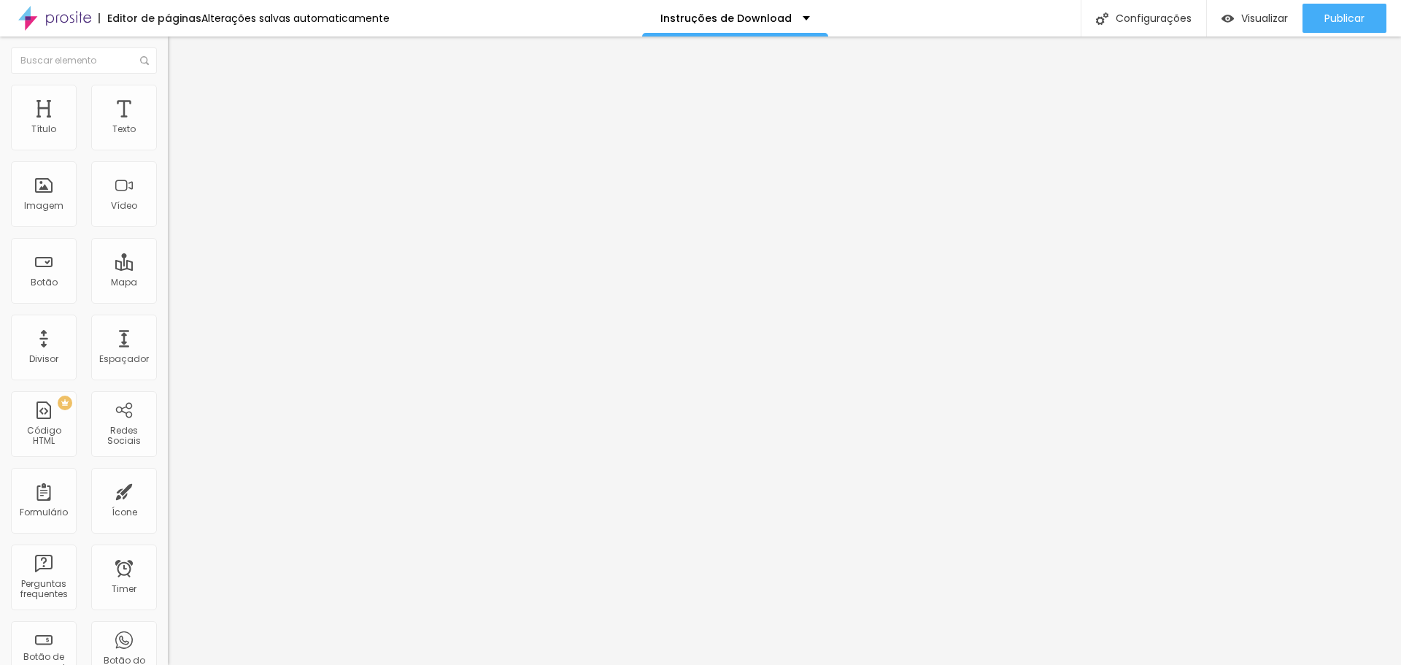
click at [173, 283] on input "range" at bounding box center [215, 289] width 94 height 12
click at [181, 103] on span "Avançado" at bounding box center [205, 109] width 48 height 12
drag, startPoint x: 80, startPoint y: 145, endPoint x: 172, endPoint y: 145, distance: 91.2
click at [172, 283] on input "range" at bounding box center [215, 289] width 94 height 12
click at [1245, 19] on span "Visualizar" at bounding box center [1265, 18] width 47 height 12
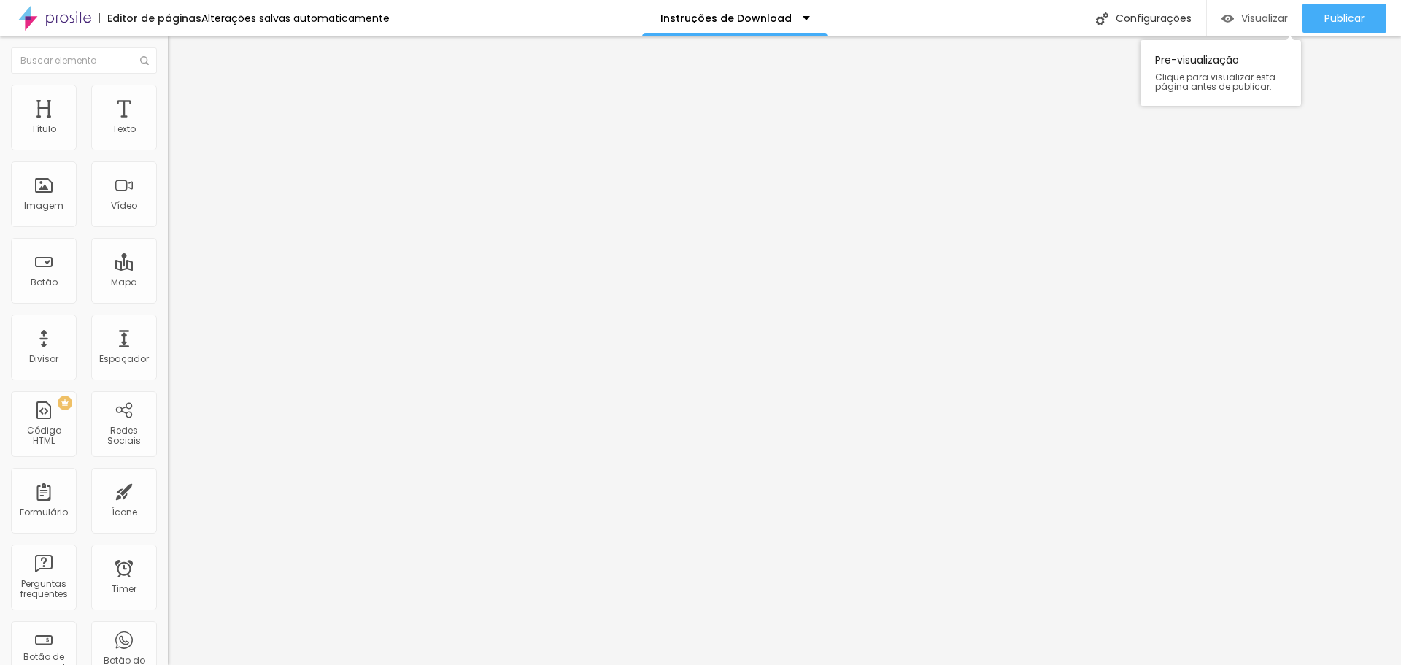
click at [1256, 15] on span "Visualizar" at bounding box center [1265, 18] width 47 height 12
click at [168, 93] on li "Avançado" at bounding box center [252, 92] width 168 height 15
drag, startPoint x: 45, startPoint y: 145, endPoint x: 77, endPoint y: 146, distance: 31.4
click at [168, 269] on input "range" at bounding box center [215, 275] width 94 height 12
click at [168, 93] on li "Avançado" at bounding box center [252, 92] width 168 height 15
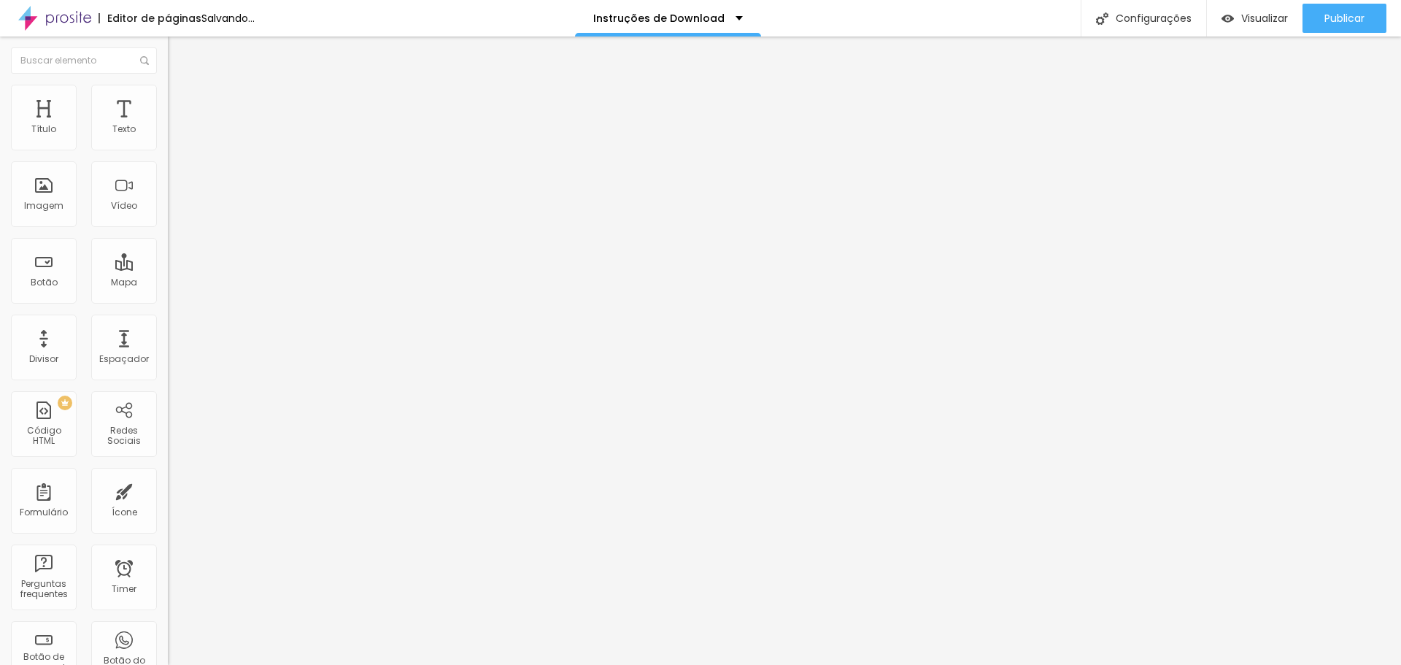
drag, startPoint x: 42, startPoint y: 145, endPoint x: 80, endPoint y: 149, distance: 38.2
click at [168, 269] on input "range" at bounding box center [215, 275] width 94 height 12
click at [168, 94] on img at bounding box center [174, 91] width 13 height 13
drag, startPoint x: 40, startPoint y: 145, endPoint x: 81, endPoint y: 155, distance: 42.3
click at [168, 269] on input "range" at bounding box center [215, 275] width 94 height 12
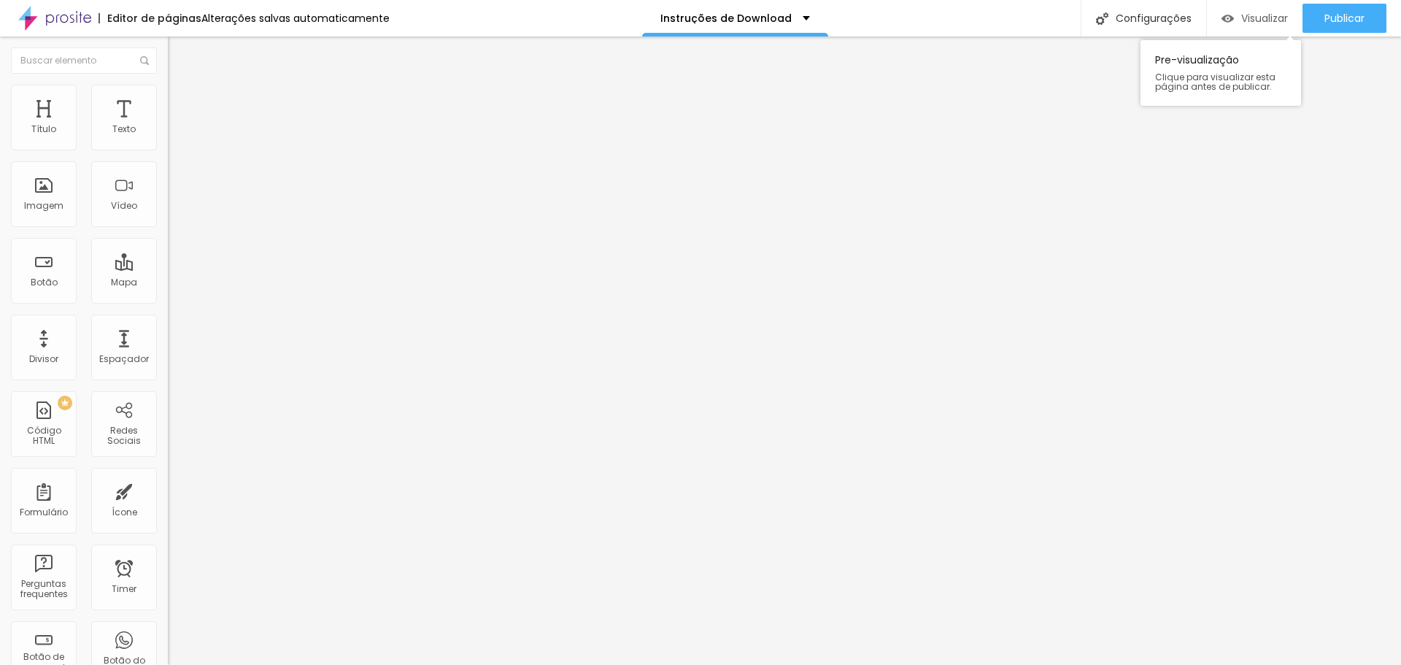
click at [1258, 21] on span "Visualizar" at bounding box center [1265, 18] width 47 height 12
click at [168, 99] on img at bounding box center [174, 105] width 13 height 13
drag, startPoint x: 61, startPoint y: 147, endPoint x: 106, endPoint y: 145, distance: 45.3
click at [168, 283] on input "range" at bounding box center [215, 289] width 94 height 12
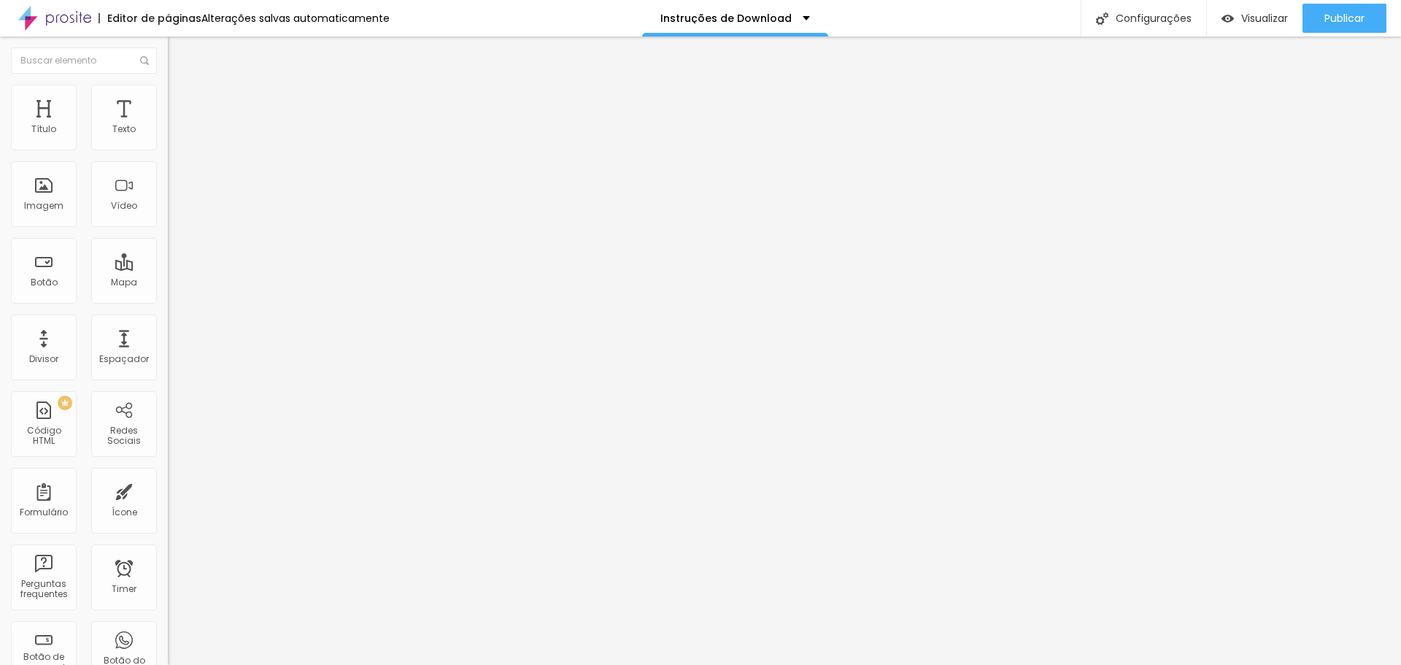
click at [181, 103] on span "Avançado" at bounding box center [205, 109] width 48 height 12
drag, startPoint x: 59, startPoint y: 142, endPoint x: 81, endPoint y: 139, distance: 22.1
click at [168, 283] on input "range" at bounding box center [215, 289] width 94 height 12
click at [181, 103] on span "Avançado" at bounding box center [205, 109] width 48 height 12
click at [181, 99] on span "Estilo" at bounding box center [192, 94] width 23 height 12
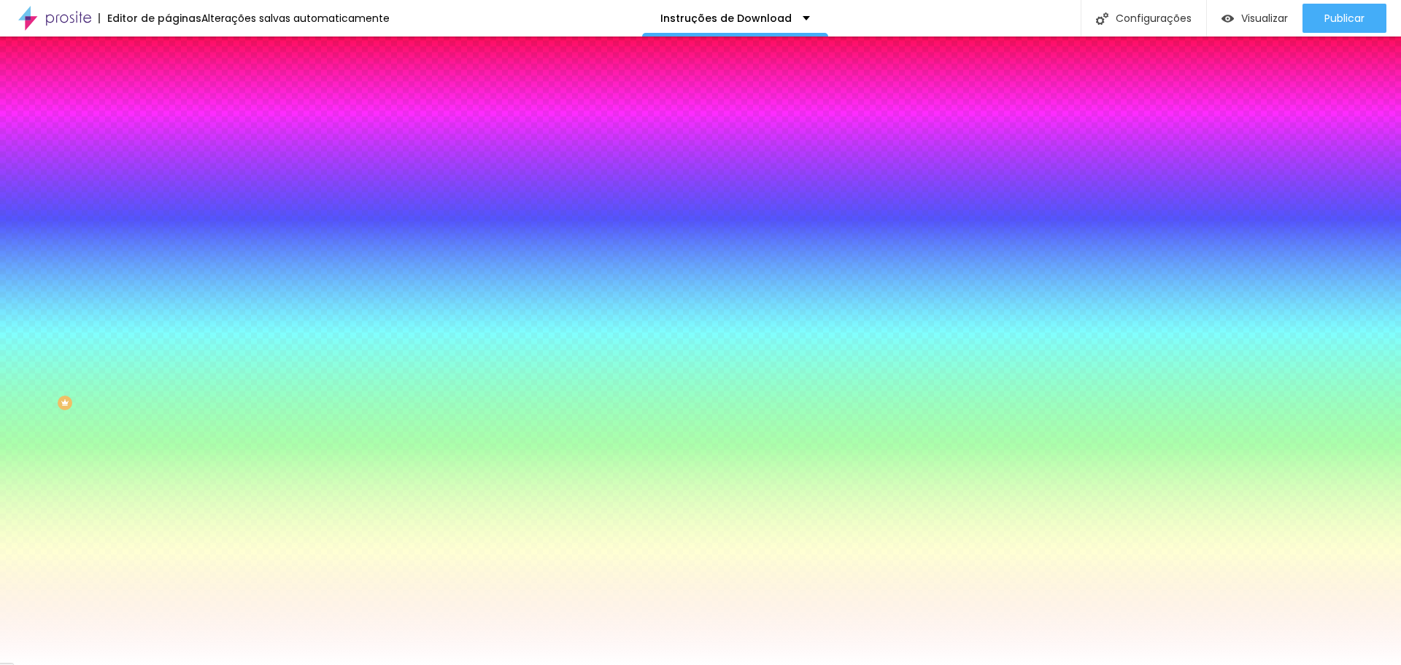
click at [168, 83] on img at bounding box center [174, 76] width 13 height 13
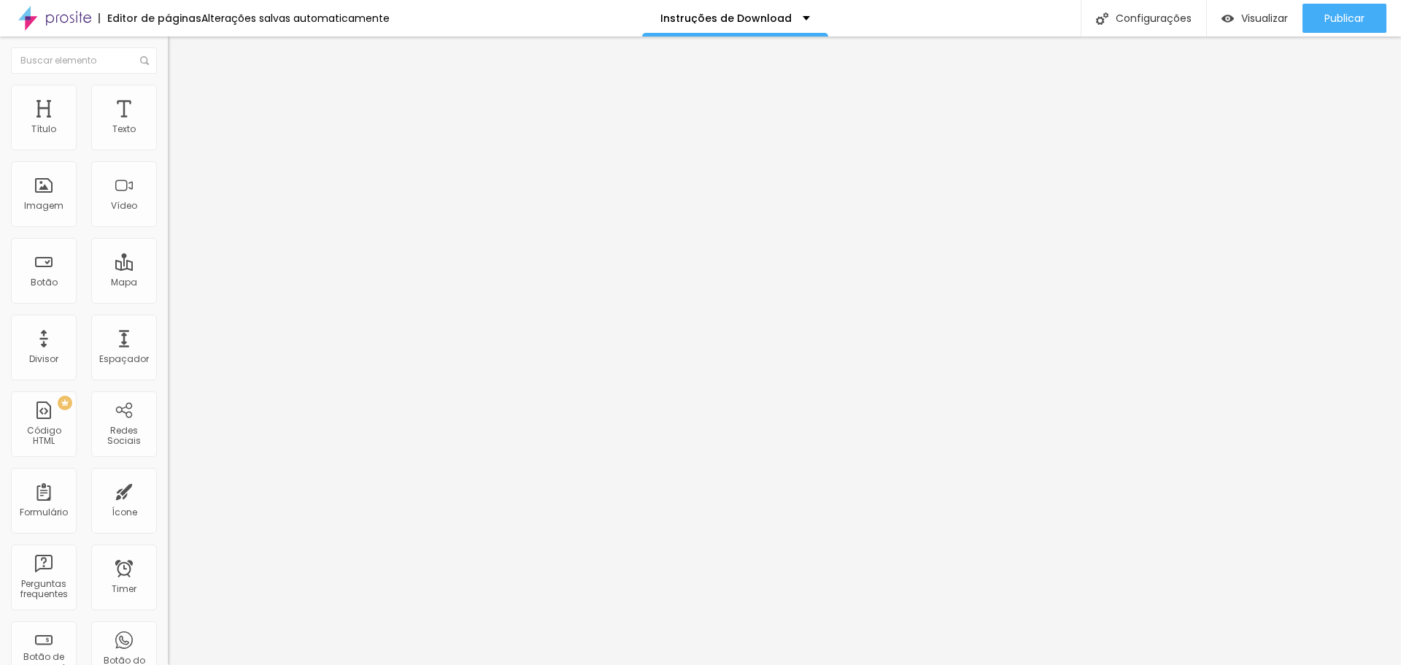
click at [168, 99] on img at bounding box center [174, 105] width 13 height 13
click at [168, 94] on img at bounding box center [174, 91] width 13 height 13
drag, startPoint x: 43, startPoint y: 172, endPoint x: 50, endPoint y: 169, distance: 7.9
click at [168, 475] on input "range" at bounding box center [215, 481] width 94 height 12
drag, startPoint x: 82, startPoint y: 142, endPoint x: 64, endPoint y: 138, distance: 18.6
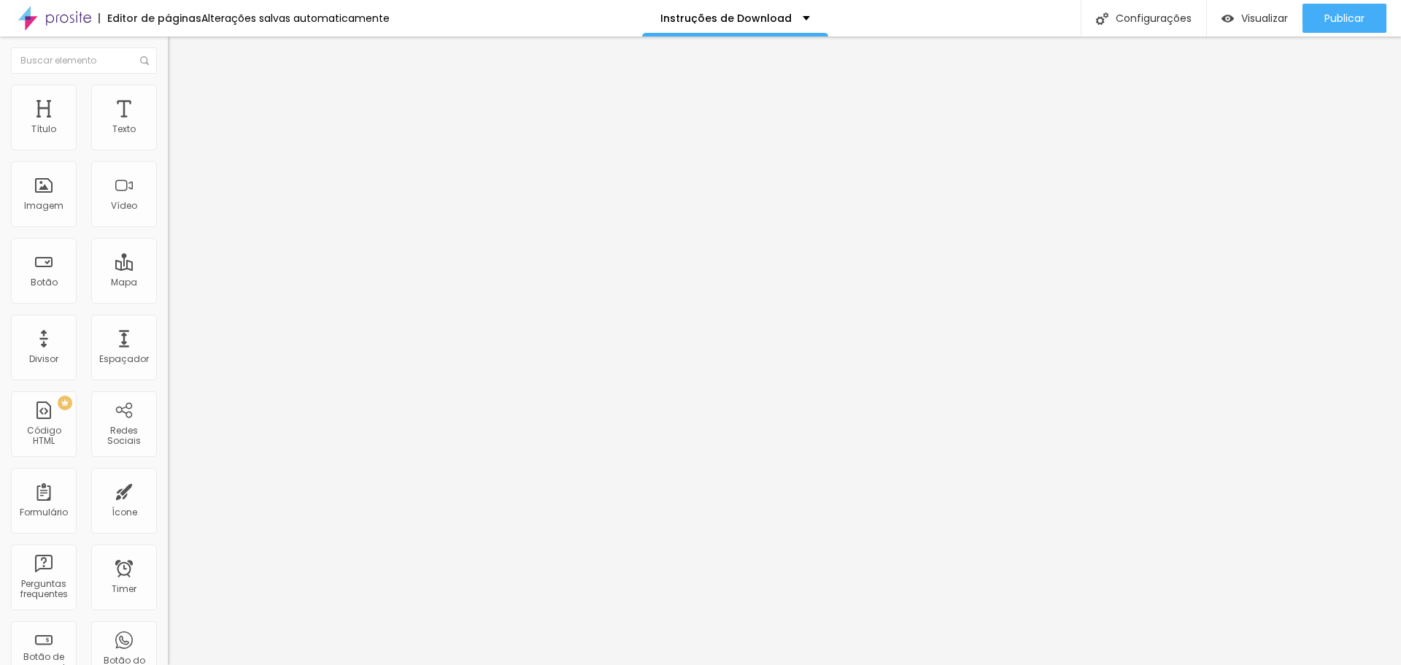
click at [168, 269] on input "range" at bounding box center [215, 275] width 94 height 12
click at [1269, 21] on span "Visualizar" at bounding box center [1265, 18] width 47 height 12
click at [1242, 17] on span "Visualizar" at bounding box center [1265, 18] width 47 height 12
drag, startPoint x: 61, startPoint y: 145, endPoint x: 52, endPoint y: 144, distance: 8.8
click at [168, 269] on input "range" at bounding box center [215, 275] width 94 height 12
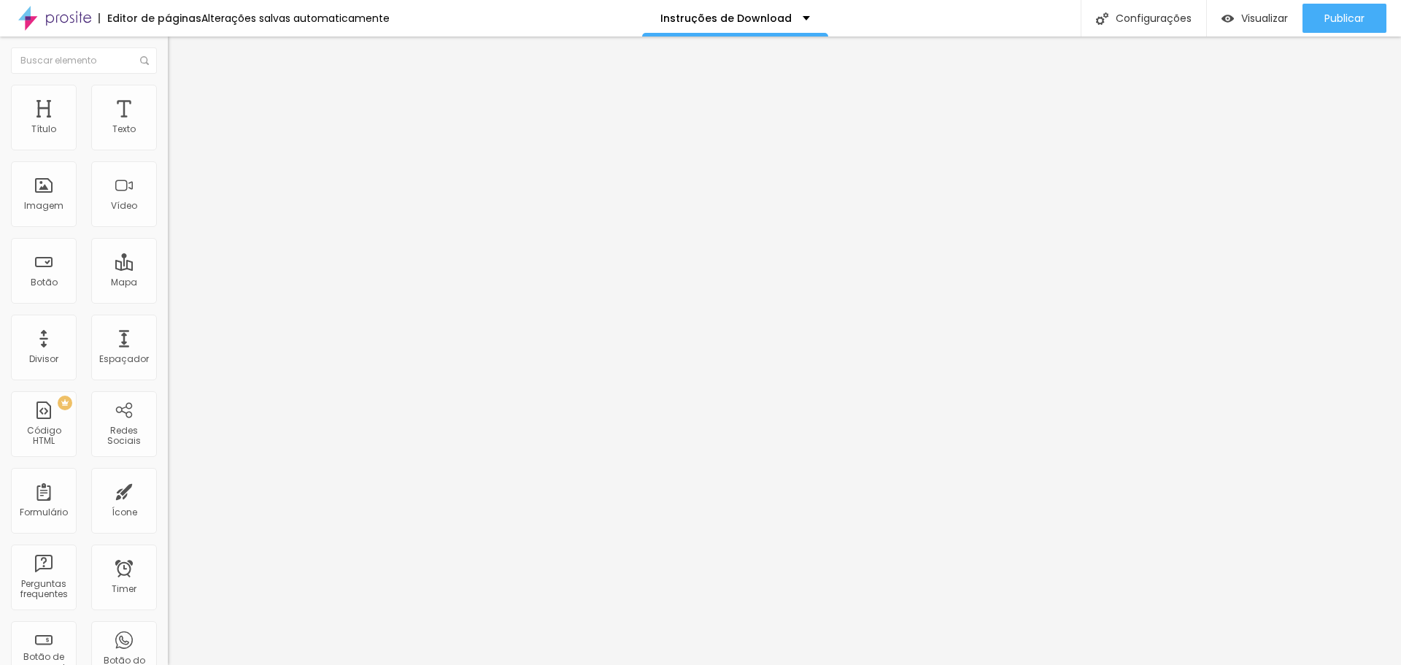
drag, startPoint x: 134, startPoint y: 140, endPoint x: 154, endPoint y: 140, distance: 20.4
click at [168, 282] on input "13" at bounding box center [195, 289] width 55 height 15
click at [181, 103] on span "Avançado" at bounding box center [205, 109] width 48 height 12
click at [168, 85] on li "Conteúdo" at bounding box center [252, 77] width 168 height 15
click at [168, 91] on li "Avançado" at bounding box center [252, 92] width 168 height 15
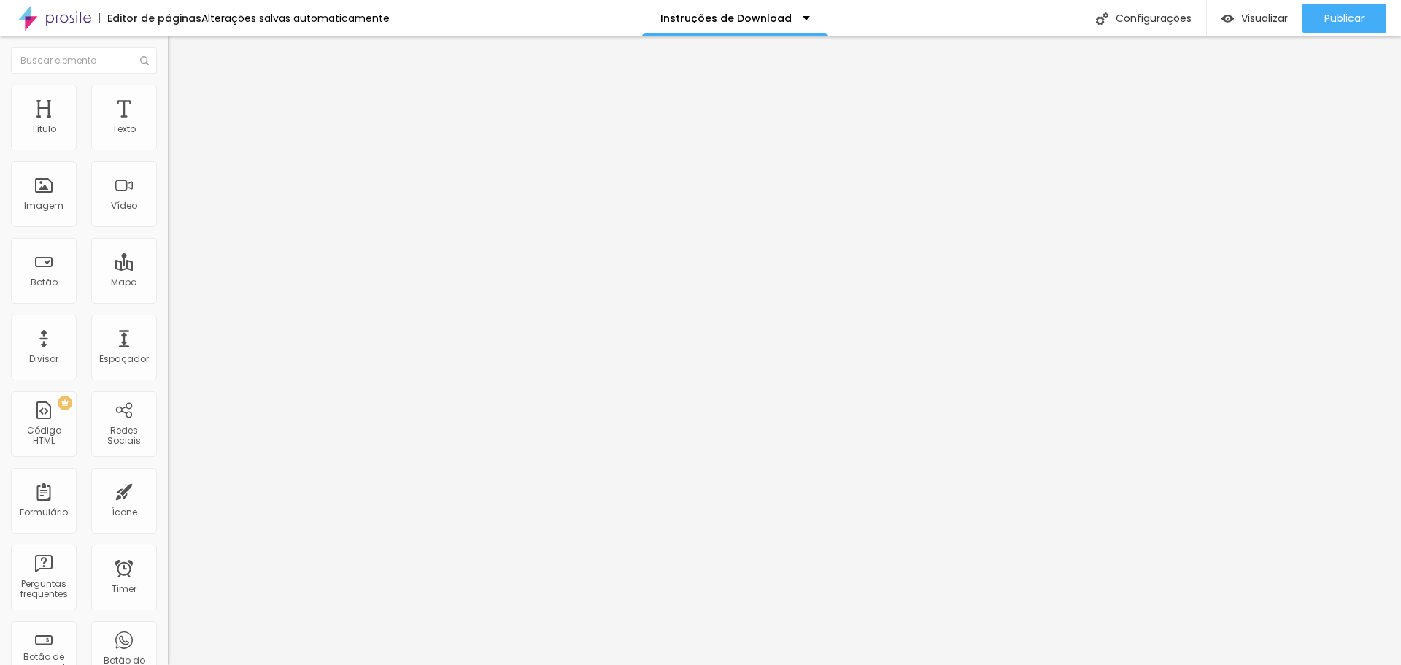
drag, startPoint x: 75, startPoint y: 142, endPoint x: 43, endPoint y: 132, distance: 33.5
click at [168, 269] on input "range" at bounding box center [215, 275] width 94 height 12
click at [1262, 27] on div "Visualizar" at bounding box center [1255, 18] width 66 height 29
click at [168, 99] on img at bounding box center [174, 105] width 13 height 13
drag, startPoint x: 36, startPoint y: 145, endPoint x: 24, endPoint y: 140, distance: 12.5
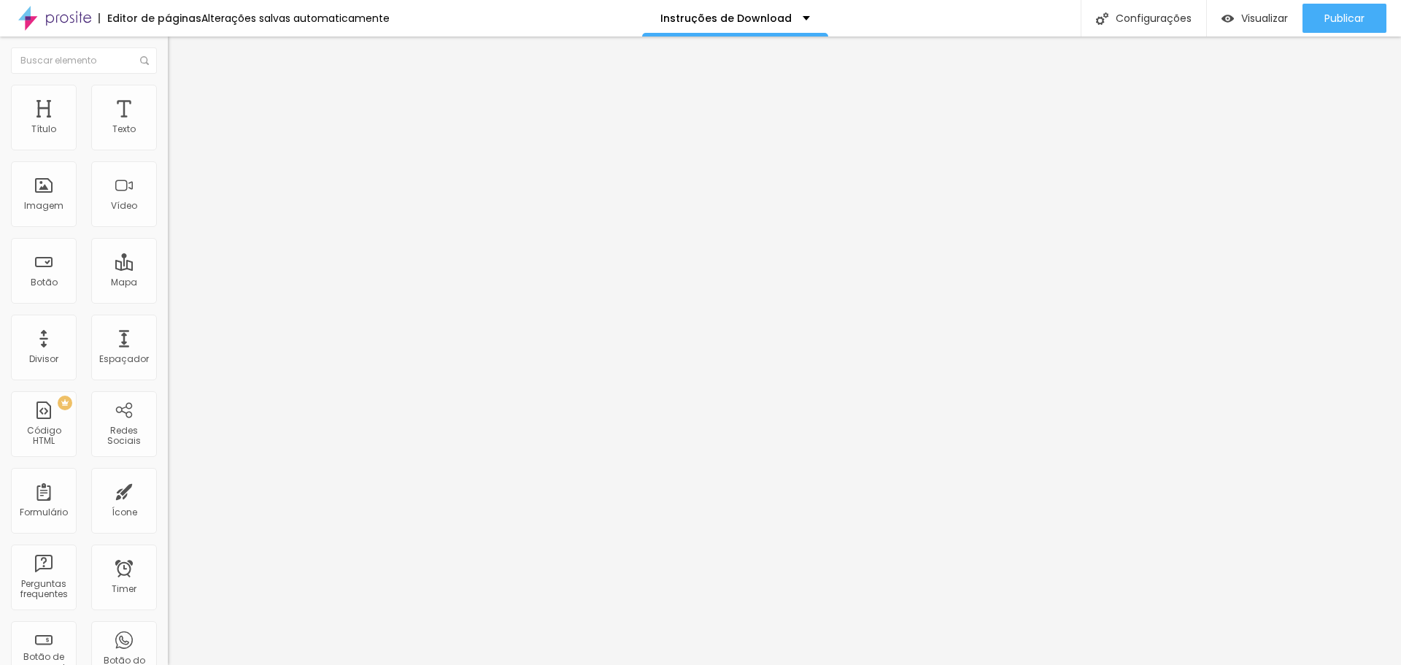
click at [168, 283] on input "range" at bounding box center [215, 289] width 94 height 12
click at [168, 95] on li "Estilo" at bounding box center [252, 92] width 168 height 15
click at [181, 107] on span "Avançado" at bounding box center [205, 109] width 48 height 12
drag, startPoint x: 77, startPoint y: 144, endPoint x: 34, endPoint y: 137, distance: 44.3
click at [168, 283] on input "range" at bounding box center [215, 289] width 94 height 12
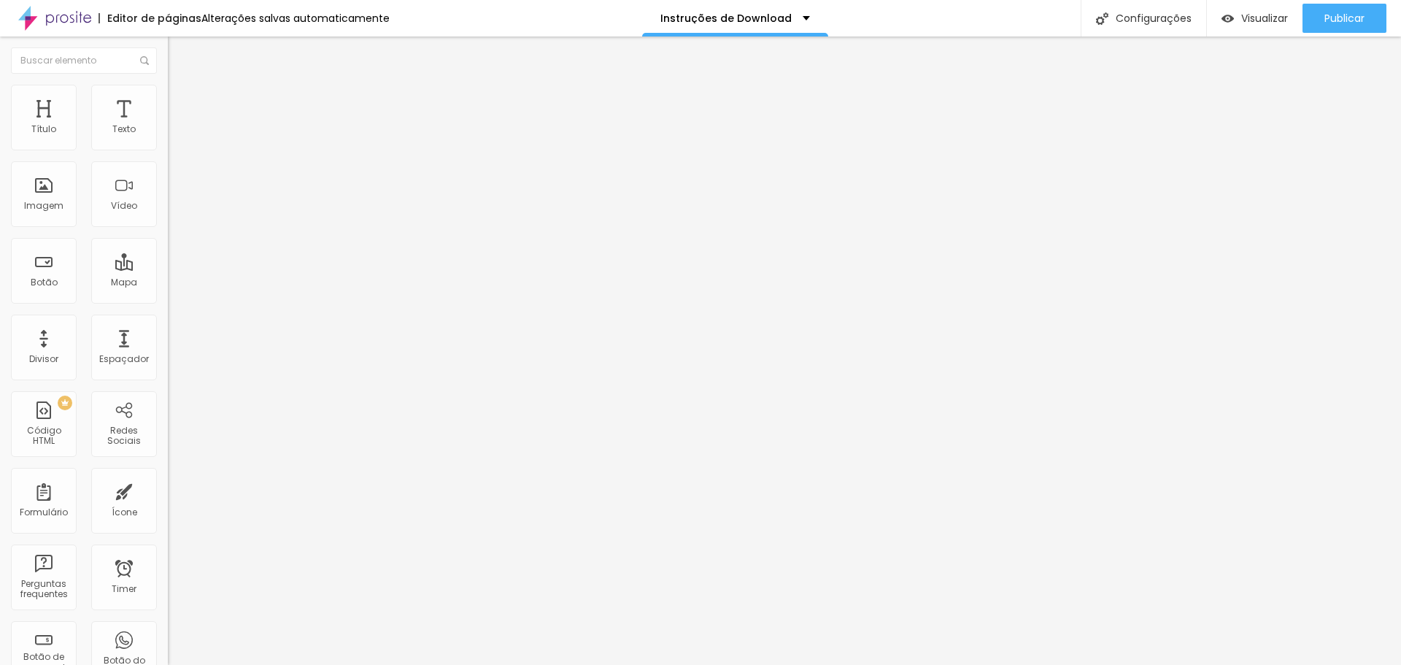
click at [168, 269] on input "range" at bounding box center [215, 275] width 94 height 12
drag, startPoint x: 142, startPoint y: 139, endPoint x: 151, endPoint y: 138, distance: 9.6
click at [168, 282] on input "15" at bounding box center [195, 289] width 55 height 15
click at [181, 101] on span "Avançado" at bounding box center [205, 94] width 48 height 12
click at [168, 269] on input "range" at bounding box center [215, 275] width 94 height 12
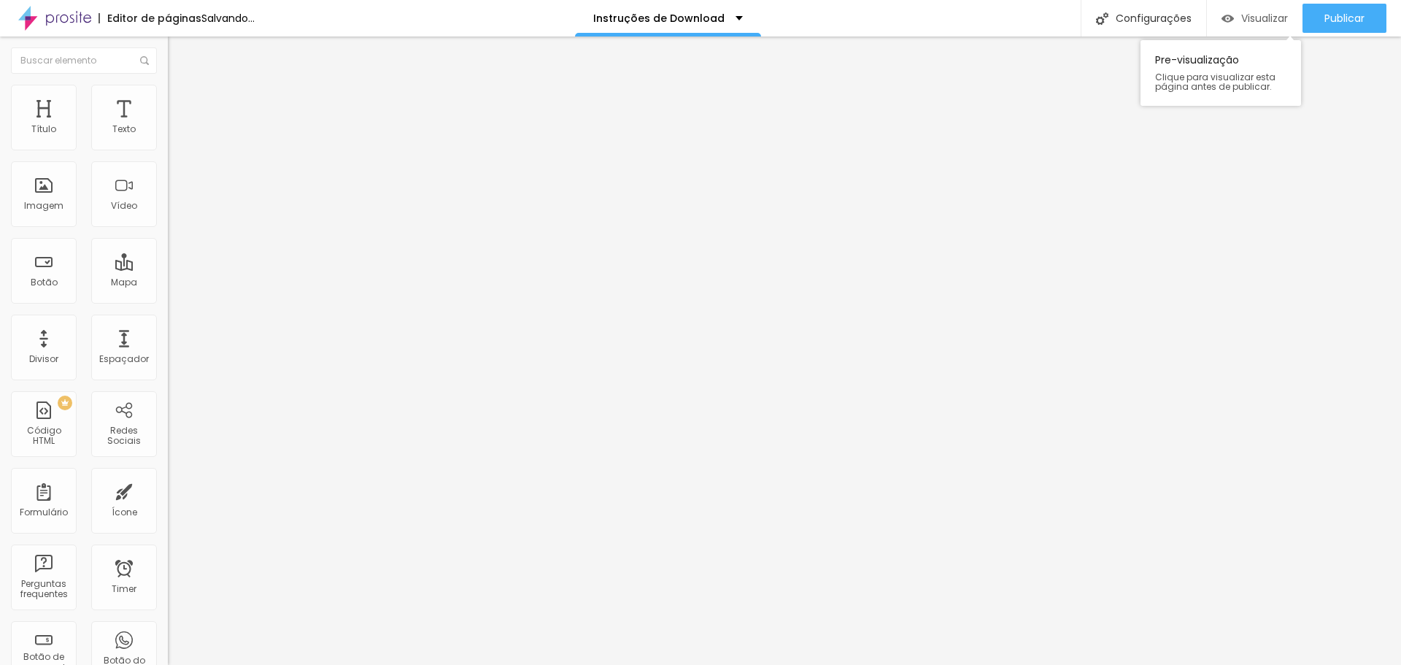
click at [1276, 19] on span "Visualizar" at bounding box center [1265, 18] width 47 height 12
click at [168, 126] on span "Trocar imagem" at bounding box center [208, 119] width 80 height 12
click at [168, 108] on div "Tipografia" at bounding box center [252, 103] width 168 height 9
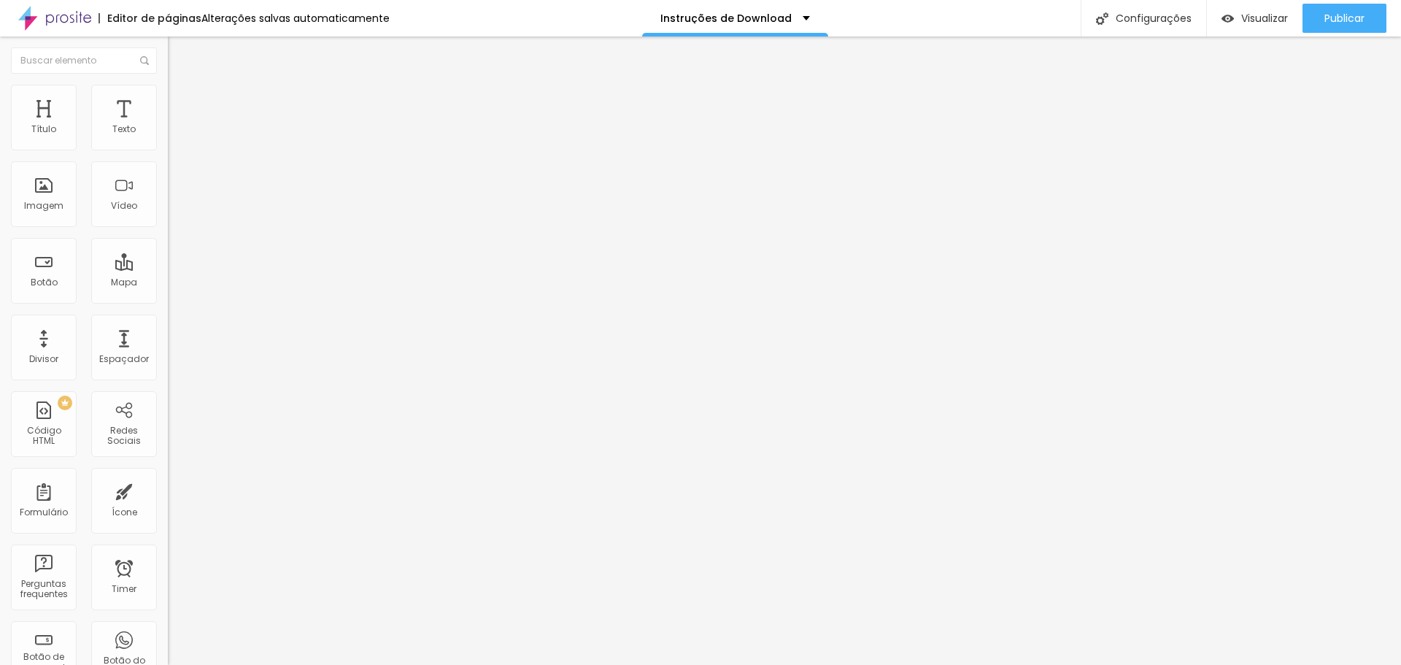
click at [168, 108] on div "Tipografia" at bounding box center [252, 103] width 168 height 9
click at [174, 136] on icon "button" at bounding box center [178, 131] width 9 height 9
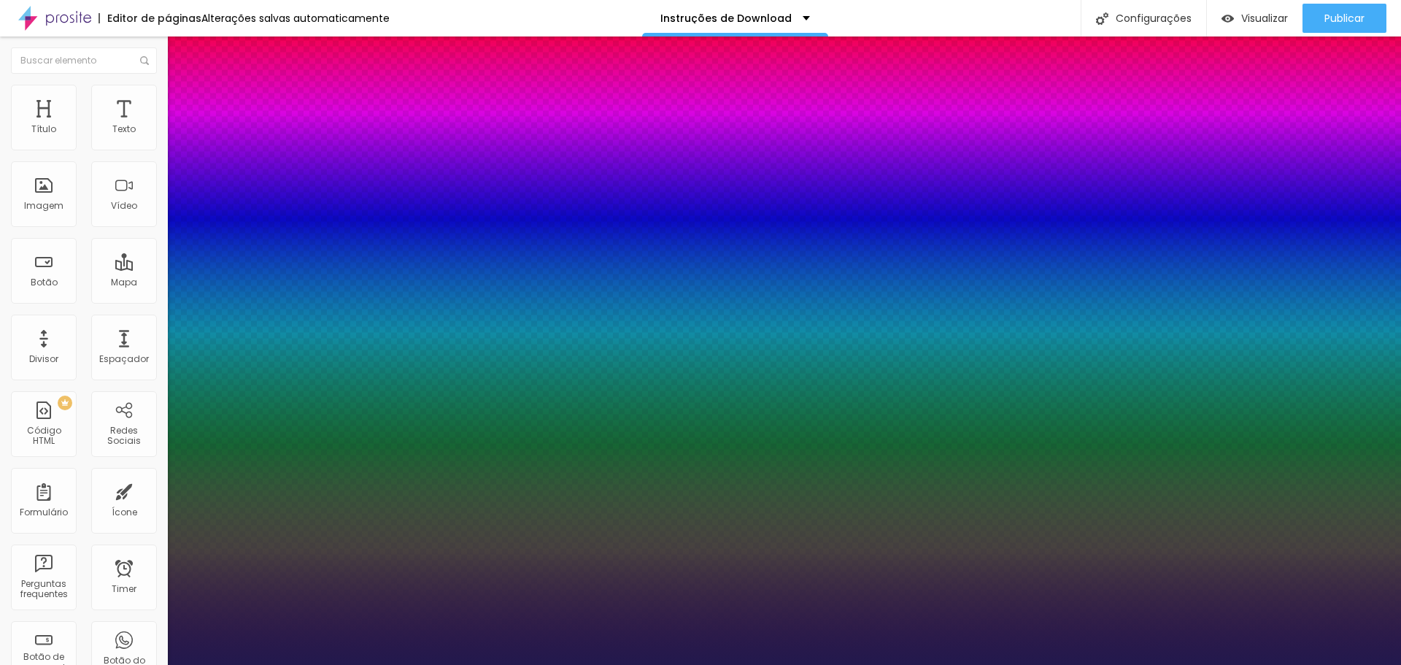
click at [560, 664] on div at bounding box center [700, 665] width 1401 height 0
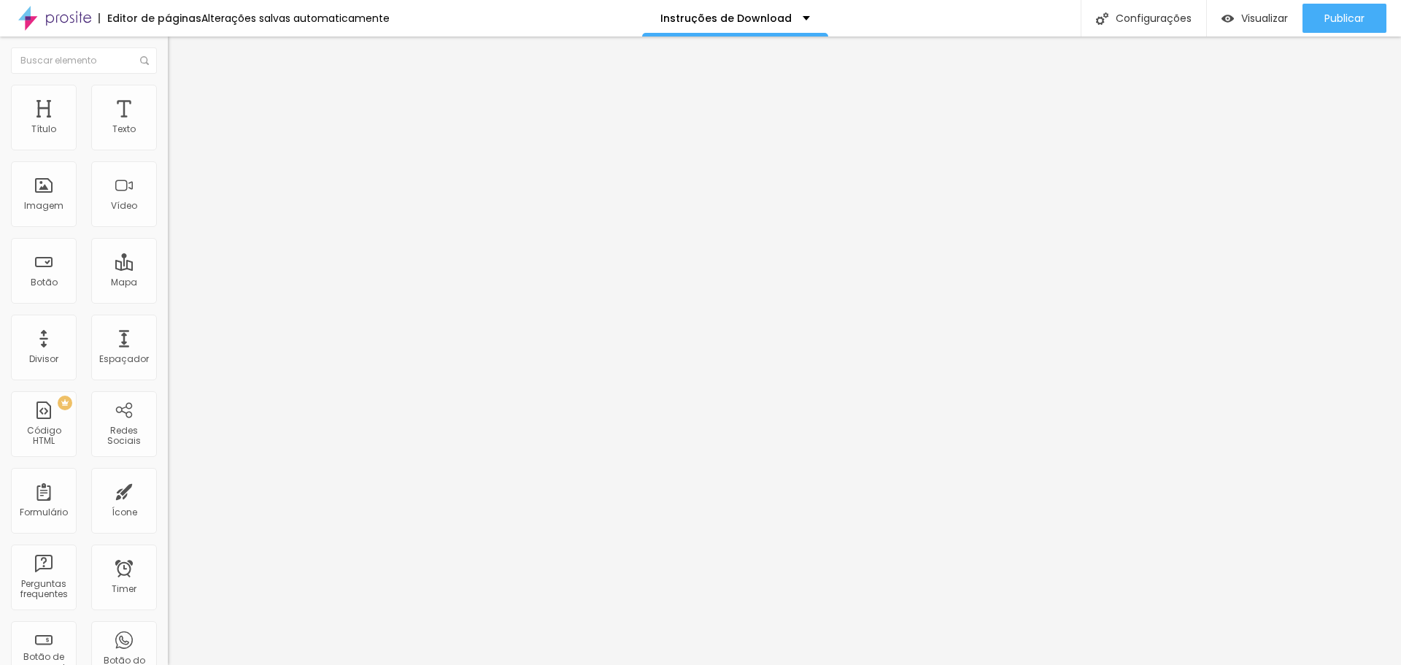
click at [168, 140] on button "button" at bounding box center [178, 132] width 20 height 15
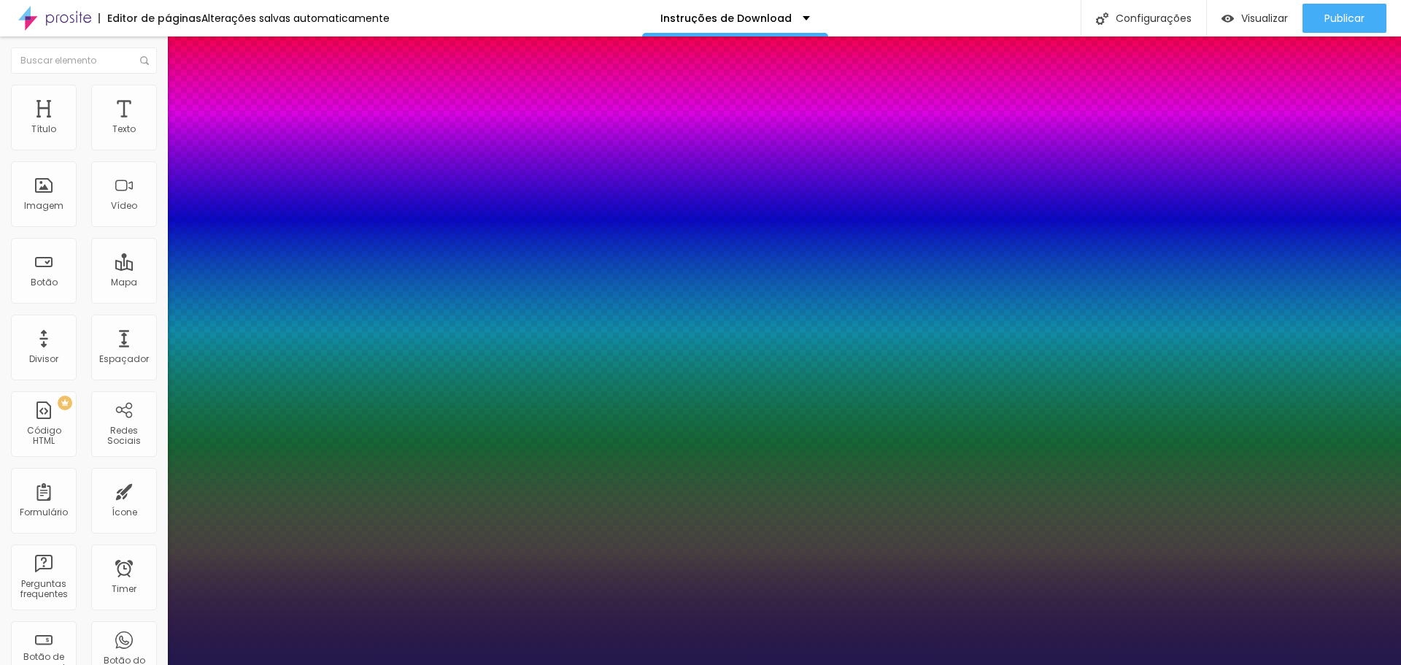
drag, startPoint x: 197, startPoint y: 250, endPoint x: 218, endPoint y: 252, distance: 21.2
click at [191, 664] on div at bounding box center [700, 665] width 1401 height 0
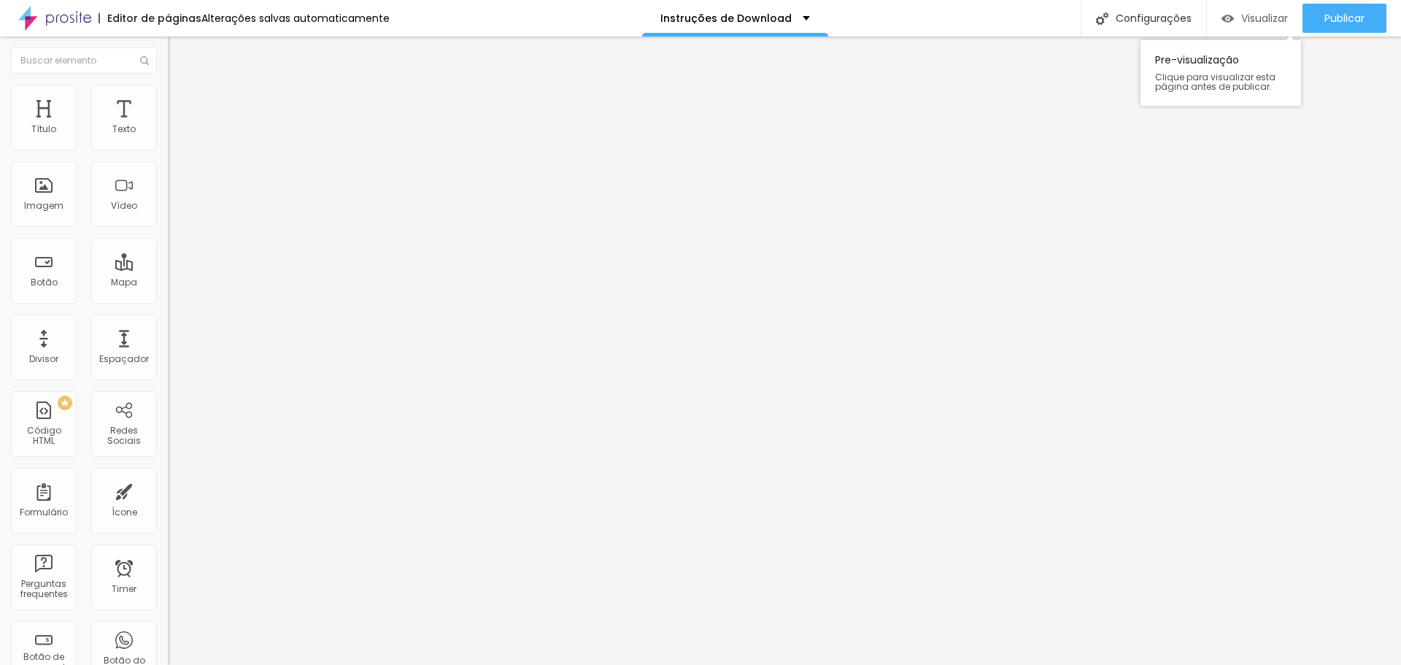
click at [1243, 21] on span "Visualizar" at bounding box center [1265, 18] width 47 height 12
click at [1352, 20] on span "Publicar" at bounding box center [1345, 18] width 40 height 12
click at [66, 22] on img at bounding box center [54, 18] width 73 height 36
